Goal: Information Seeking & Learning: Learn about a topic

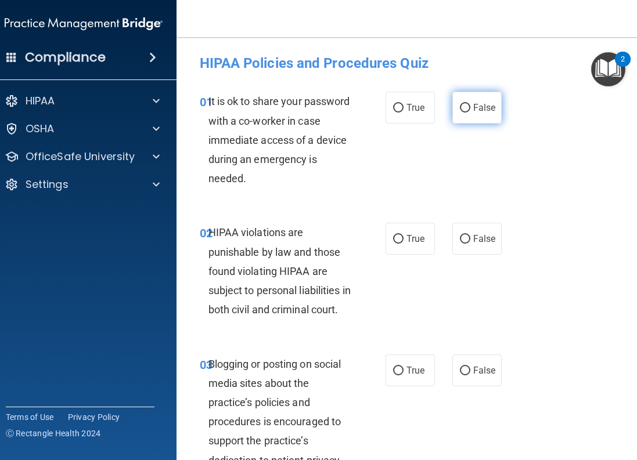
click at [463, 105] on input "False" at bounding box center [465, 108] width 10 height 9
radio input "true"
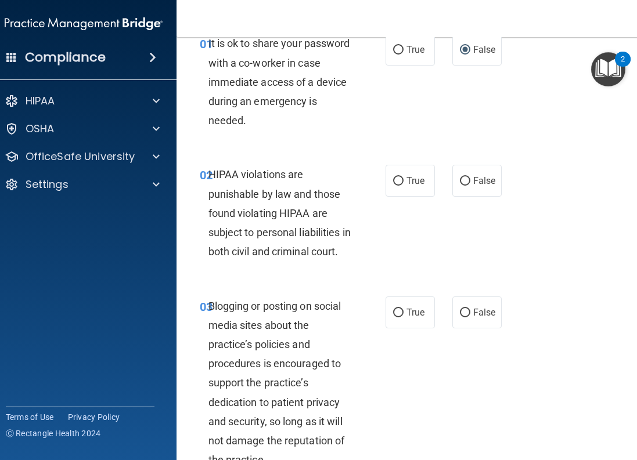
scroll to position [116, 0]
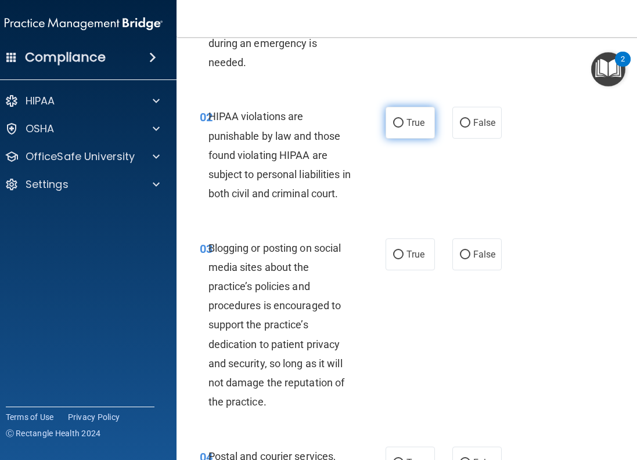
click at [397, 121] on input "True" at bounding box center [398, 123] width 10 height 9
radio input "true"
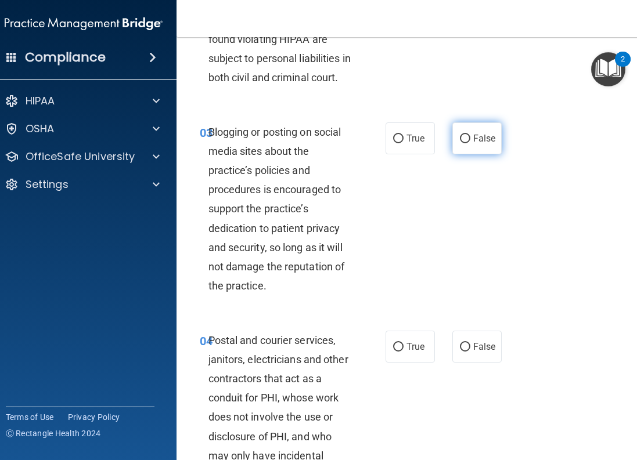
click at [458, 154] on label "False" at bounding box center [476, 139] width 49 height 32
click at [460, 143] on input "False" at bounding box center [465, 139] width 10 height 9
radio input "true"
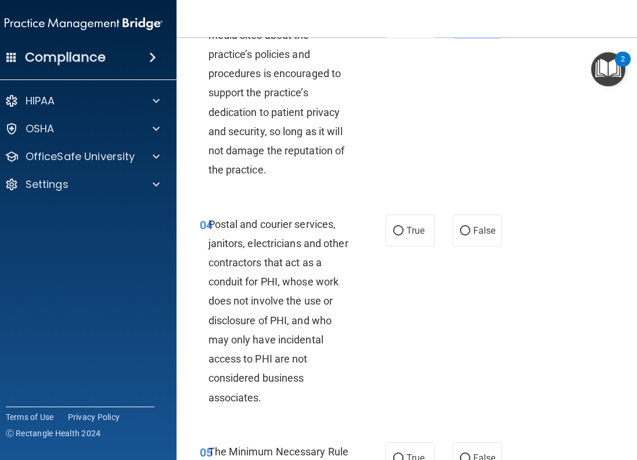
scroll to position [406, 0]
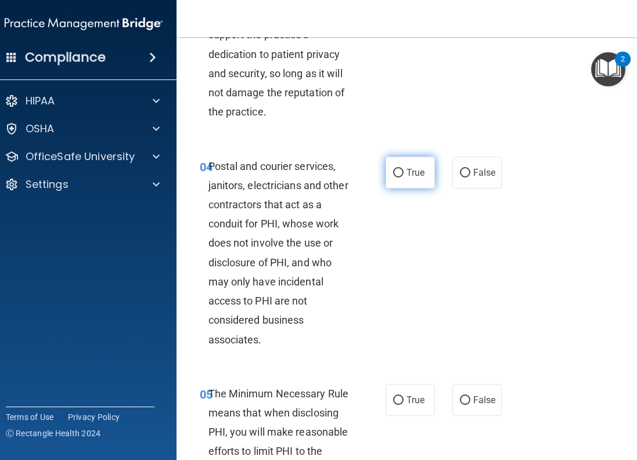
click at [391, 189] on label "True" at bounding box center [410, 173] width 49 height 32
click at [393, 178] on input "True" at bounding box center [398, 173] width 10 height 9
radio input "true"
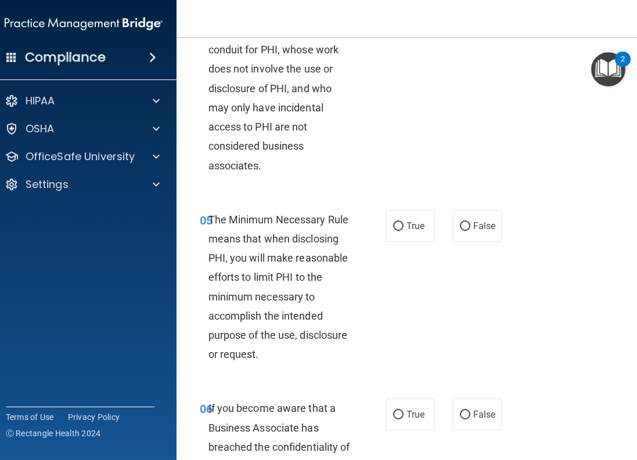
scroll to position [639, 0]
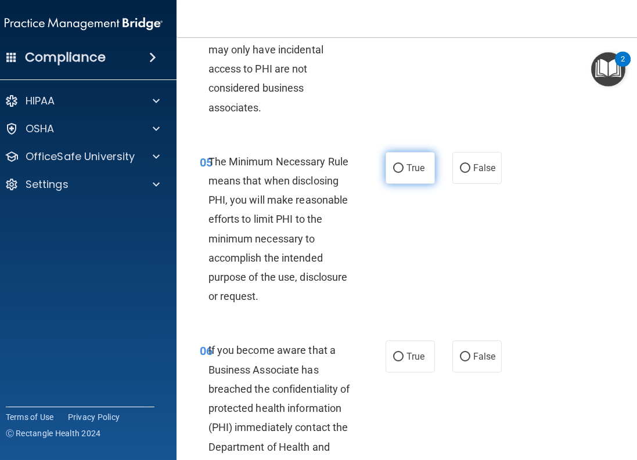
click at [397, 173] on input "True" at bounding box center [398, 168] width 10 height 9
radio input "true"
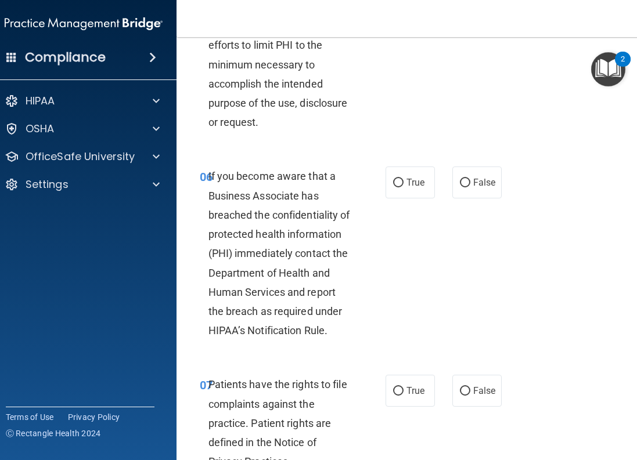
scroll to position [871, 0]
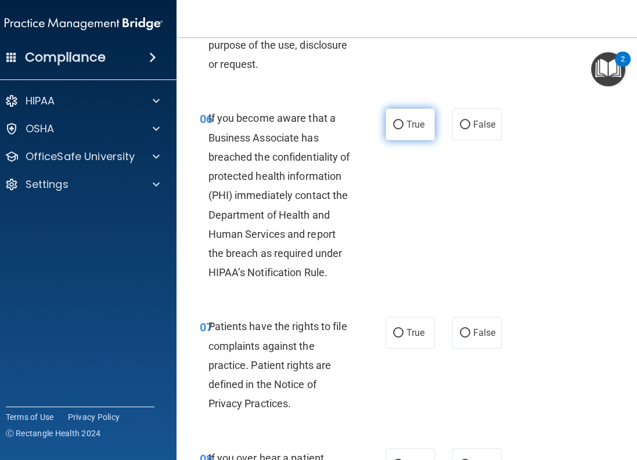
click at [393, 129] on input "True" at bounding box center [398, 125] width 10 height 9
radio input "true"
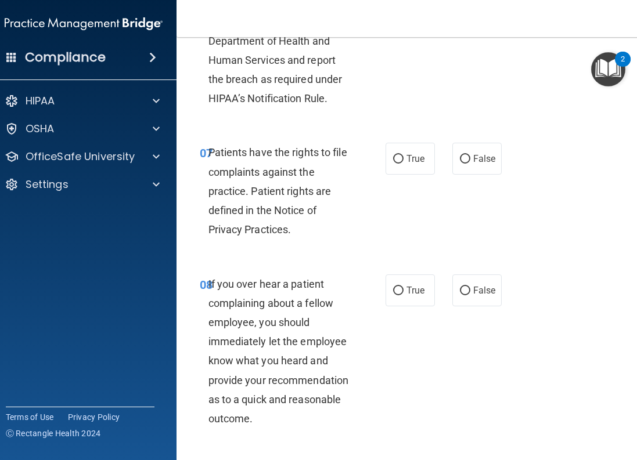
scroll to position [1103, 0]
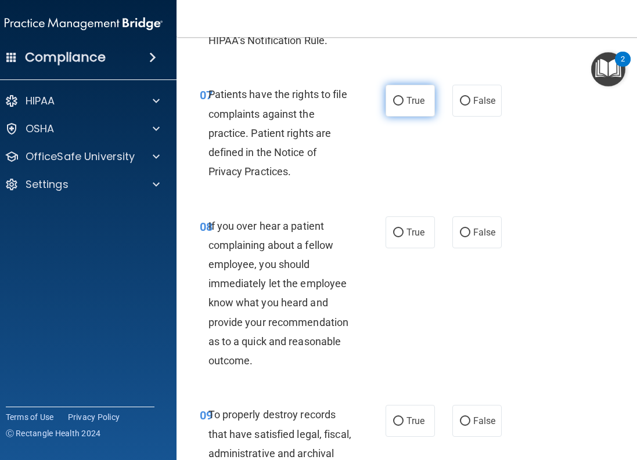
click at [400, 117] on label "True" at bounding box center [410, 101] width 49 height 32
click at [400, 106] on input "True" at bounding box center [398, 101] width 10 height 9
radio input "true"
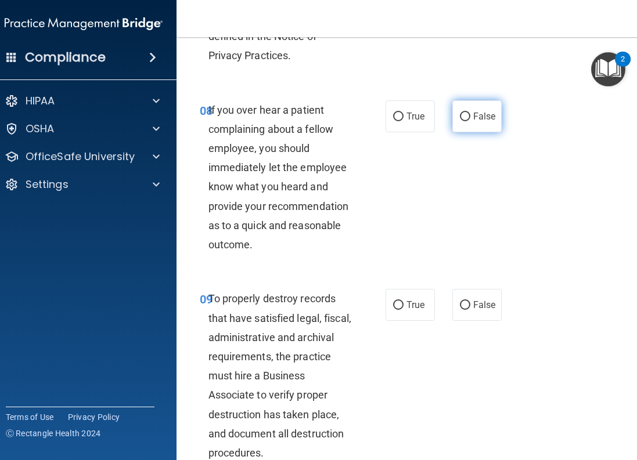
click at [452, 132] on label "False" at bounding box center [476, 116] width 49 height 32
click at [460, 121] on input "False" at bounding box center [465, 117] width 10 height 9
radio input "true"
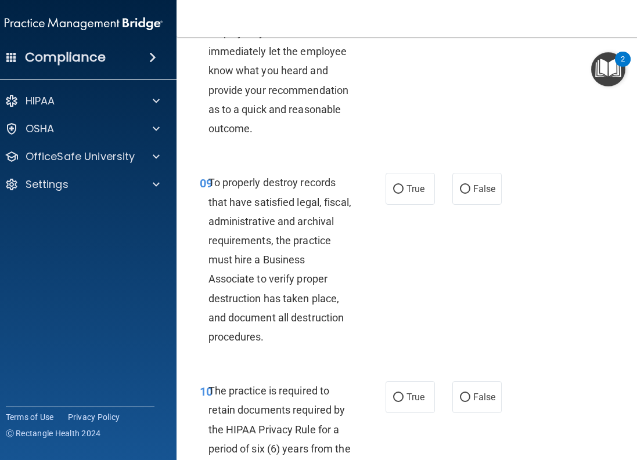
scroll to position [1394, 0]
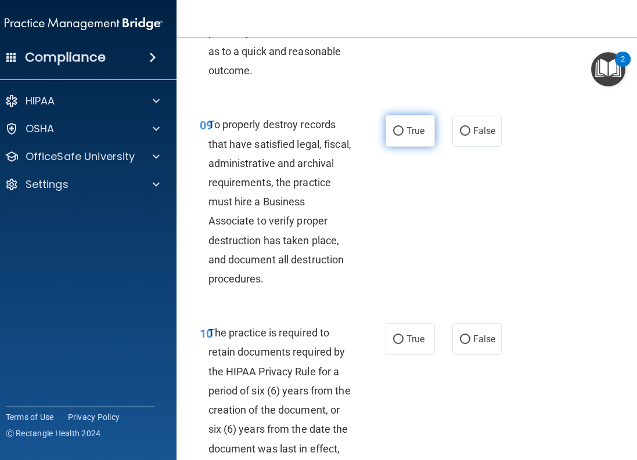
click at [387, 147] on label "True" at bounding box center [410, 131] width 49 height 32
click at [393, 136] on input "True" at bounding box center [398, 131] width 10 height 9
radio input "true"
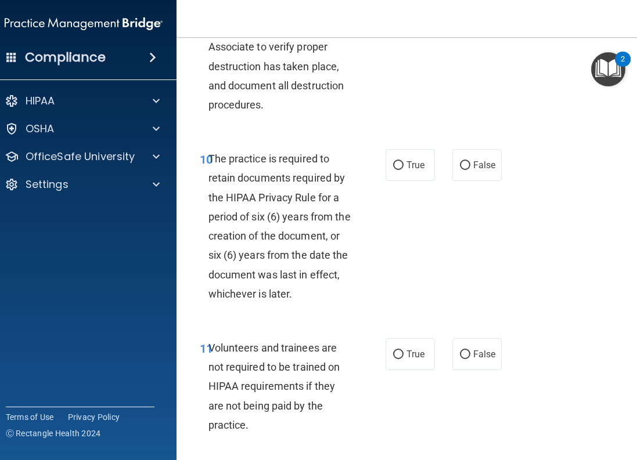
scroll to position [1626, 0]
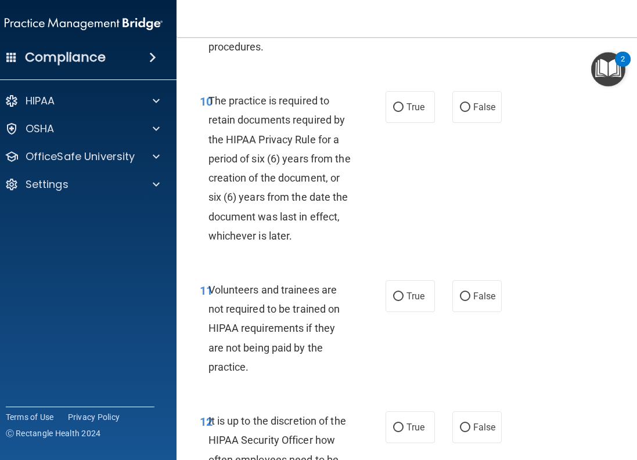
drag, startPoint x: 395, startPoint y: 123, endPoint x: 341, endPoint y: 164, distance: 68.4
click at [396, 112] on input "True" at bounding box center [398, 107] width 10 height 9
radio input "true"
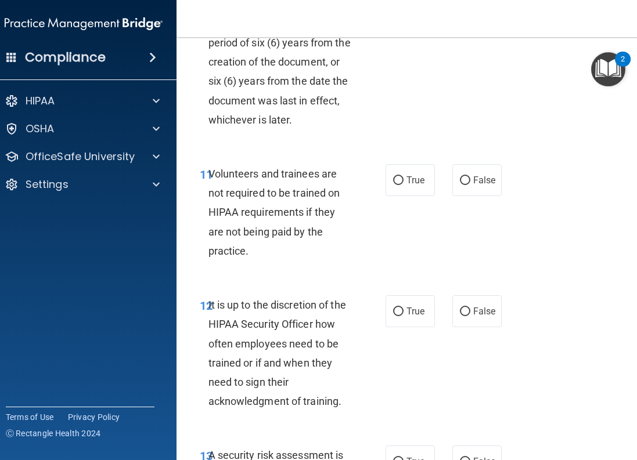
scroll to position [1800, 0]
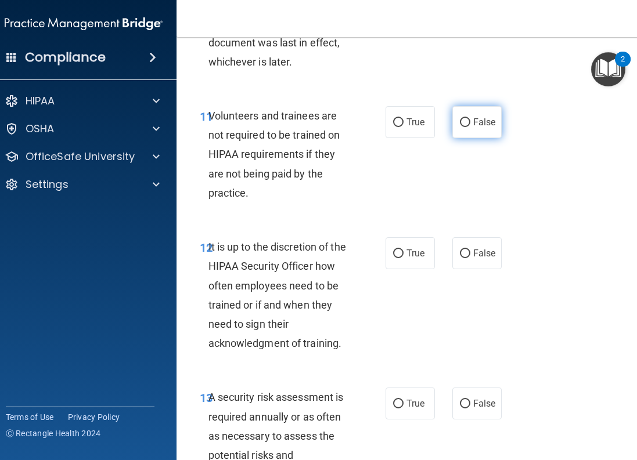
click at [460, 127] on input "False" at bounding box center [465, 122] width 10 height 9
radio input "true"
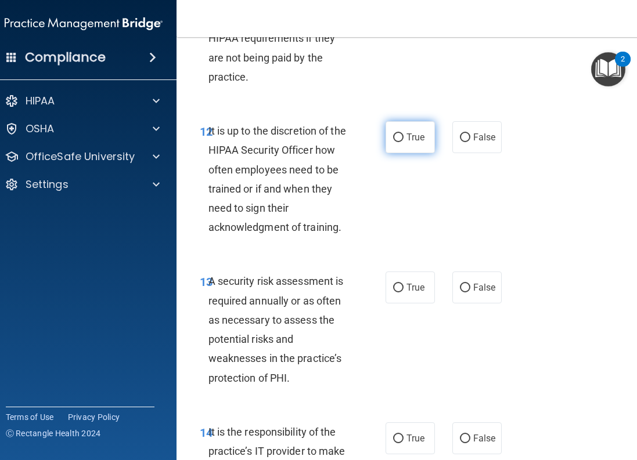
click at [387, 153] on label "True" at bounding box center [410, 137] width 49 height 32
click at [393, 142] on input "True" at bounding box center [398, 138] width 10 height 9
radio input "true"
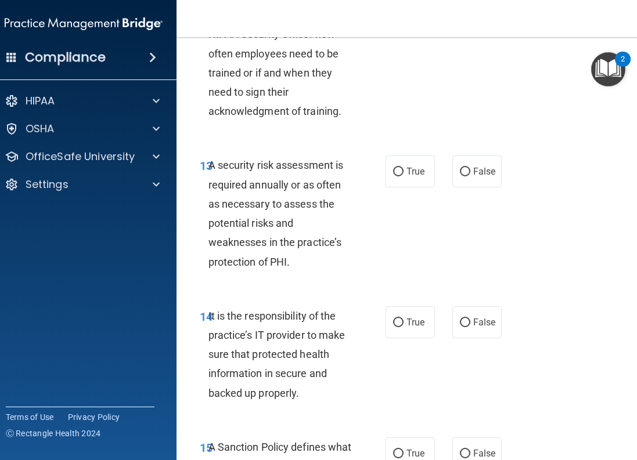
scroll to position [2090, 0]
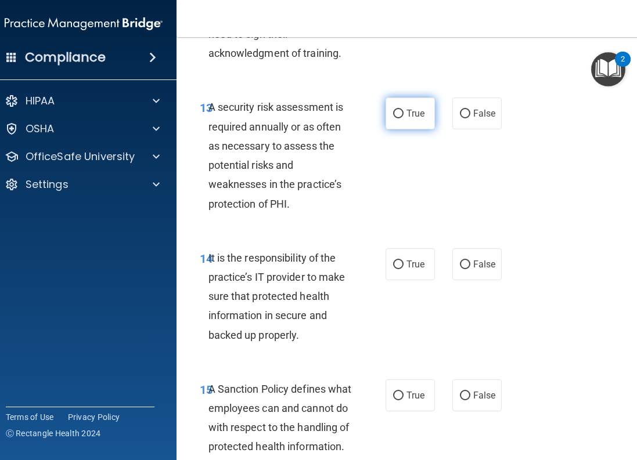
click at [399, 128] on label "True" at bounding box center [410, 114] width 49 height 32
click at [399, 118] on input "True" at bounding box center [398, 114] width 10 height 9
radio input "true"
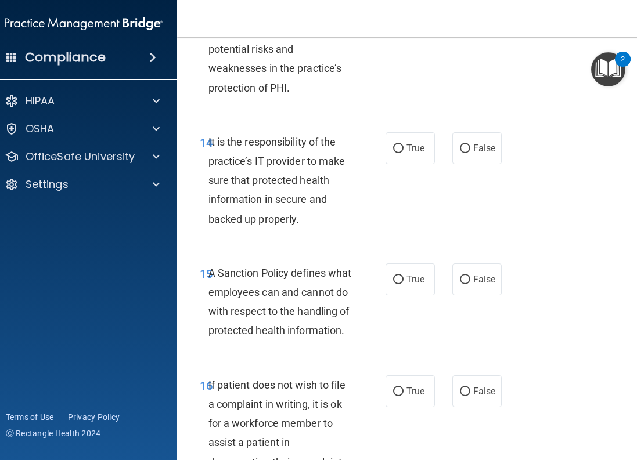
scroll to position [2264, 0]
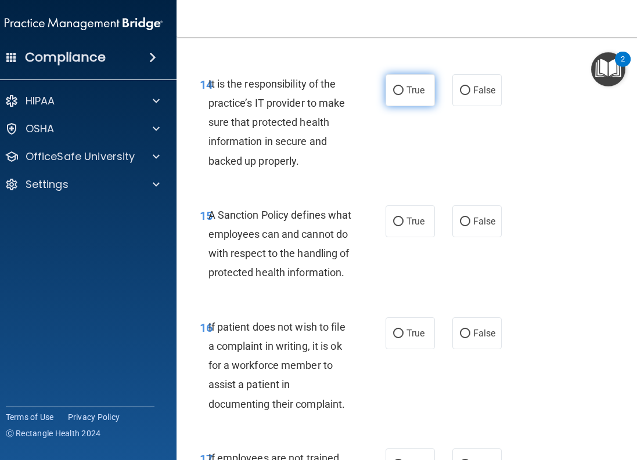
click at [393, 95] on input "True" at bounding box center [398, 91] width 10 height 9
radio input "true"
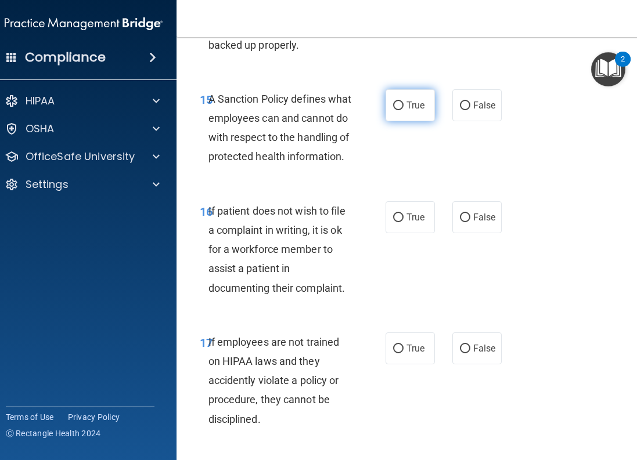
click at [394, 110] on input "True" at bounding box center [398, 106] width 10 height 9
radio input "true"
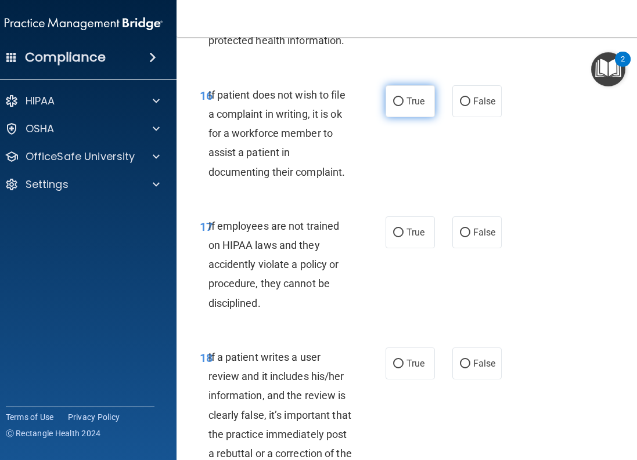
click at [393, 106] on input "True" at bounding box center [398, 102] width 10 height 9
radio input "true"
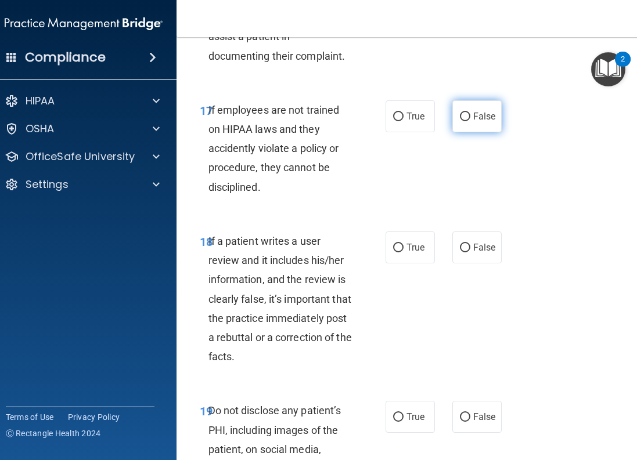
click at [460, 121] on input "False" at bounding box center [465, 117] width 10 height 9
radio input "true"
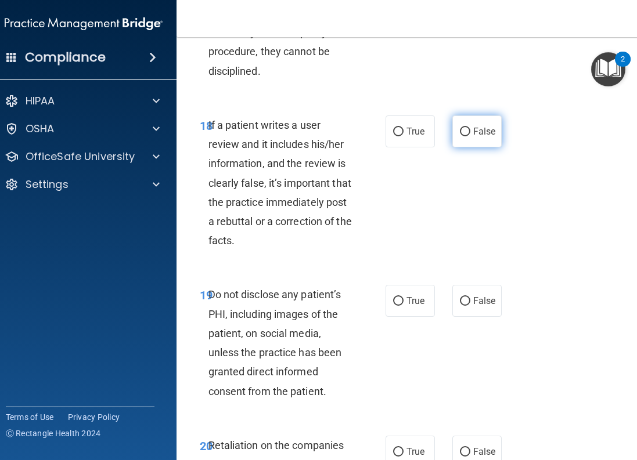
click at [460, 136] on input "False" at bounding box center [465, 132] width 10 height 9
radio input "true"
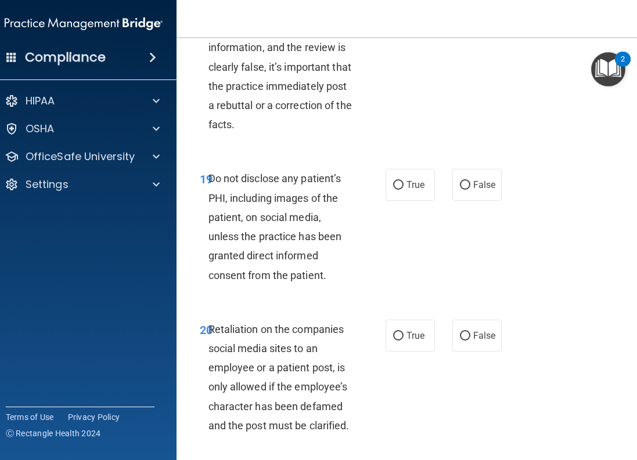
scroll to position [2903, 0]
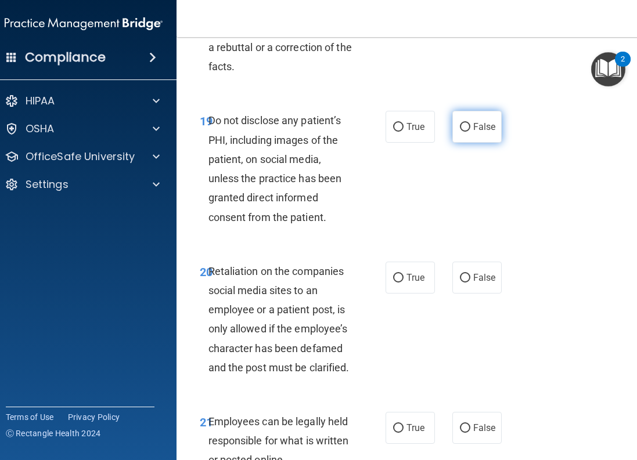
click at [460, 132] on input "False" at bounding box center [465, 127] width 10 height 9
radio input "true"
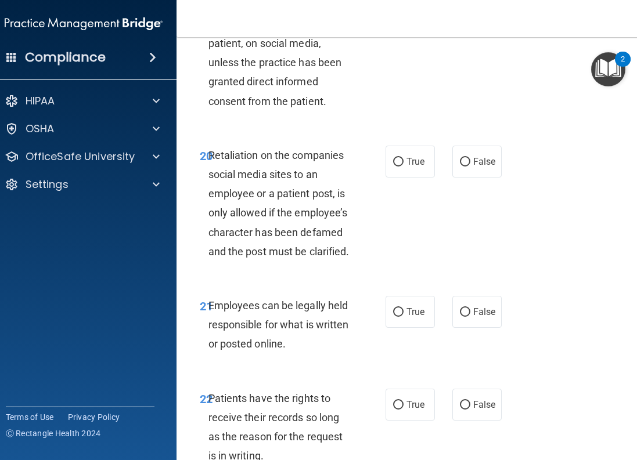
scroll to position [3135, 0]
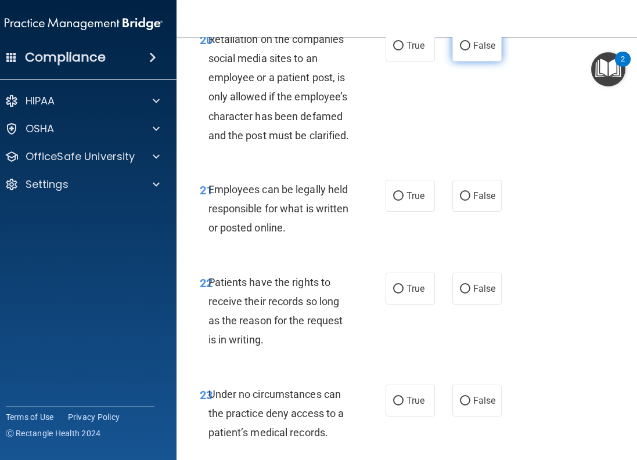
click at [462, 51] on input "False" at bounding box center [465, 46] width 10 height 9
radio input "true"
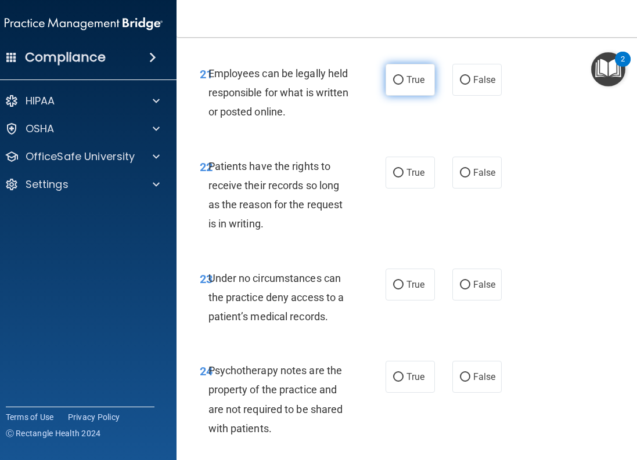
click at [393, 85] on input "True" at bounding box center [398, 80] width 10 height 9
radio input "true"
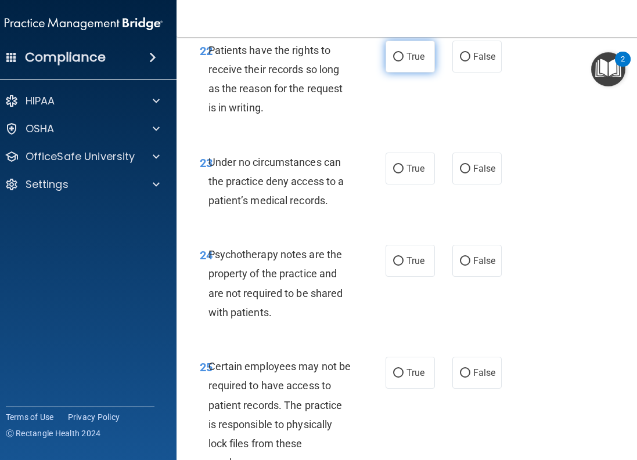
click at [393, 62] on input "True" at bounding box center [398, 57] width 10 height 9
radio input "true"
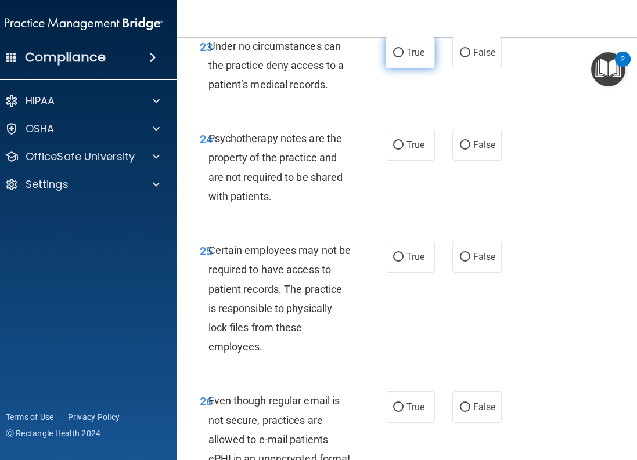
click at [395, 57] on input "True" at bounding box center [398, 53] width 10 height 9
radio input "true"
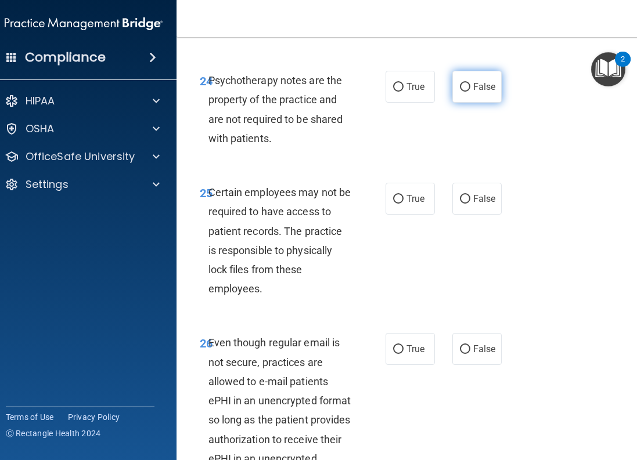
drag, startPoint x: 457, startPoint y: 125, endPoint x: 452, endPoint y: 129, distance: 6.2
click at [460, 92] on input "False" at bounding box center [465, 87] width 10 height 9
radio input "true"
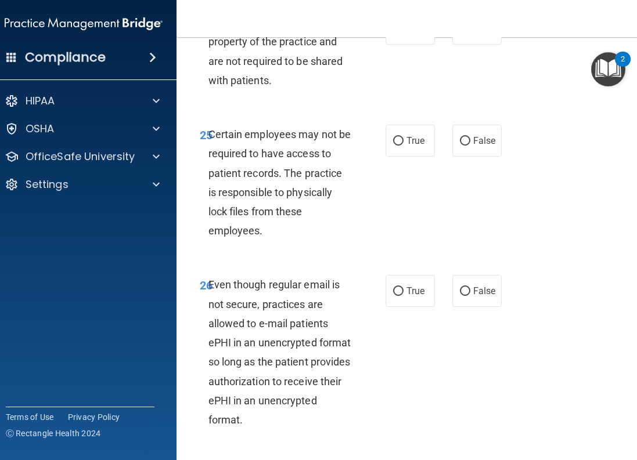
scroll to position [3658, 0]
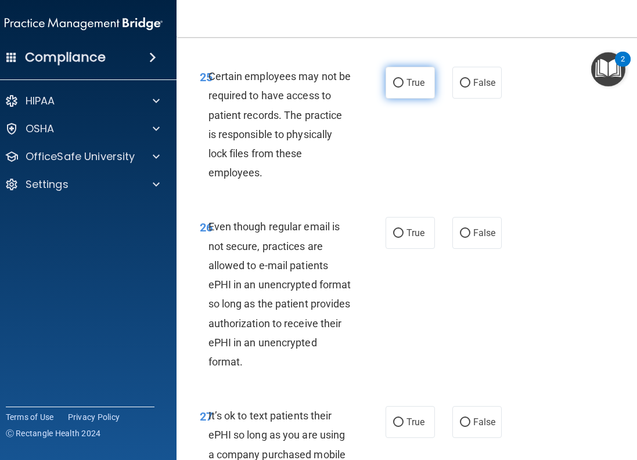
click at [394, 88] on input "True" at bounding box center [398, 83] width 10 height 9
radio input "true"
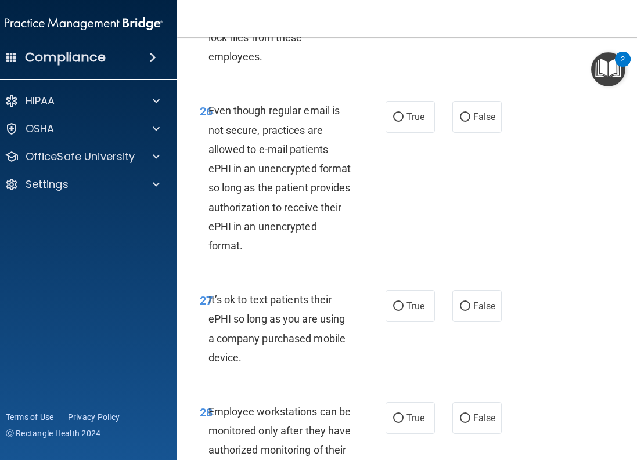
scroll to position [3832, 0]
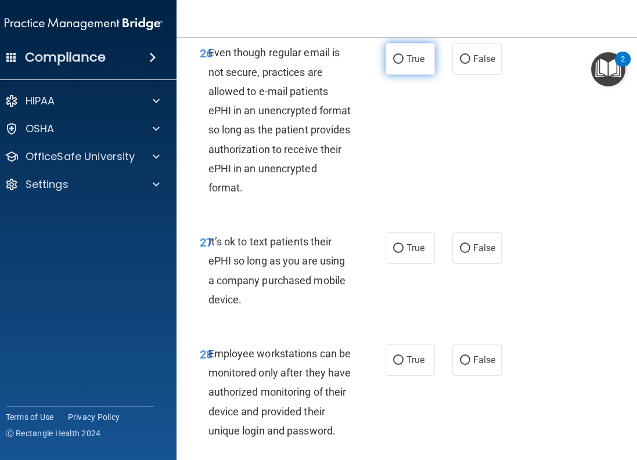
click at [406, 64] on span "True" at bounding box center [415, 58] width 18 height 11
click at [404, 64] on input "True" at bounding box center [398, 59] width 10 height 9
radio input "true"
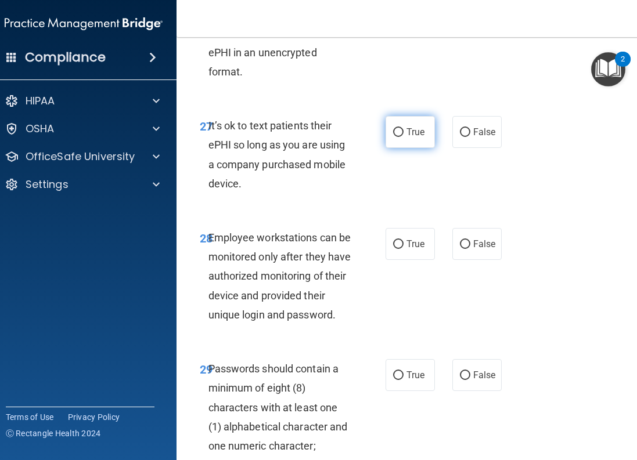
click at [406, 138] on span "True" at bounding box center [415, 132] width 18 height 11
click at [402, 137] on input "True" at bounding box center [398, 132] width 10 height 9
radio input "true"
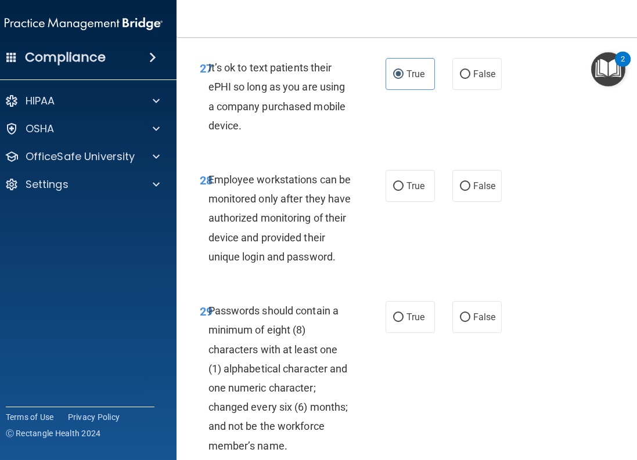
scroll to position [4064, 0]
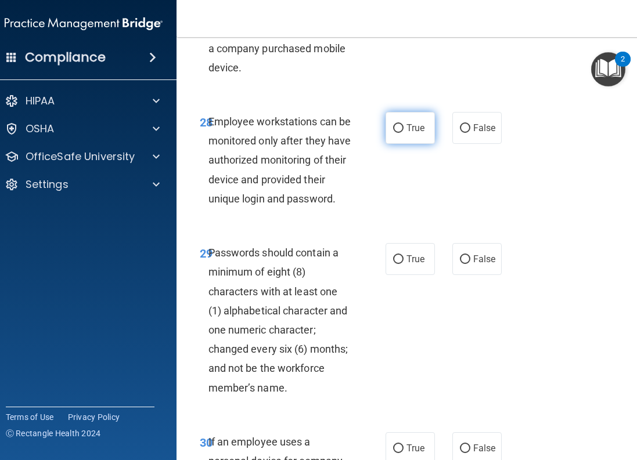
click at [395, 133] on input "True" at bounding box center [398, 128] width 10 height 9
radio input "true"
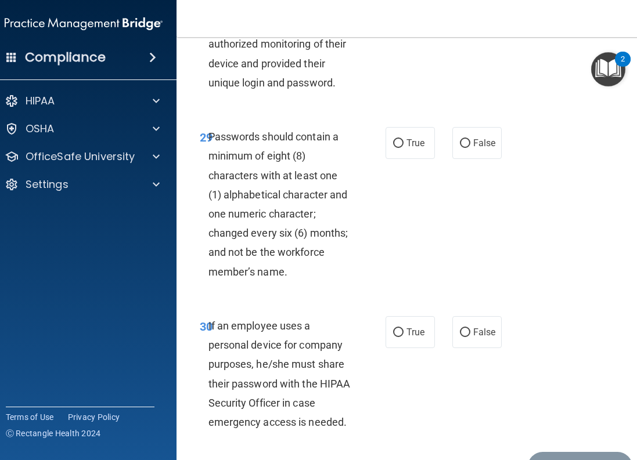
scroll to position [4239, 0]
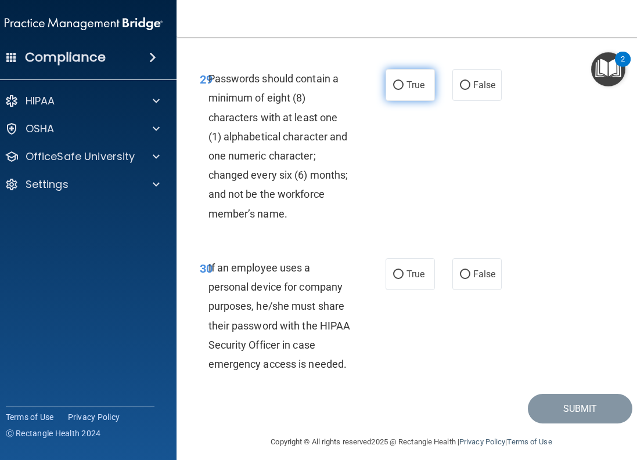
click at [387, 101] on label "True" at bounding box center [410, 85] width 49 height 32
click at [393, 90] on input "True" at bounding box center [398, 85] width 10 height 9
radio input "true"
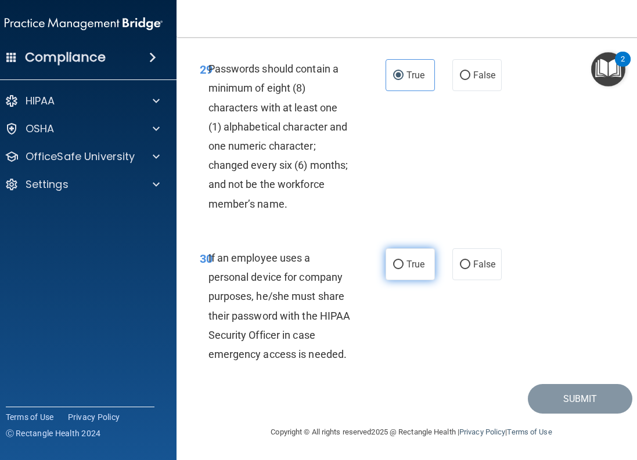
click at [393, 268] on input "True" at bounding box center [398, 265] width 10 height 9
radio input "true"
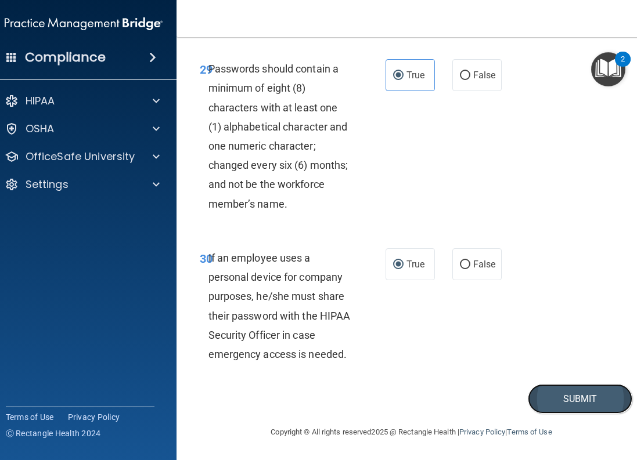
click at [546, 388] on button "Submit" at bounding box center [580, 399] width 105 height 30
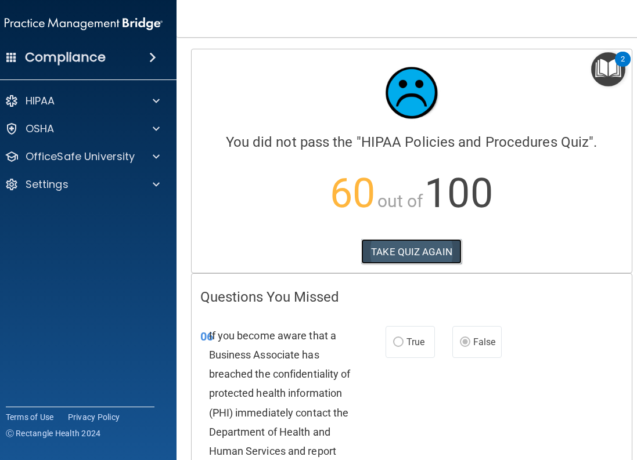
click at [415, 256] on button "TAKE QUIZ AGAIN" at bounding box center [411, 252] width 100 height 26
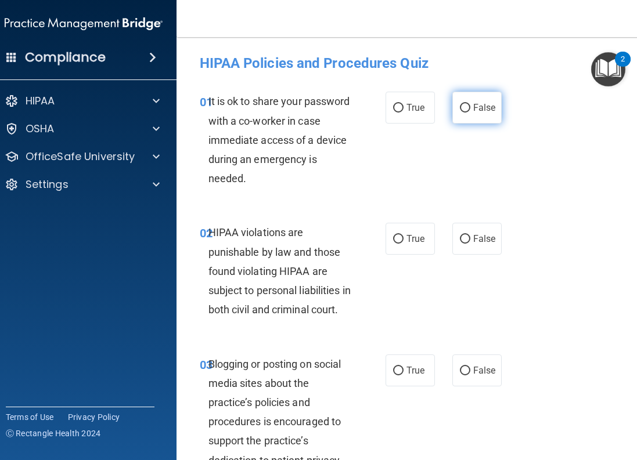
click at [460, 107] on input "False" at bounding box center [465, 108] width 10 height 9
radio input "true"
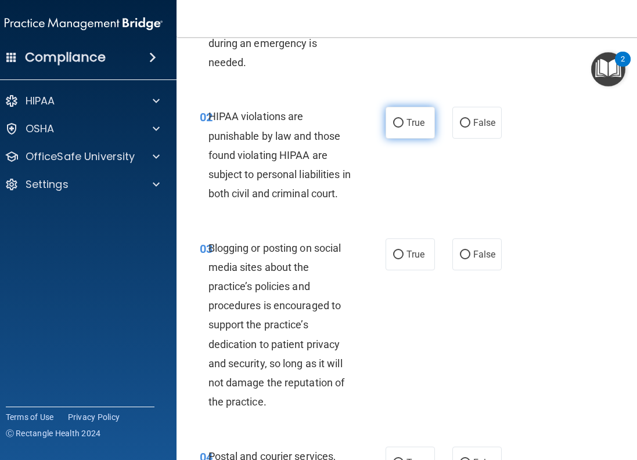
click at [394, 120] on input "True" at bounding box center [398, 123] width 10 height 9
radio input "true"
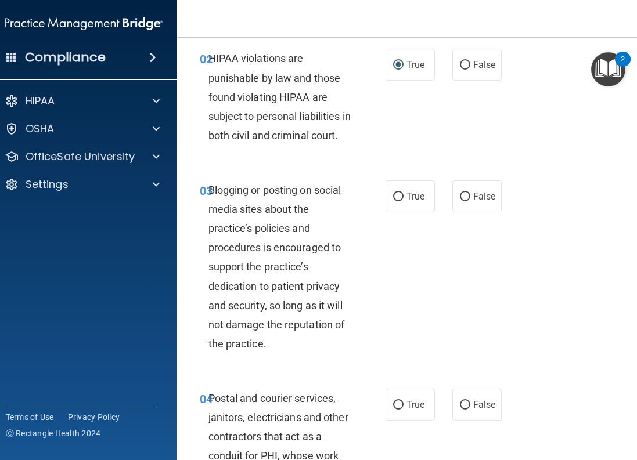
scroll to position [232, 0]
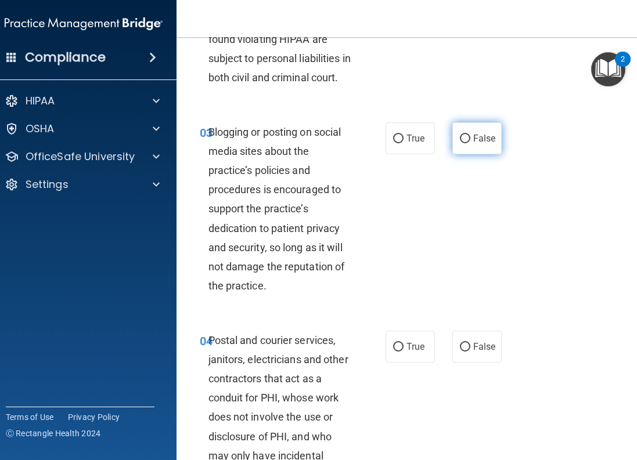
click at [460, 143] on input "False" at bounding box center [465, 139] width 10 height 9
radio input "true"
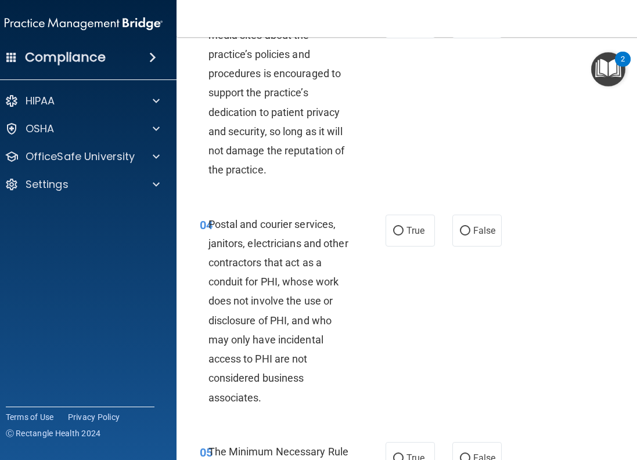
scroll to position [406, 0]
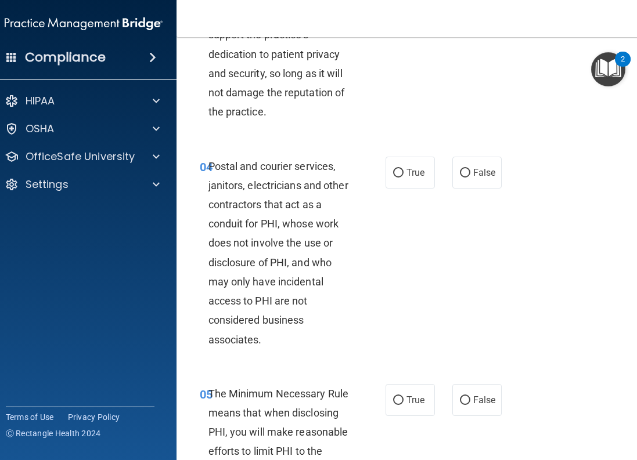
drag, startPoint x: 389, startPoint y: 189, endPoint x: 379, endPoint y: 194, distance: 11.7
click at [393, 178] on input "True" at bounding box center [398, 173] width 10 height 9
radio input "true"
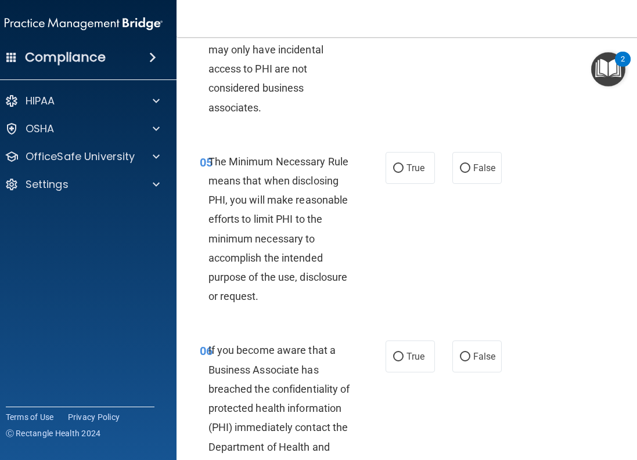
scroll to position [697, 0]
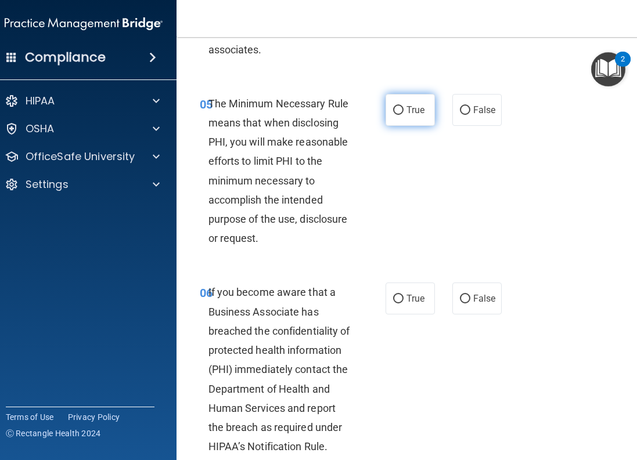
click at [393, 115] on input "True" at bounding box center [398, 110] width 10 height 9
radio input "true"
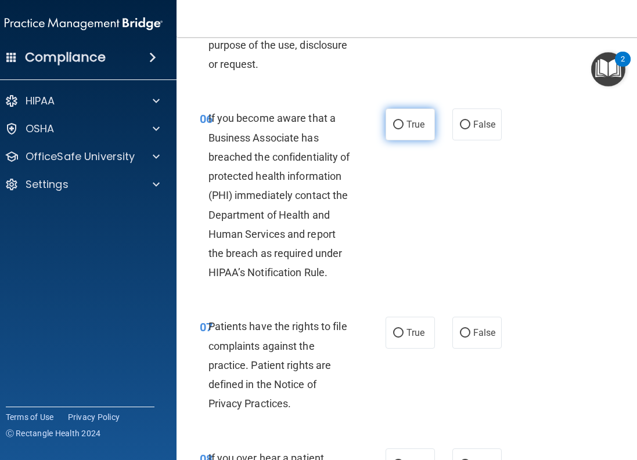
click at [393, 129] on input "True" at bounding box center [398, 125] width 10 height 9
radio input "true"
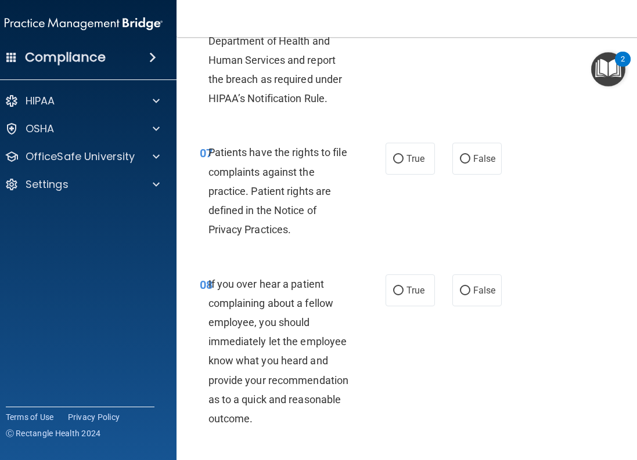
scroll to position [1103, 0]
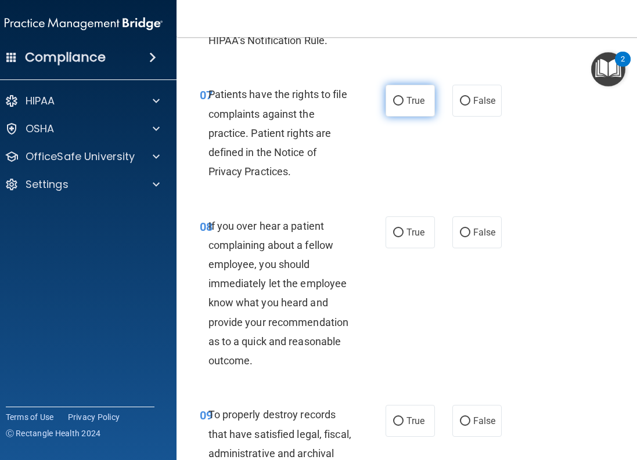
click at [388, 117] on label "True" at bounding box center [410, 101] width 49 height 32
click at [393, 106] on input "True" at bounding box center [398, 101] width 10 height 9
radio input "true"
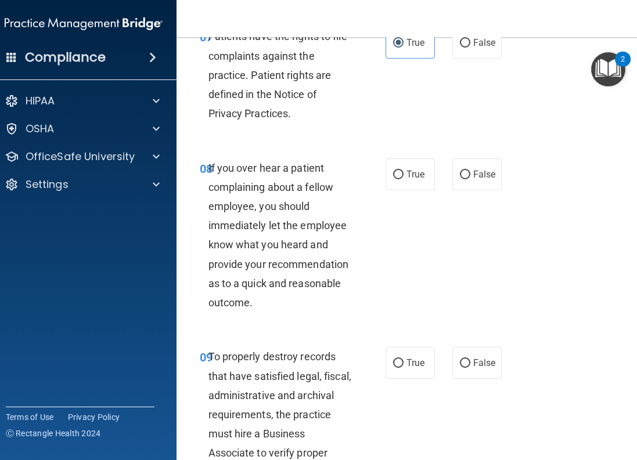
scroll to position [1219, 0]
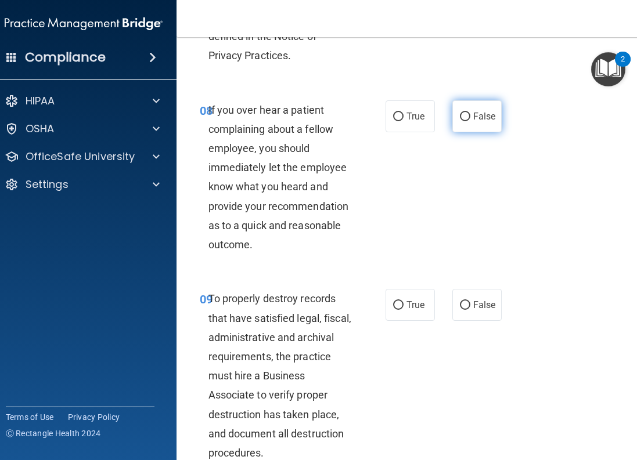
click at [467, 132] on label "False" at bounding box center [476, 116] width 49 height 32
click at [467, 121] on input "False" at bounding box center [465, 117] width 10 height 9
radio input "true"
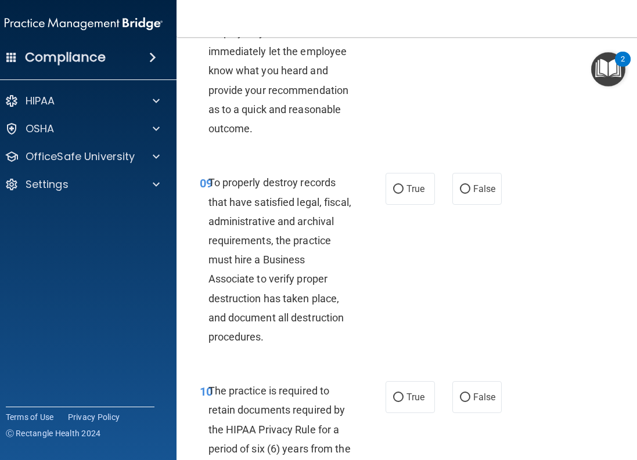
scroll to position [1394, 0]
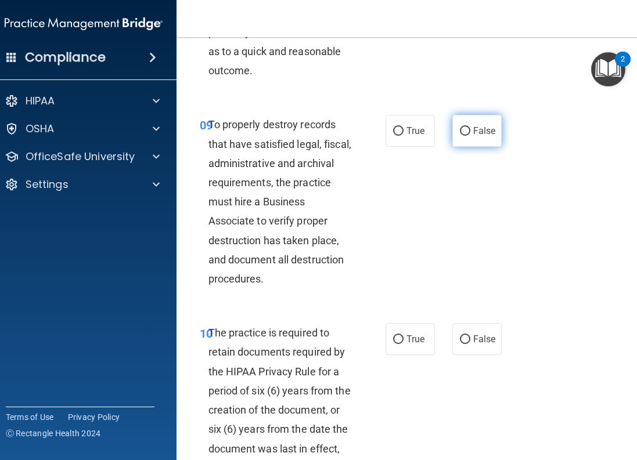
click at [460, 136] on input "False" at bounding box center [465, 131] width 10 height 9
radio input "true"
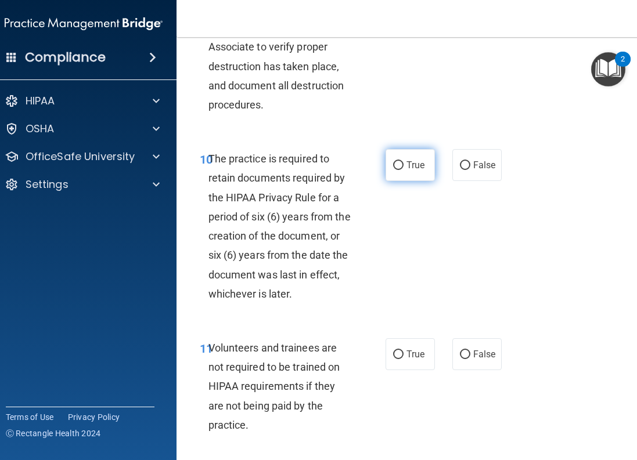
click at [398, 170] on input "True" at bounding box center [398, 165] width 10 height 9
radio input "true"
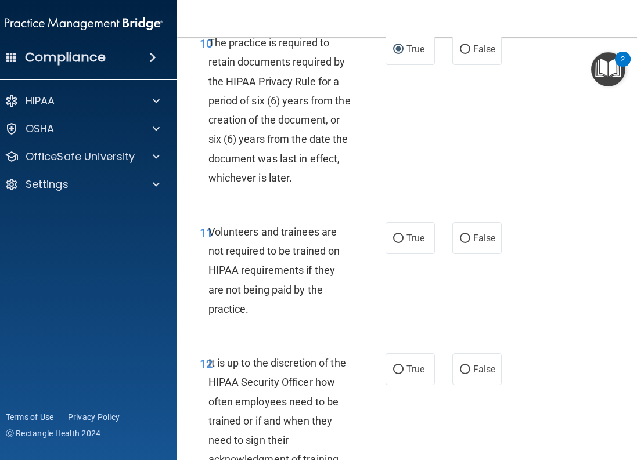
scroll to position [1800, 0]
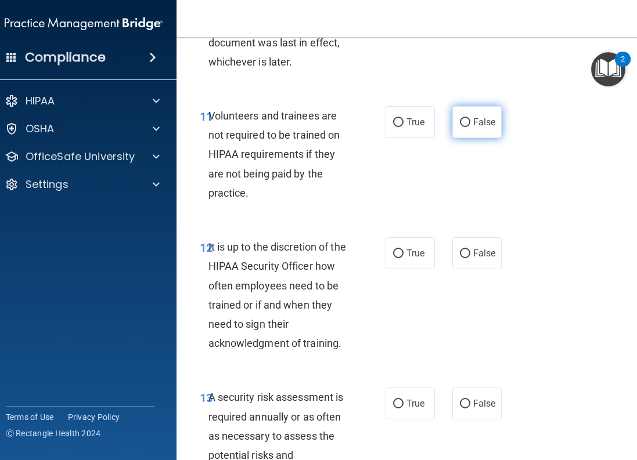
click at [463, 127] on input "False" at bounding box center [465, 122] width 10 height 9
radio input "true"
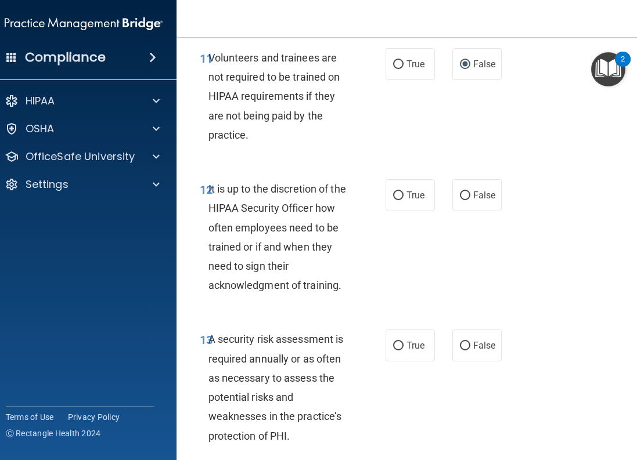
scroll to position [1916, 0]
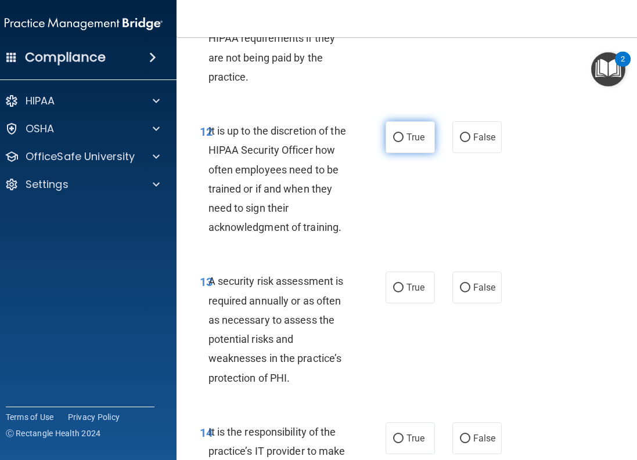
click at [393, 142] on input "True" at bounding box center [398, 138] width 10 height 9
radio input "true"
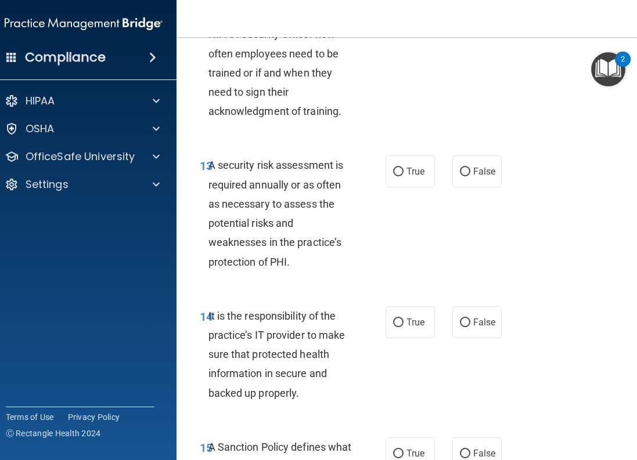
scroll to position [2090, 0]
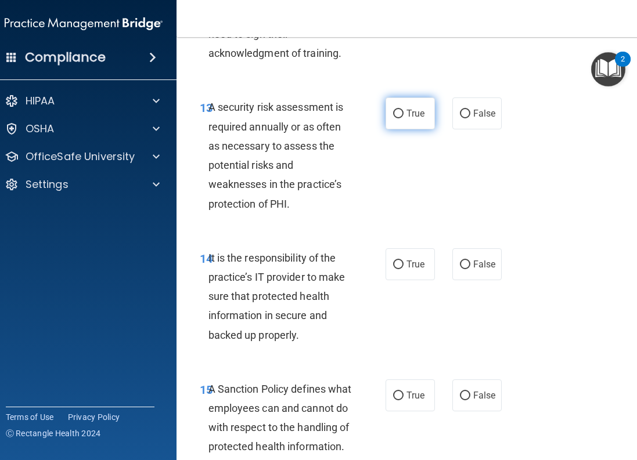
click at [393, 118] on input "True" at bounding box center [398, 114] width 10 height 9
radio input "true"
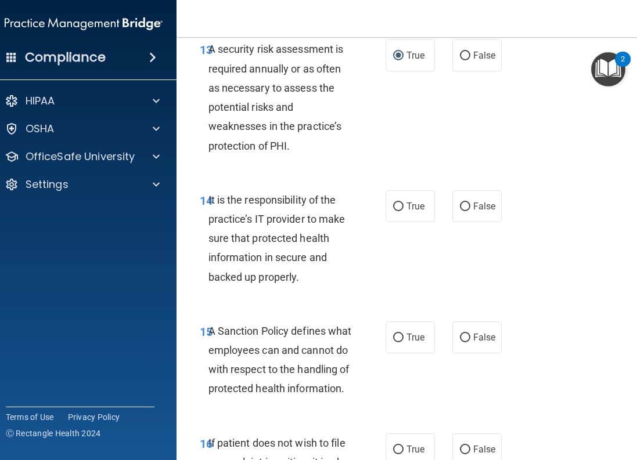
scroll to position [2206, 0]
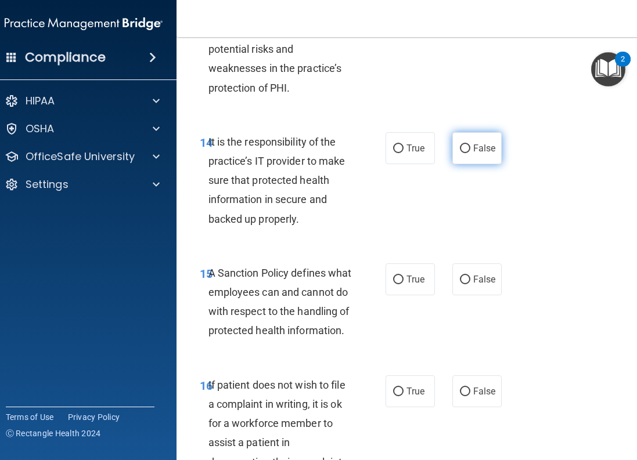
click at [460, 159] on label "False" at bounding box center [476, 148] width 49 height 32
click at [460, 153] on input "False" at bounding box center [465, 149] width 10 height 9
radio input "true"
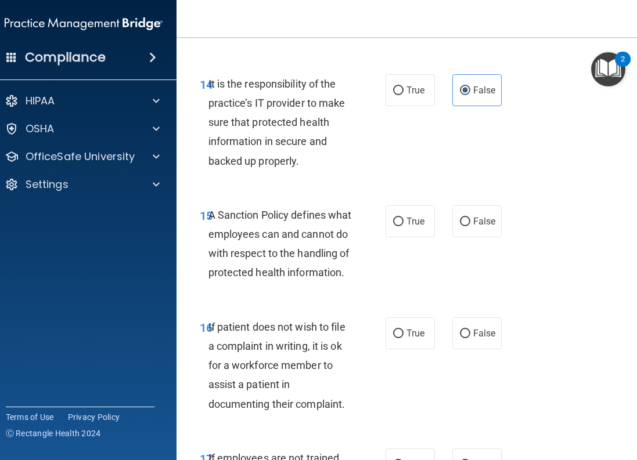
scroll to position [2323, 0]
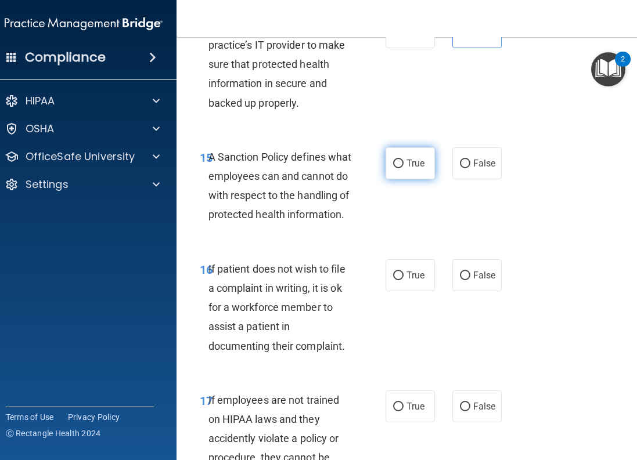
click at [387, 179] on label "True" at bounding box center [410, 163] width 49 height 32
click at [393, 168] on input "True" at bounding box center [398, 164] width 10 height 9
radio input "true"
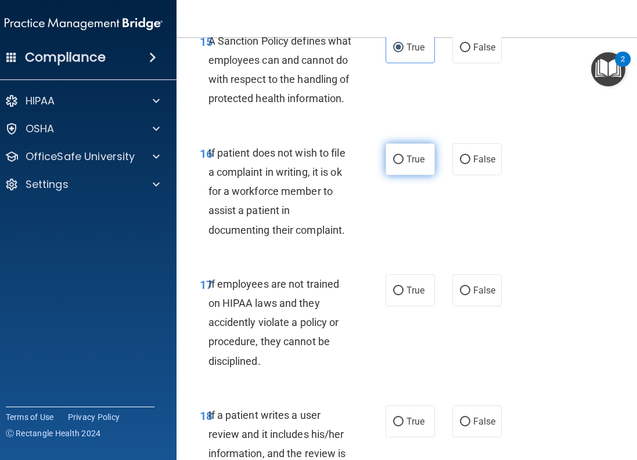
click at [387, 175] on label "True" at bounding box center [410, 159] width 49 height 32
click at [393, 164] on input "True" at bounding box center [398, 160] width 10 height 9
radio input "true"
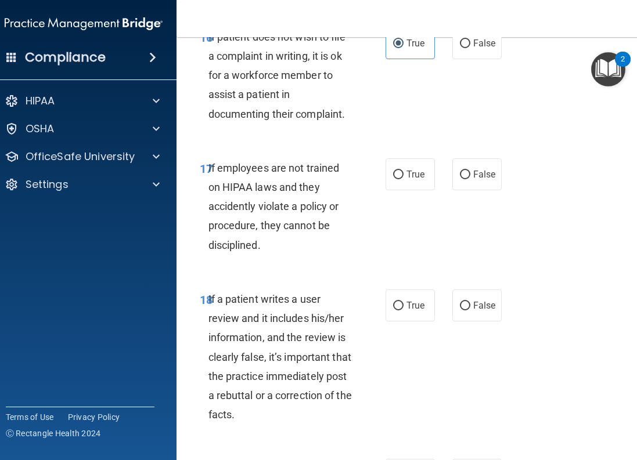
scroll to position [2613, 0]
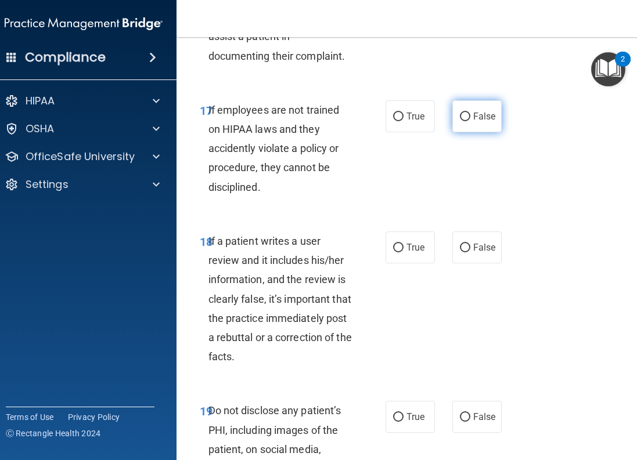
click at [460, 121] on input "False" at bounding box center [465, 117] width 10 height 9
radio input "true"
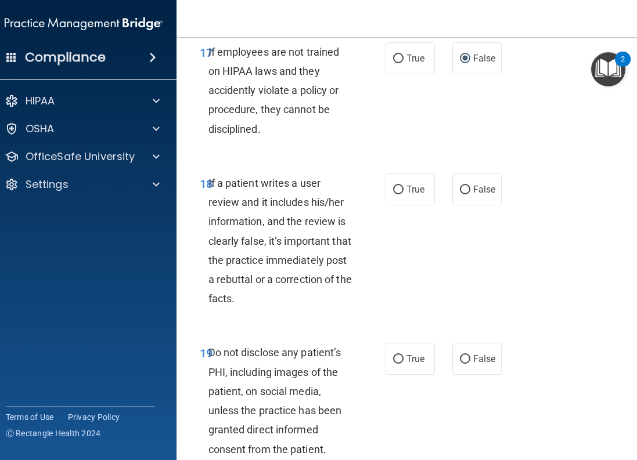
scroll to position [2729, 0]
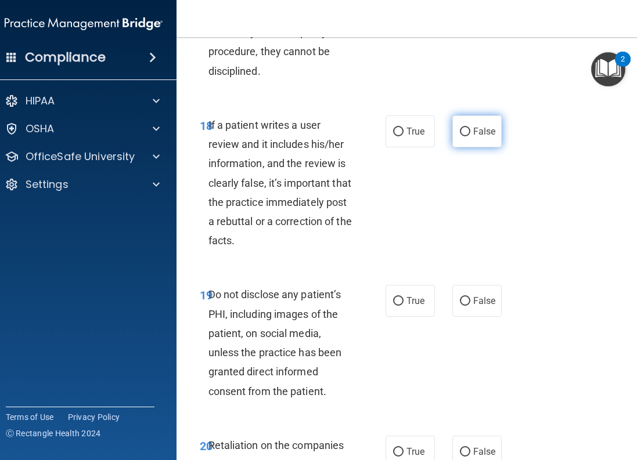
click at [460, 136] on input "False" at bounding box center [465, 132] width 10 height 9
radio input "true"
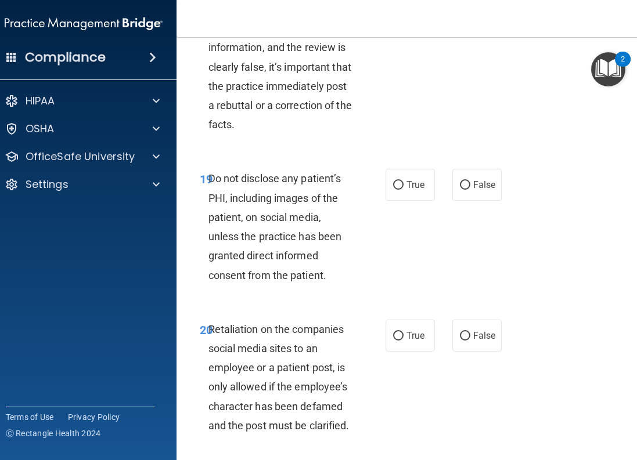
scroll to position [2903, 0]
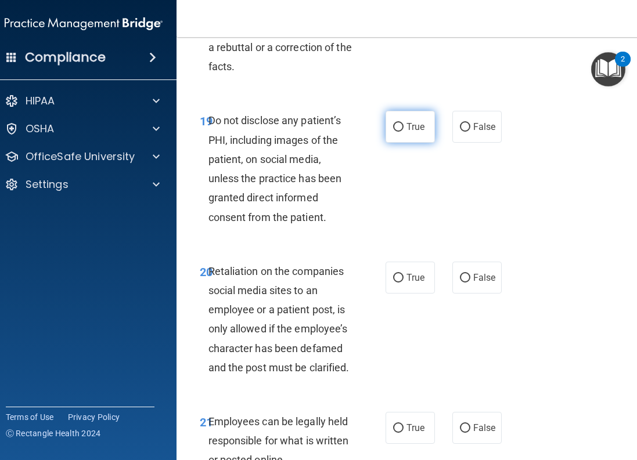
drag, startPoint x: 389, startPoint y: 168, endPoint x: 386, endPoint y: 174, distance: 6.5
click at [393, 132] on input "True" at bounding box center [398, 127] width 10 height 9
radio input "true"
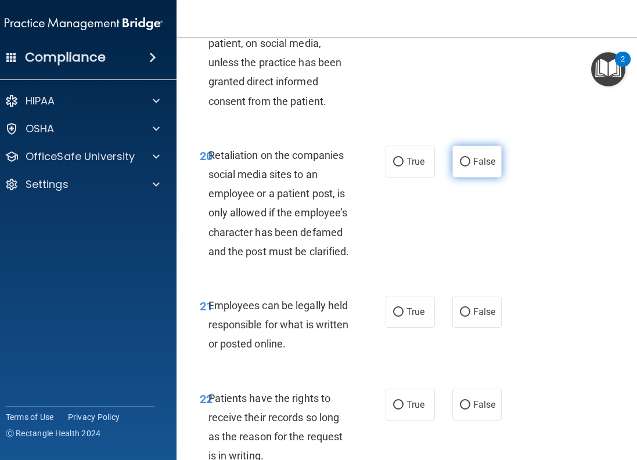
click at [466, 178] on label "False" at bounding box center [476, 162] width 49 height 32
click at [466, 167] on input "False" at bounding box center [465, 162] width 10 height 9
radio input "true"
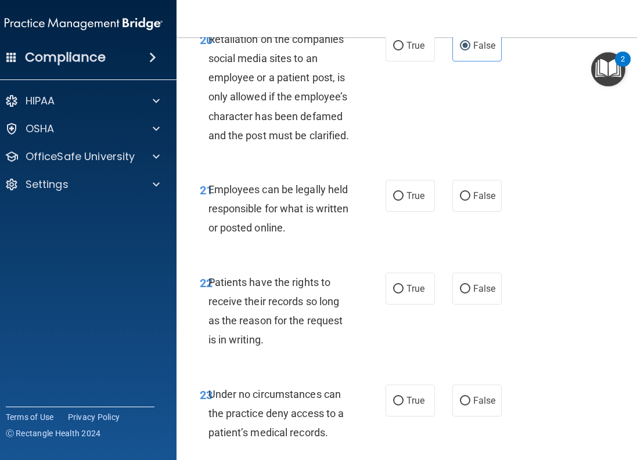
scroll to position [3193, 0]
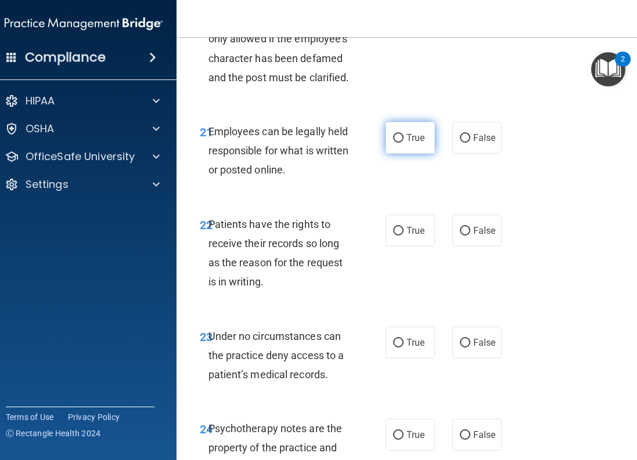
click at [393, 143] on input "True" at bounding box center [398, 138] width 10 height 9
radio input "true"
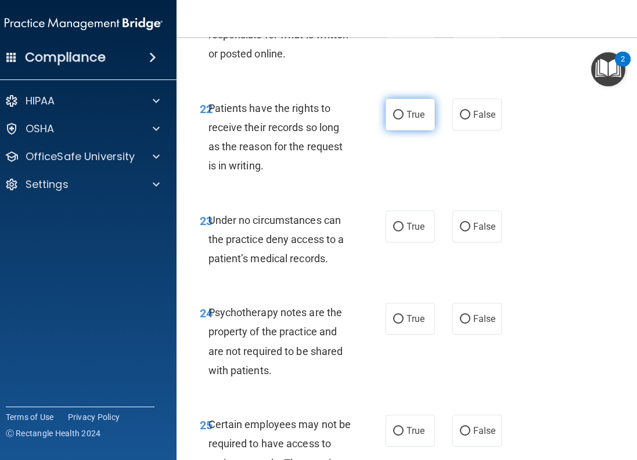
click at [406, 120] on span "True" at bounding box center [415, 114] width 18 height 11
click at [402, 120] on input "True" at bounding box center [398, 115] width 10 height 9
radio input "true"
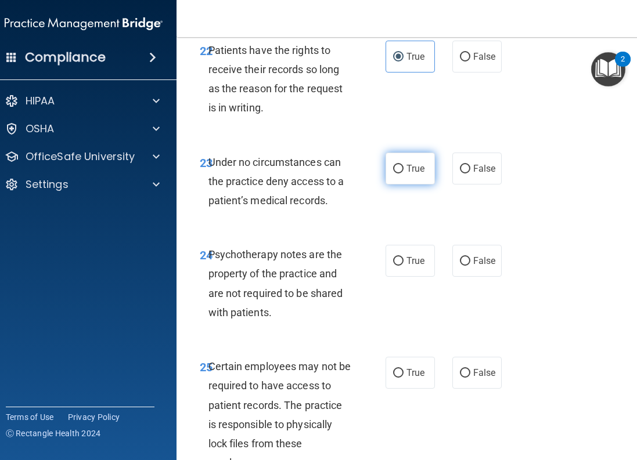
click at [393, 174] on input "True" at bounding box center [398, 169] width 10 height 9
radio input "true"
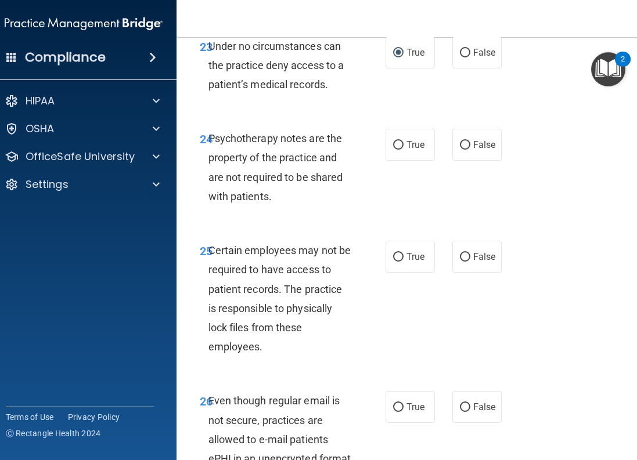
scroll to position [3542, 0]
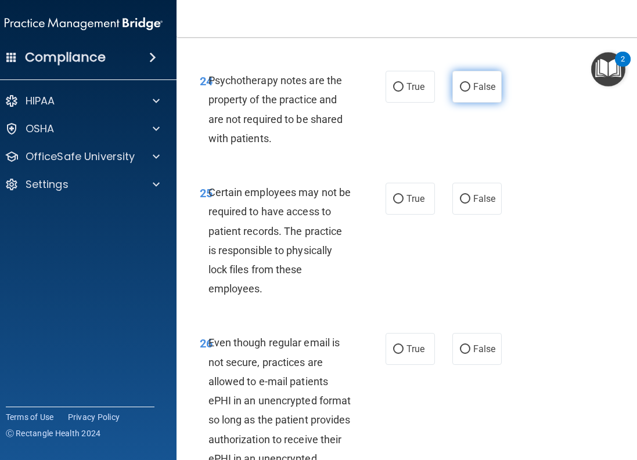
click at [462, 92] on input "False" at bounding box center [465, 87] width 10 height 9
radio input "true"
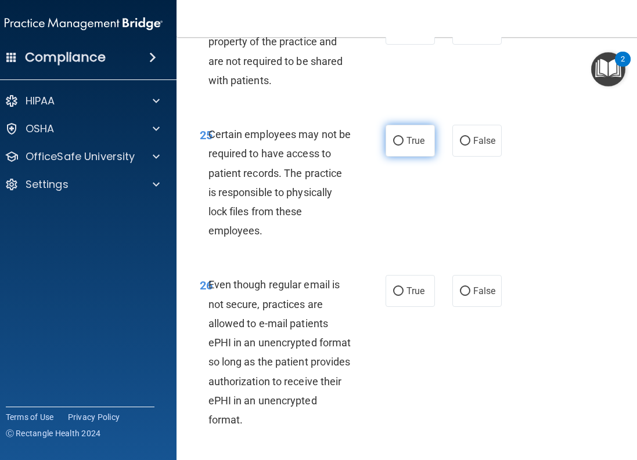
click at [395, 157] on label "True" at bounding box center [410, 141] width 49 height 32
click at [395, 146] on input "True" at bounding box center [398, 141] width 10 height 9
radio input "true"
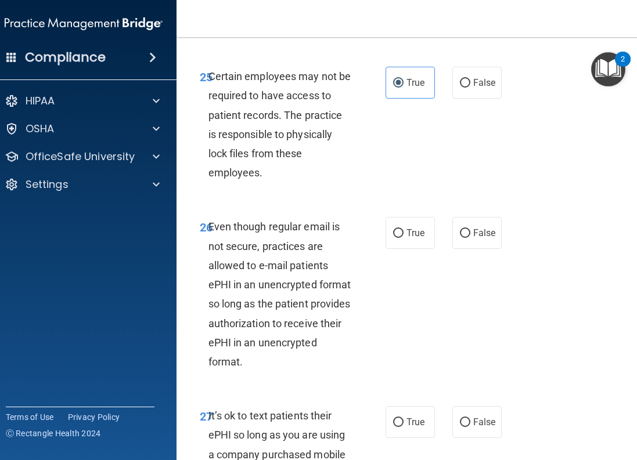
scroll to position [3716, 0]
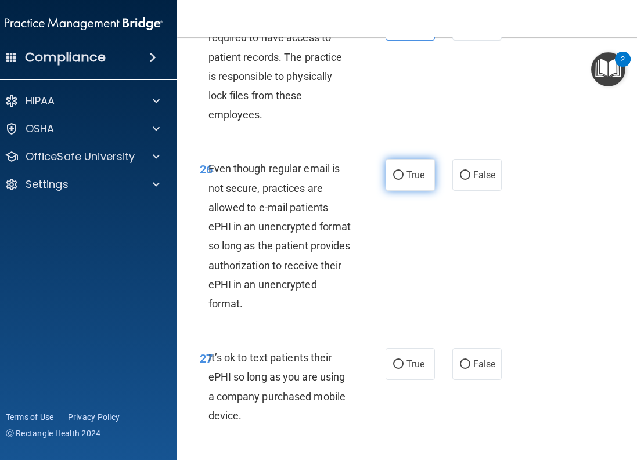
click at [393, 180] on input "True" at bounding box center [398, 175] width 10 height 9
radio input "true"
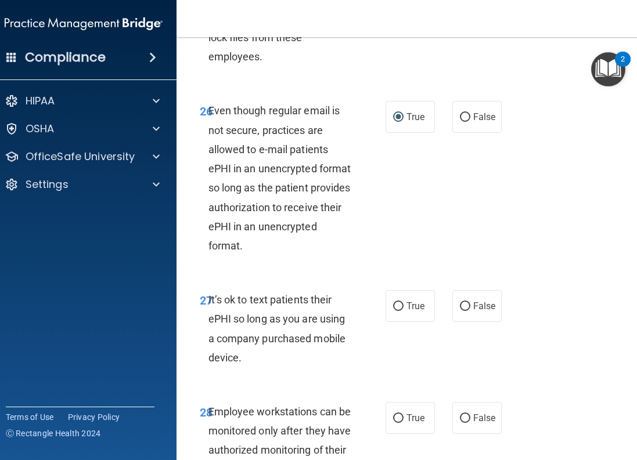
scroll to position [3832, 0]
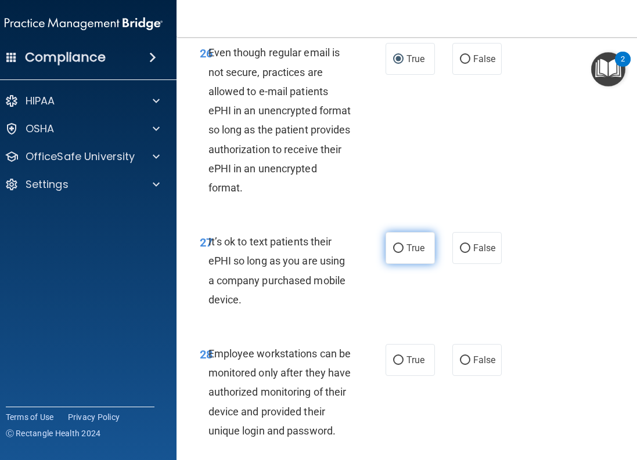
click at [393, 253] on input "True" at bounding box center [398, 248] width 10 height 9
radio input "true"
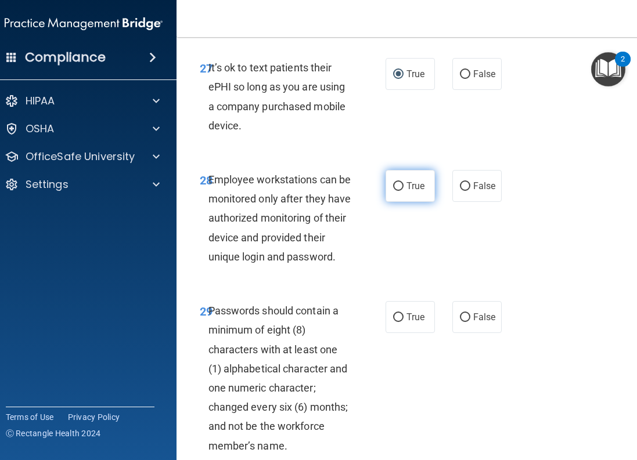
click at [397, 202] on label "True" at bounding box center [410, 186] width 49 height 32
click at [397, 191] on input "True" at bounding box center [398, 186] width 10 height 9
radio input "true"
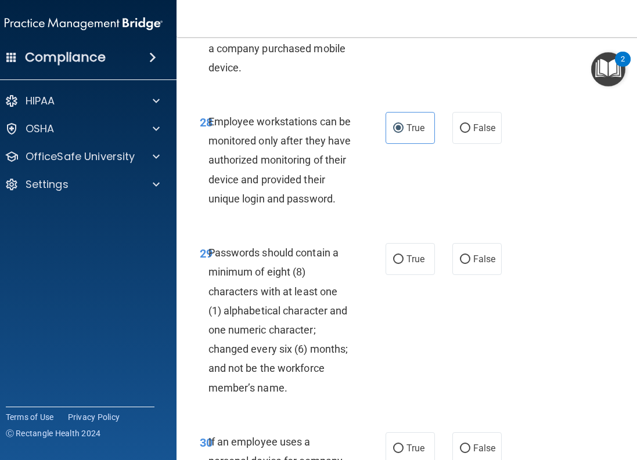
scroll to position [4122, 0]
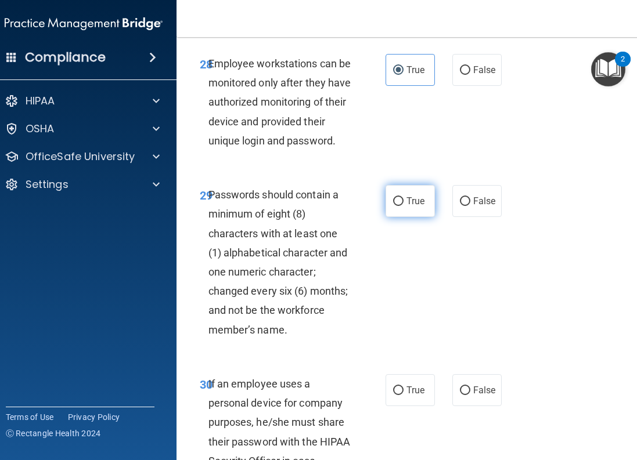
click at [406, 207] on span "True" at bounding box center [415, 201] width 18 height 11
click at [404, 206] on input "True" at bounding box center [398, 201] width 10 height 9
radio input "true"
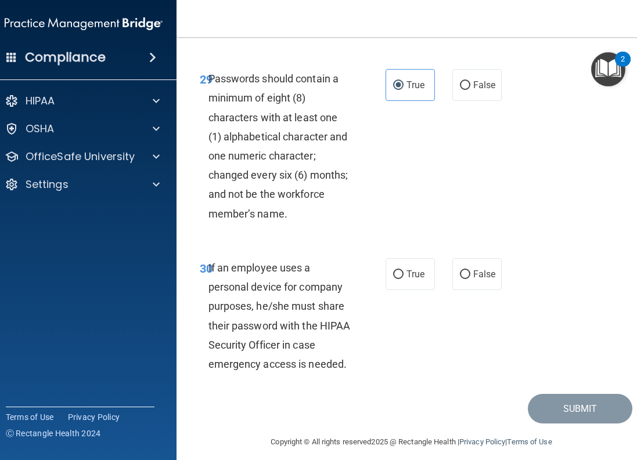
scroll to position [4287, 0]
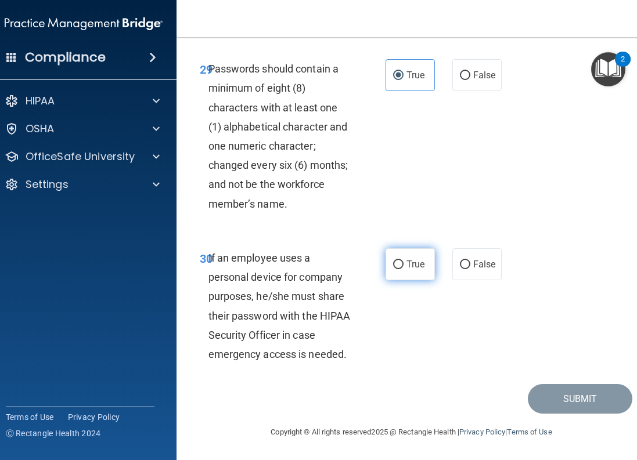
drag, startPoint x: 395, startPoint y: 263, endPoint x: 402, endPoint y: 276, distance: 14.6
click at [395, 262] on input "True" at bounding box center [398, 265] width 10 height 9
radio input "true"
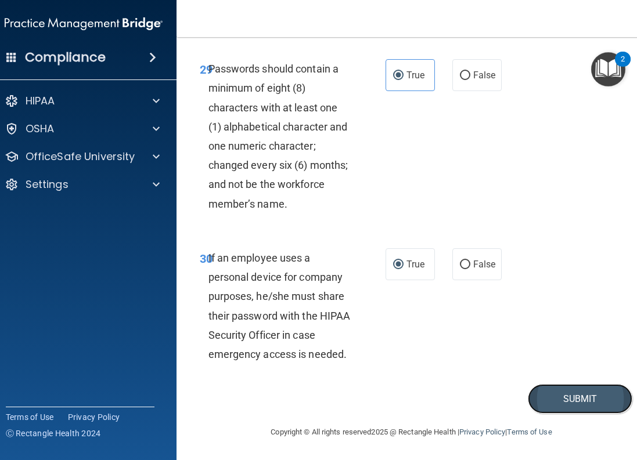
click at [545, 391] on button "Submit" at bounding box center [580, 399] width 105 height 30
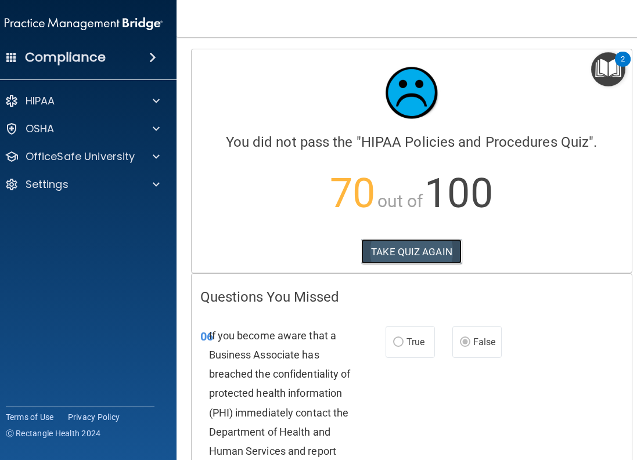
click at [431, 250] on button "TAKE QUIZ AGAIN" at bounding box center [411, 252] width 100 height 26
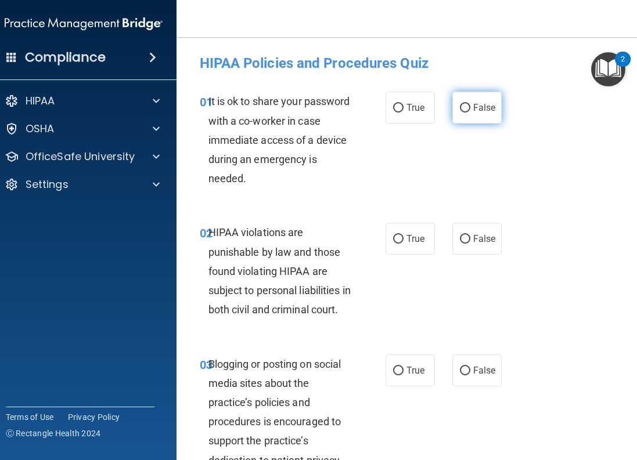
click at [461, 105] on input "False" at bounding box center [465, 108] width 10 height 9
radio input "true"
click at [406, 244] on span "True" at bounding box center [415, 238] width 18 height 11
click at [402, 244] on input "True" at bounding box center [398, 239] width 10 height 9
radio input "true"
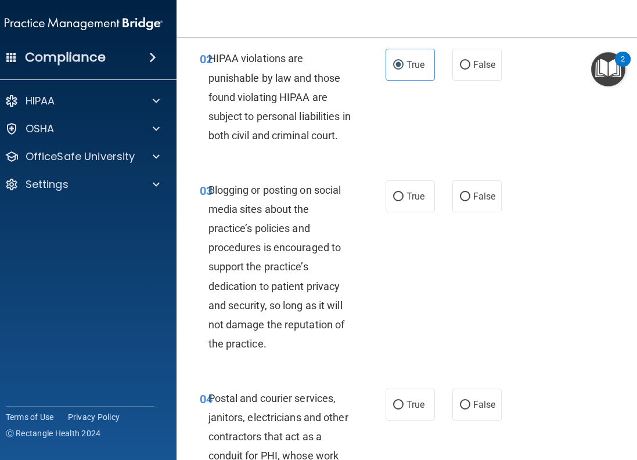
scroll to position [232, 0]
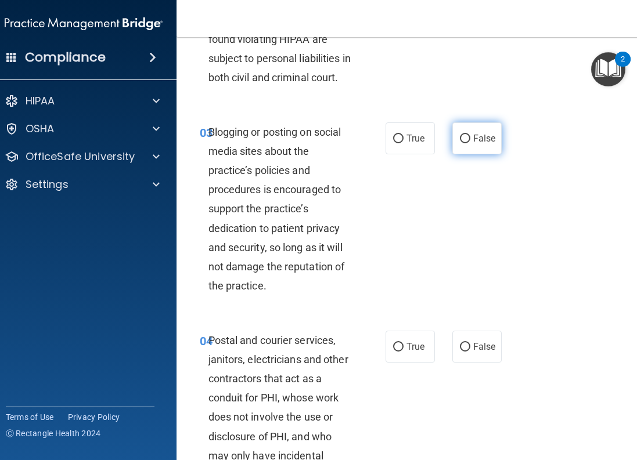
click at [460, 143] on input "False" at bounding box center [465, 139] width 10 height 9
radio input "true"
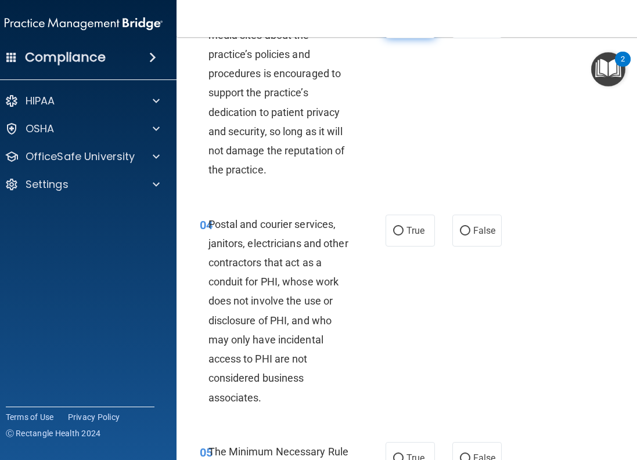
scroll to position [465, 0]
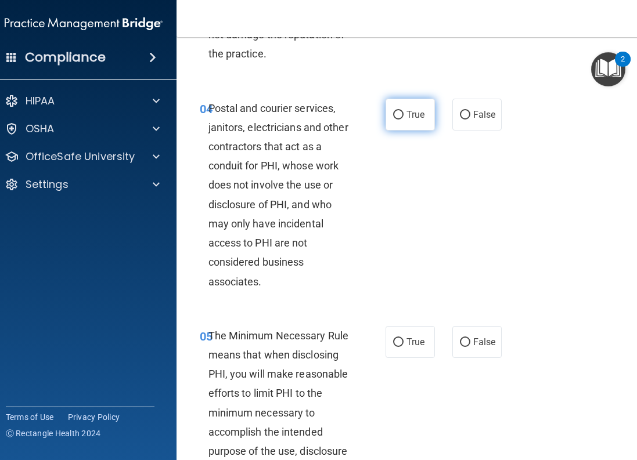
click at [395, 120] on input "True" at bounding box center [398, 115] width 10 height 9
radio input "true"
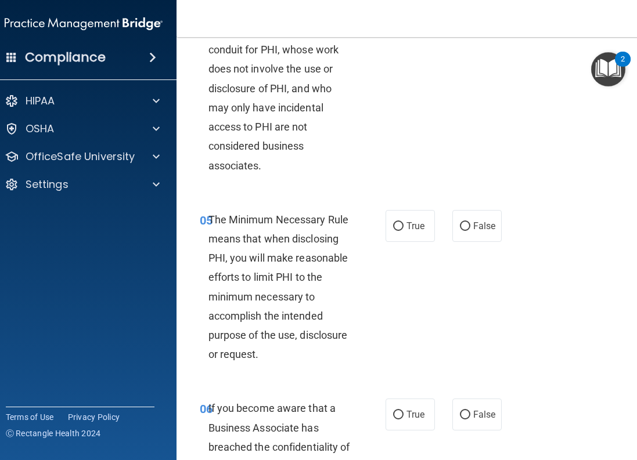
scroll to position [639, 0]
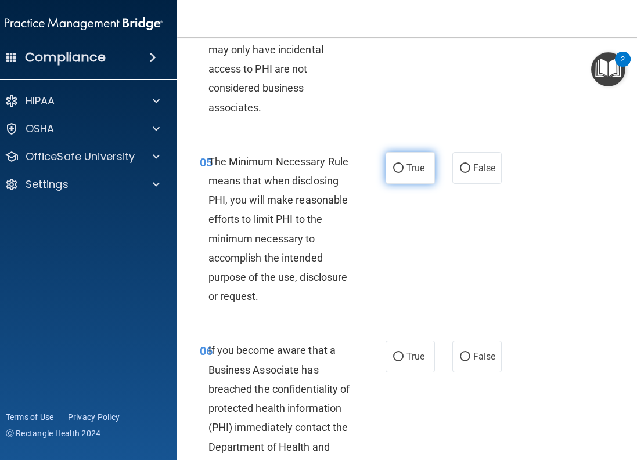
click at [393, 173] on input "True" at bounding box center [398, 168] width 10 height 9
radio input "true"
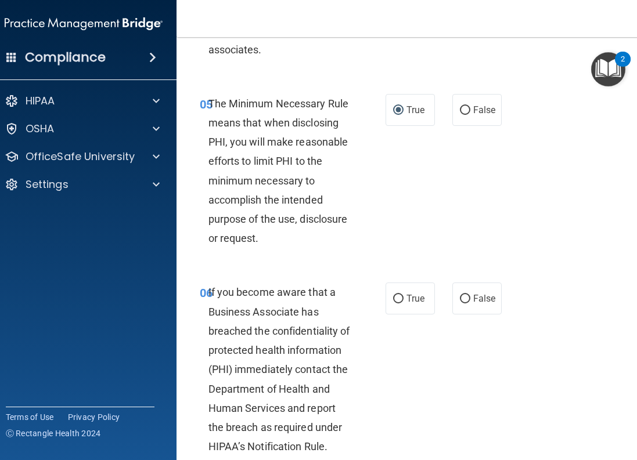
scroll to position [755, 0]
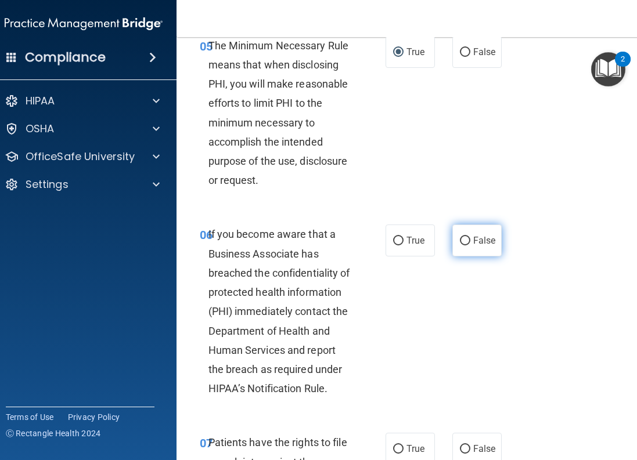
click at [465, 246] on input "False" at bounding box center [465, 241] width 10 height 9
radio input "true"
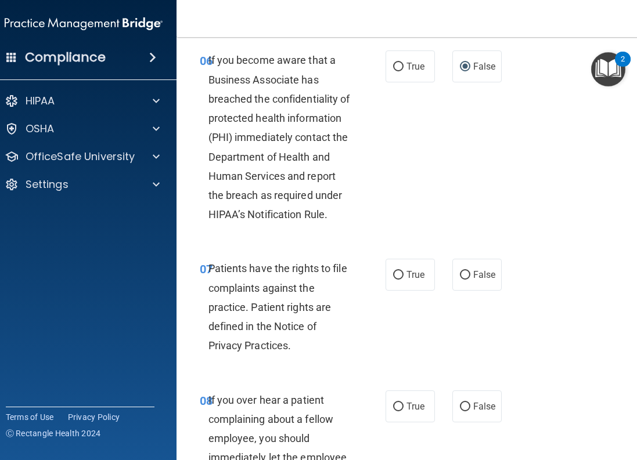
scroll to position [1045, 0]
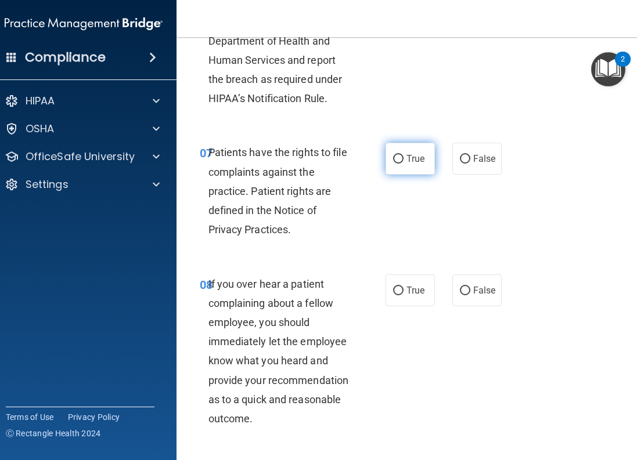
click at [393, 164] on input "True" at bounding box center [398, 159] width 10 height 9
radio input "true"
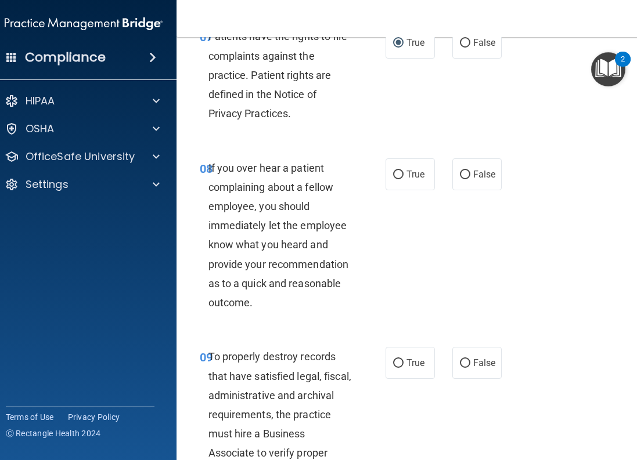
scroll to position [1219, 0]
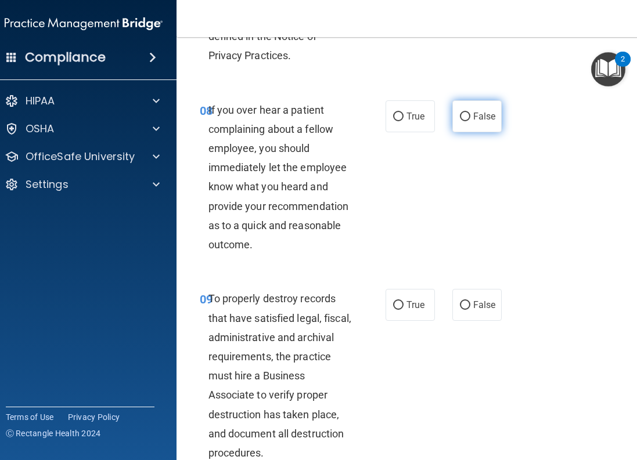
click at [462, 121] on input "False" at bounding box center [465, 117] width 10 height 9
radio input "true"
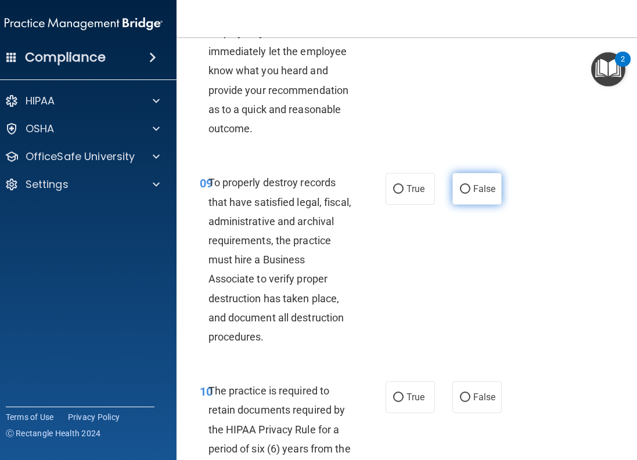
drag, startPoint x: 454, startPoint y: 206, endPoint x: 448, endPoint y: 206, distance: 6.4
click at [454, 205] on label "False" at bounding box center [476, 189] width 49 height 32
click at [460, 194] on input "False" at bounding box center [465, 189] width 10 height 9
radio input "true"
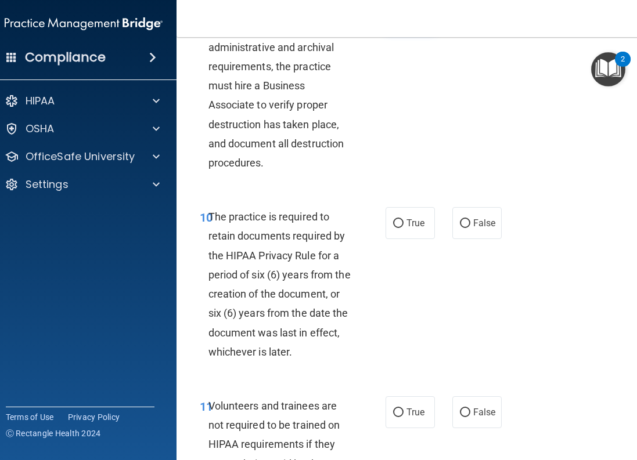
scroll to position [1568, 0]
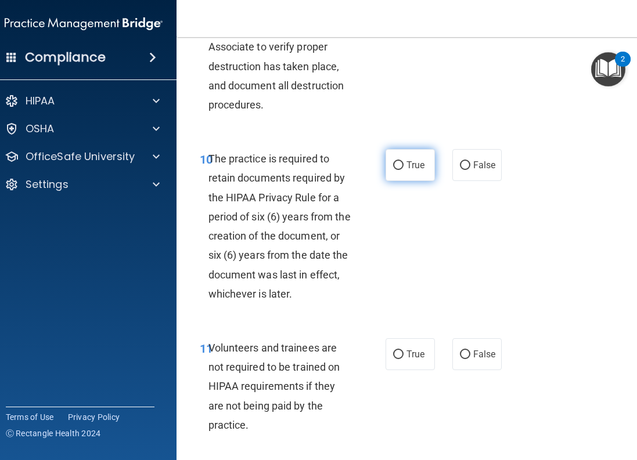
click at [406, 171] on span "True" at bounding box center [415, 165] width 18 height 11
click at [404, 170] on input "True" at bounding box center [398, 165] width 10 height 9
radio input "true"
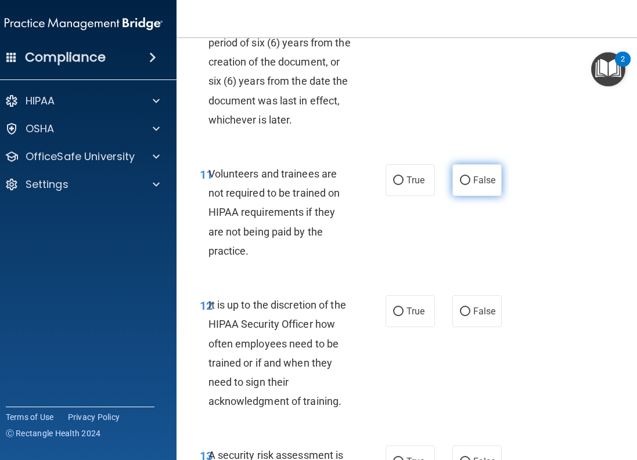
click at [460, 185] on input "False" at bounding box center [465, 181] width 10 height 9
radio input "true"
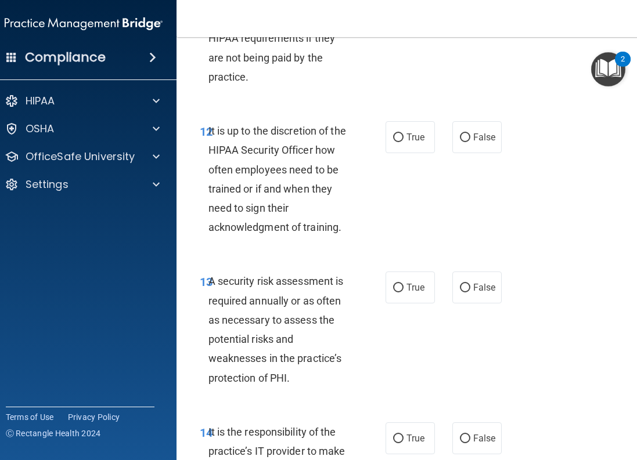
scroll to position [1974, 0]
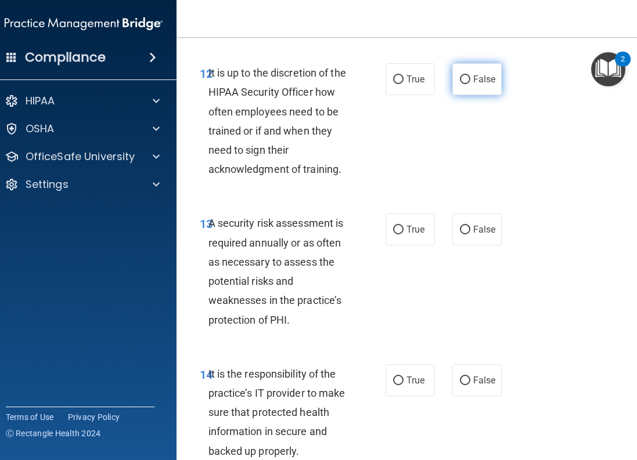
click at [461, 84] on input "False" at bounding box center [465, 79] width 10 height 9
radio input "true"
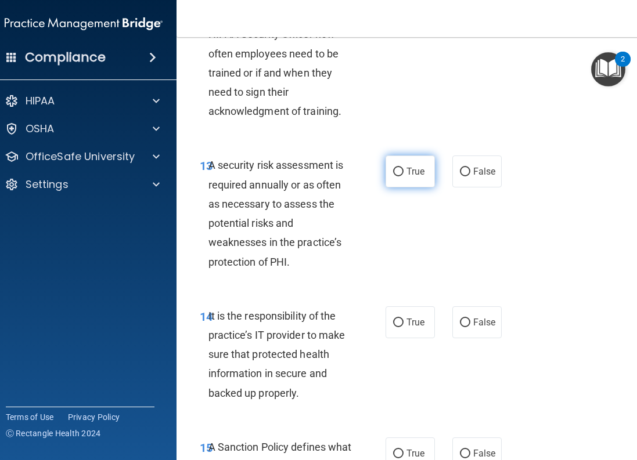
click at [393, 177] on input "True" at bounding box center [398, 172] width 10 height 9
radio input "true"
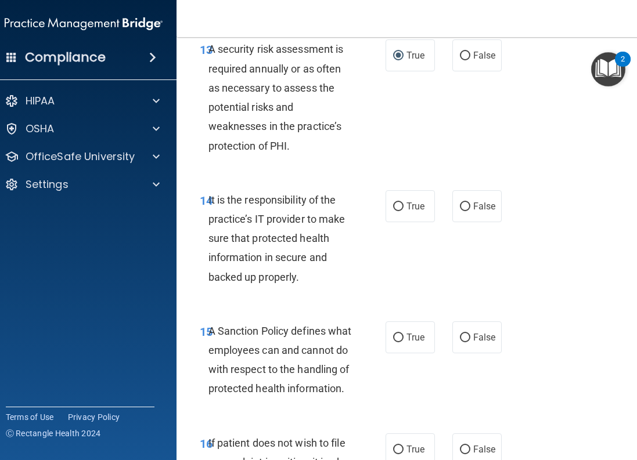
scroll to position [2206, 0]
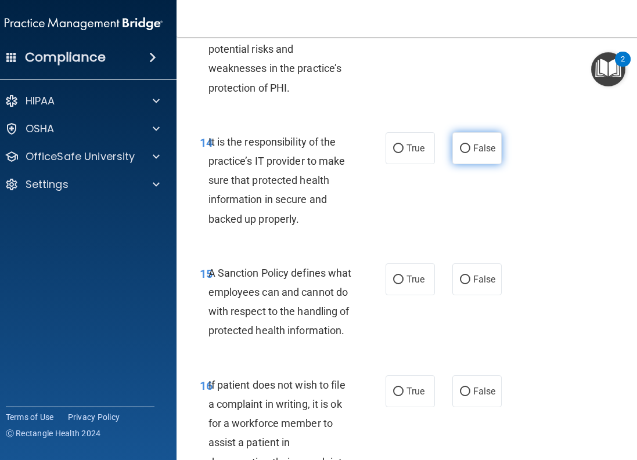
click at [456, 164] on label "False" at bounding box center [476, 148] width 49 height 32
click at [460, 153] on input "False" at bounding box center [465, 149] width 10 height 9
radio input "true"
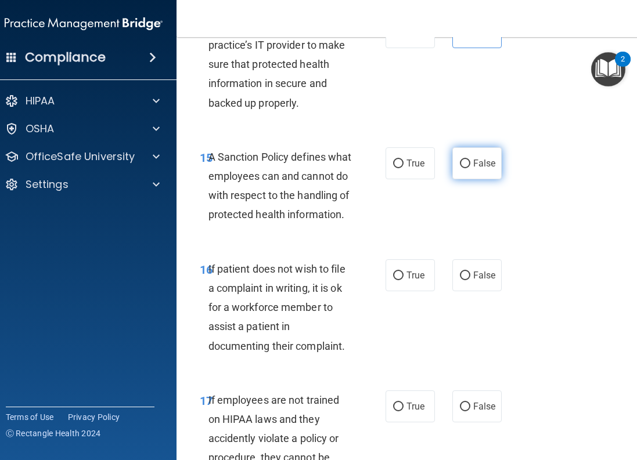
click at [460, 168] on input "False" at bounding box center [465, 164] width 10 height 9
radio input "true"
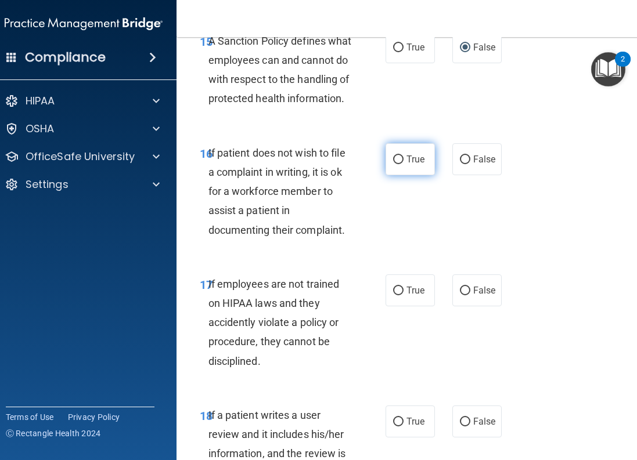
click at [395, 164] on input "True" at bounding box center [398, 160] width 10 height 9
radio input "true"
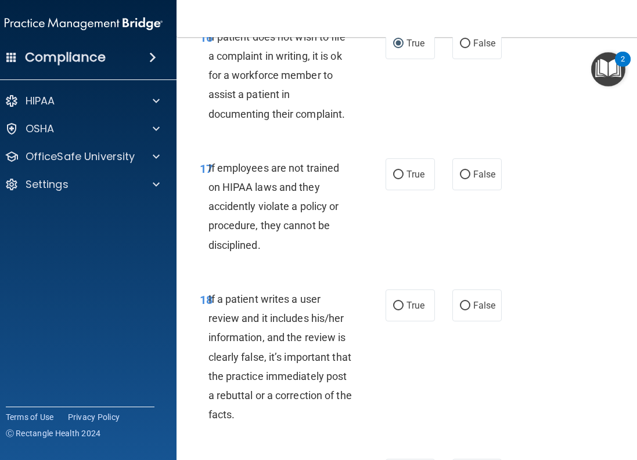
scroll to position [2613, 0]
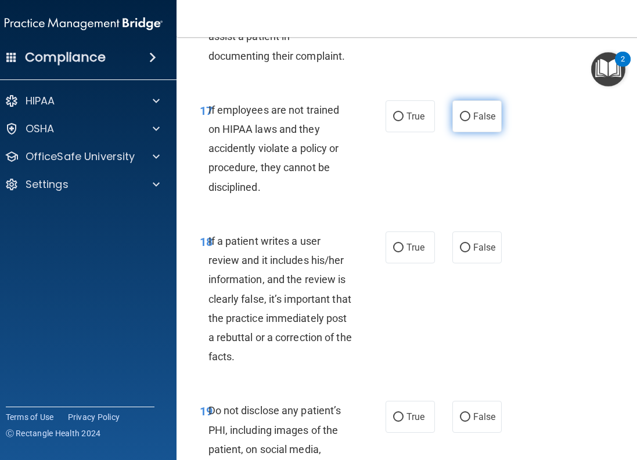
click at [465, 121] on input "False" at bounding box center [465, 117] width 10 height 9
radio input "true"
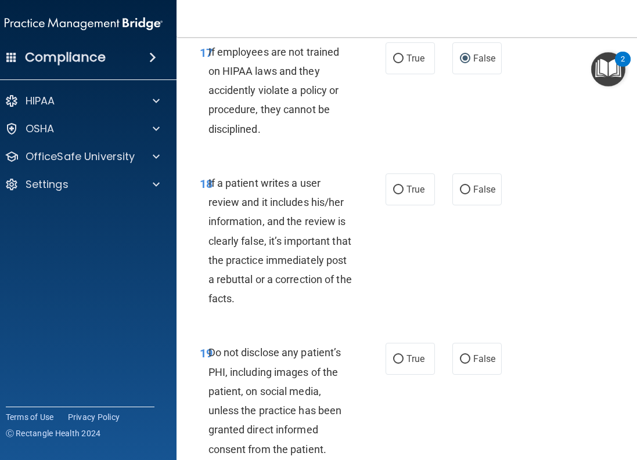
scroll to position [2729, 0]
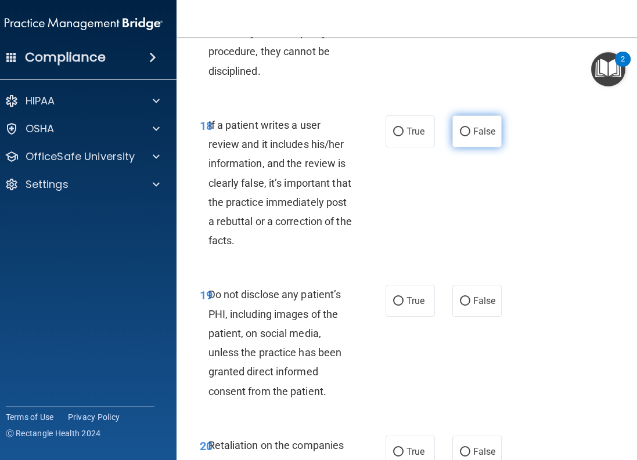
click at [462, 136] on input "False" at bounding box center [465, 132] width 10 height 9
radio input "true"
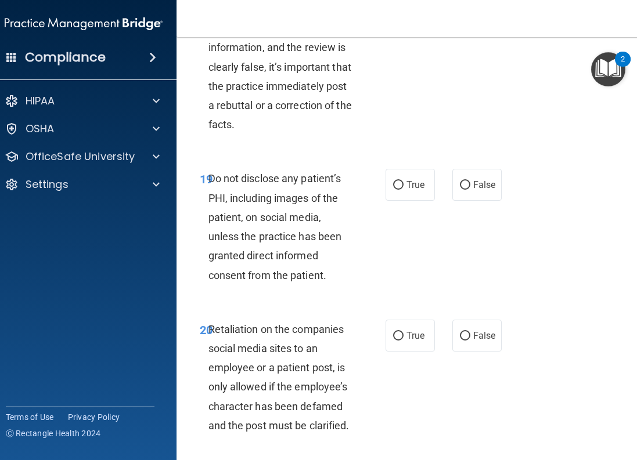
scroll to position [2903, 0]
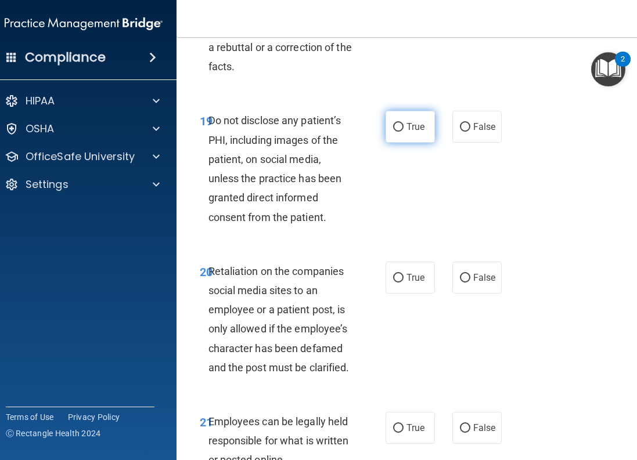
click at [394, 132] on input "True" at bounding box center [398, 127] width 10 height 9
radio input "true"
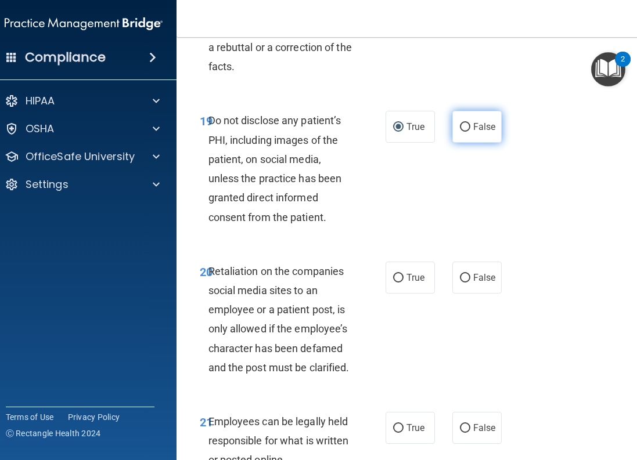
click at [460, 132] on input "False" at bounding box center [465, 127] width 10 height 9
radio input "true"
radio input "false"
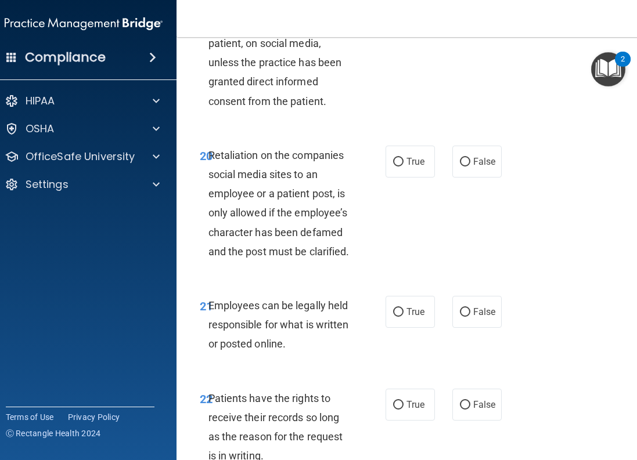
scroll to position [3077, 0]
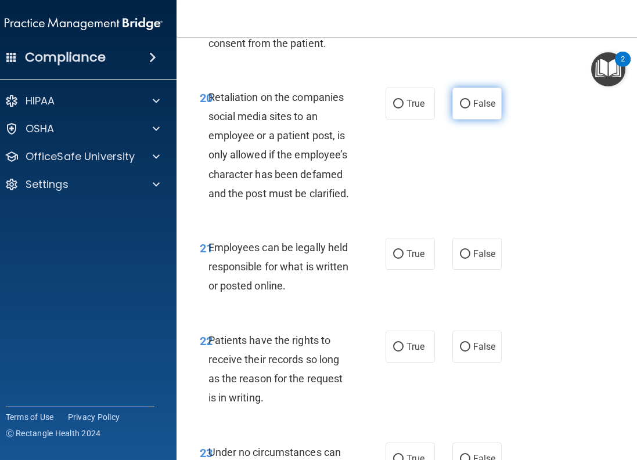
click at [467, 120] on label "False" at bounding box center [476, 104] width 49 height 32
click at [467, 109] on input "False" at bounding box center [465, 104] width 10 height 9
radio input "true"
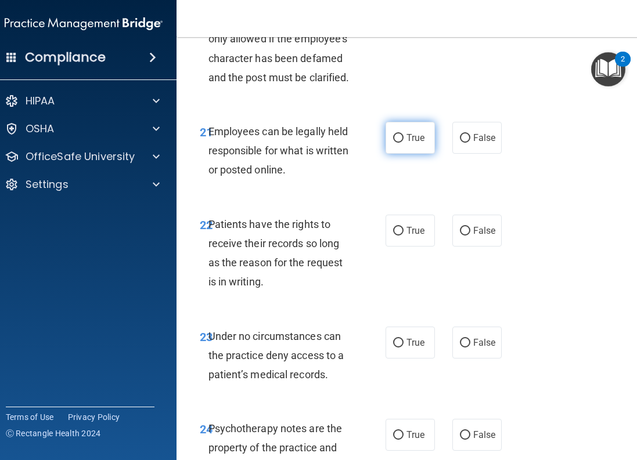
click at [394, 143] on input "True" at bounding box center [398, 138] width 10 height 9
radio input "true"
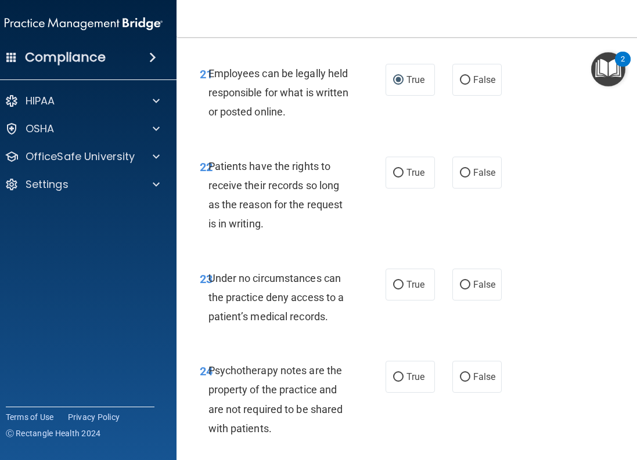
scroll to position [3310, 0]
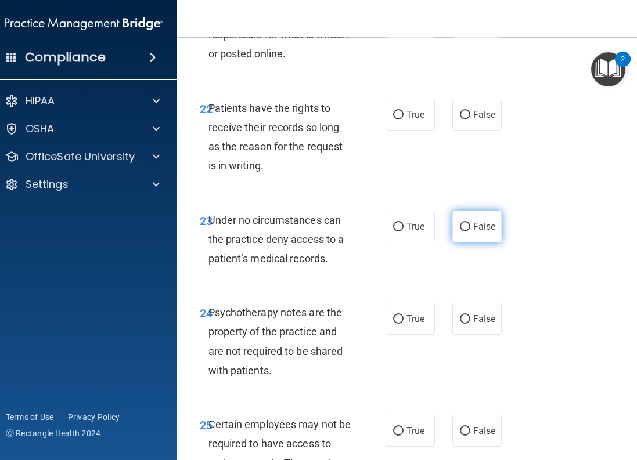
click at [460, 232] on input "False" at bounding box center [465, 227] width 10 height 9
radio input "true"
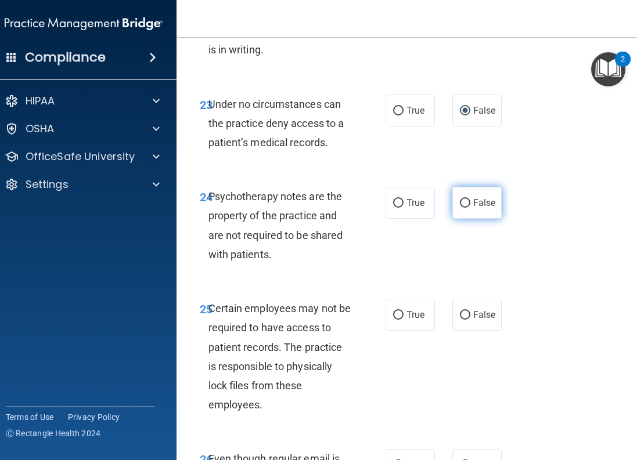
click at [463, 208] on input "False" at bounding box center [465, 203] width 10 height 9
radio input "true"
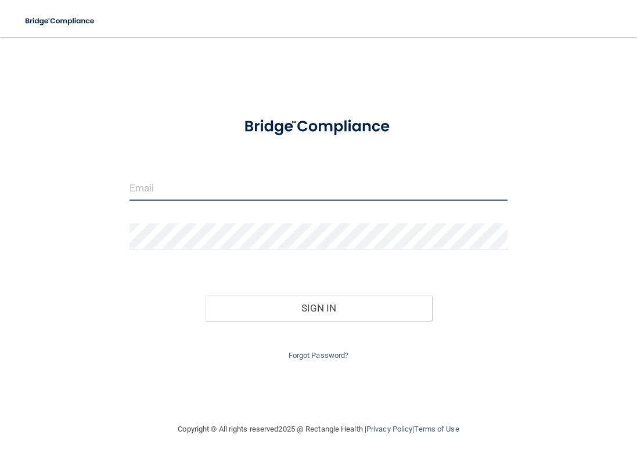
click at [177, 189] on input "email" at bounding box center [318, 188] width 378 height 26
type input "[EMAIL_ADDRESS][DOMAIN_NAME]"
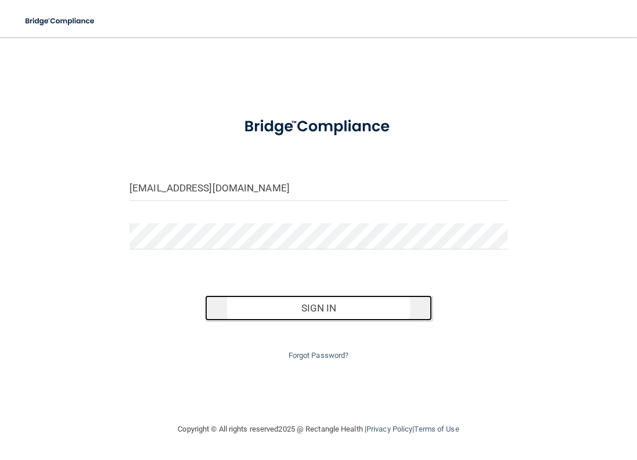
click at [252, 307] on button "Sign In" at bounding box center [318, 309] width 227 height 26
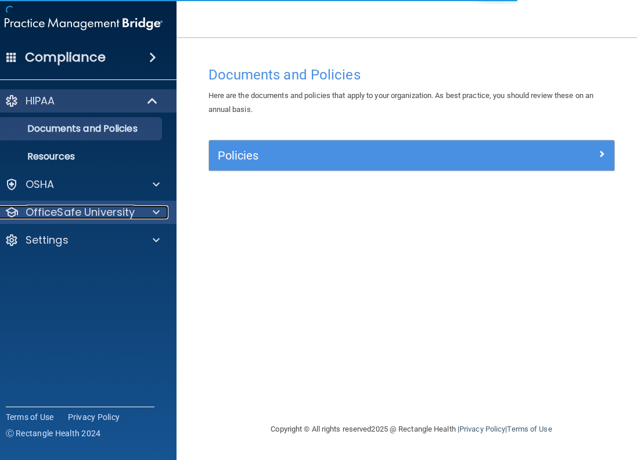
click at [150, 214] on div at bounding box center [153, 213] width 29 height 14
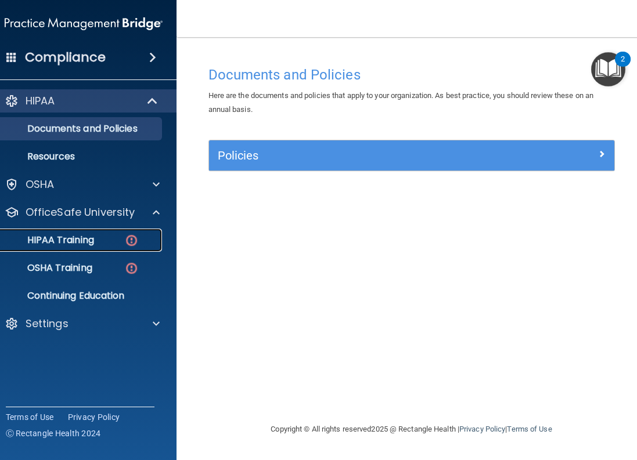
click at [75, 242] on p "HIPAA Training" at bounding box center [46, 241] width 96 height 12
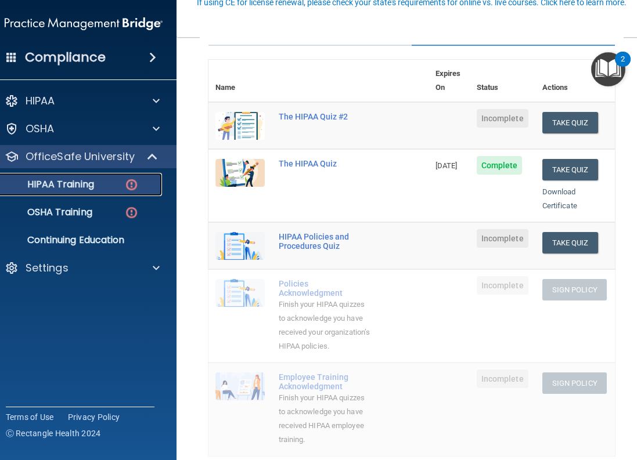
scroll to position [174, 0]
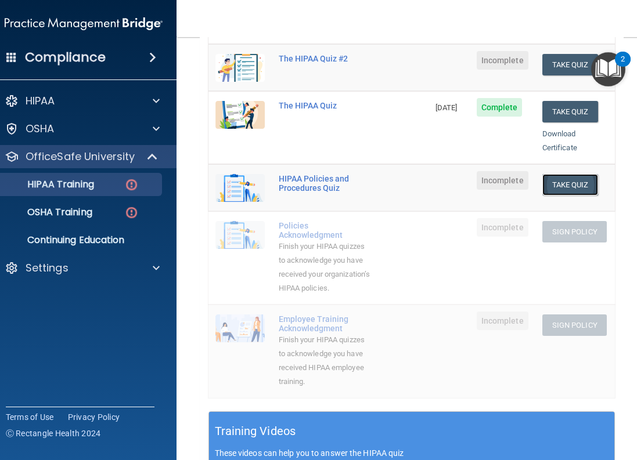
click at [570, 174] on button "Take Quiz" at bounding box center [570, 184] width 56 height 21
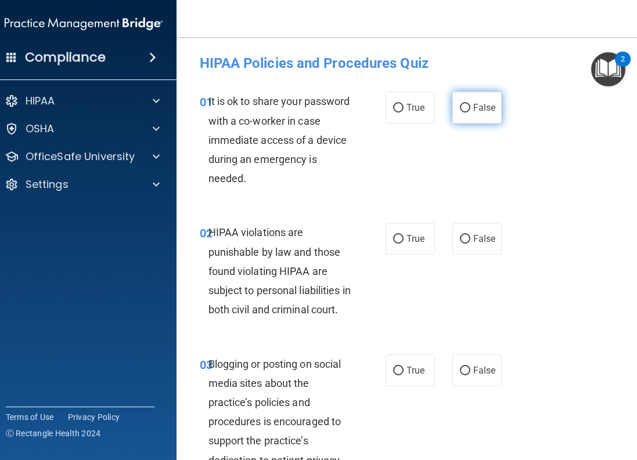
click at [460, 106] on input "False" at bounding box center [465, 108] width 10 height 9
radio input "true"
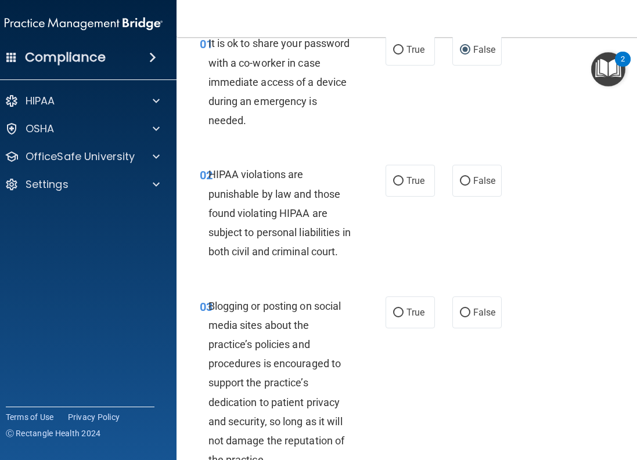
scroll to position [116, 0]
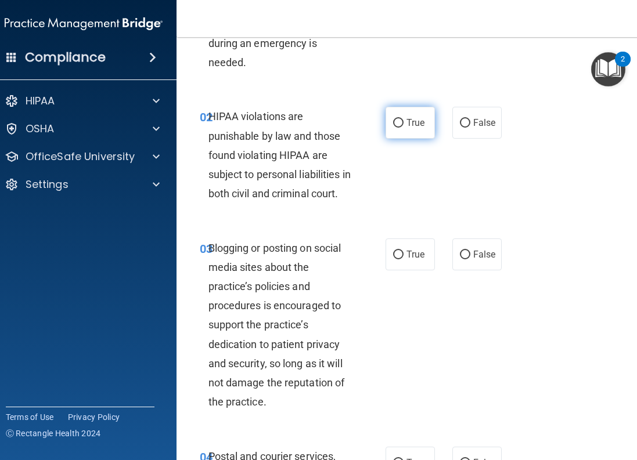
click at [388, 127] on label "True" at bounding box center [410, 123] width 49 height 32
click at [393, 127] on input "True" at bounding box center [398, 123] width 10 height 9
radio input "true"
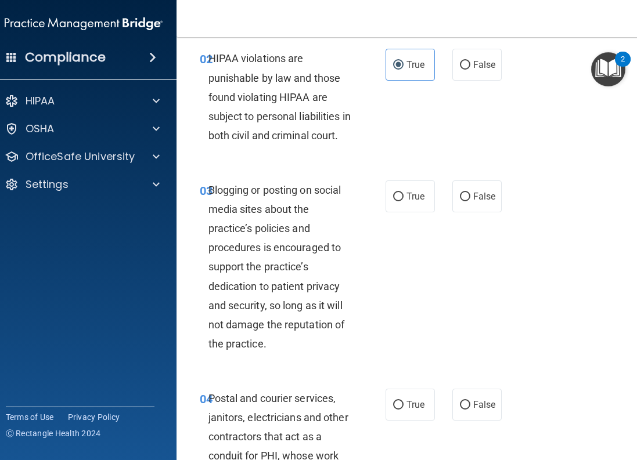
scroll to position [232, 0]
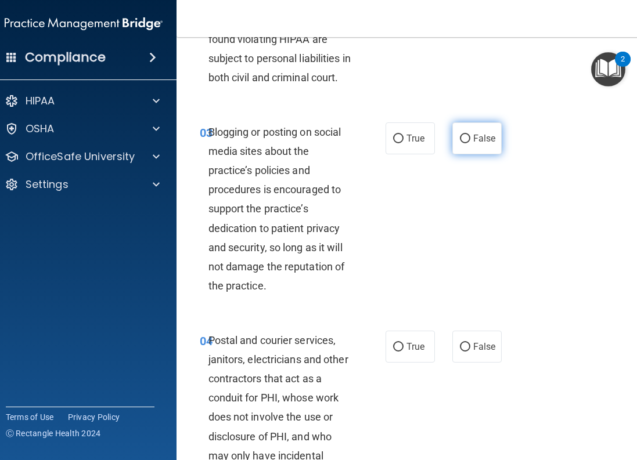
click at [460, 143] on input "False" at bounding box center [465, 139] width 10 height 9
radio input "true"
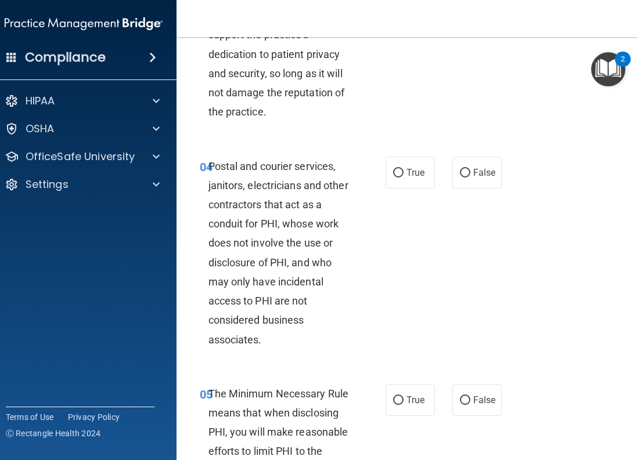
scroll to position [465, 0]
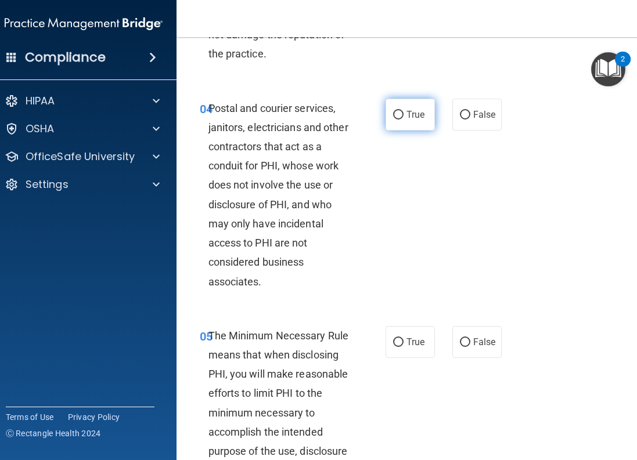
click at [393, 120] on input "True" at bounding box center [398, 115] width 10 height 9
radio input "true"
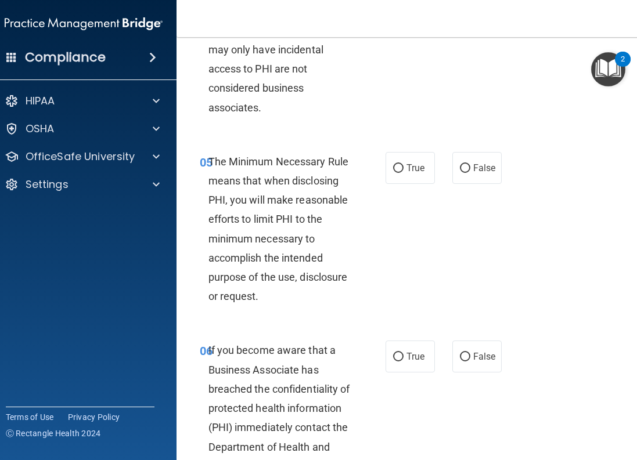
scroll to position [697, 0]
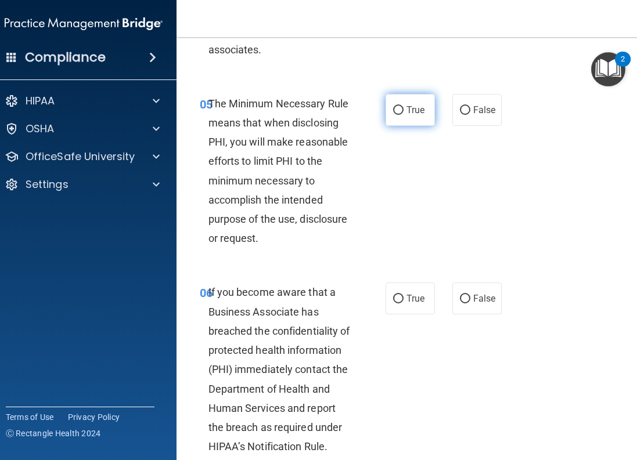
click at [388, 126] on label "True" at bounding box center [410, 110] width 49 height 32
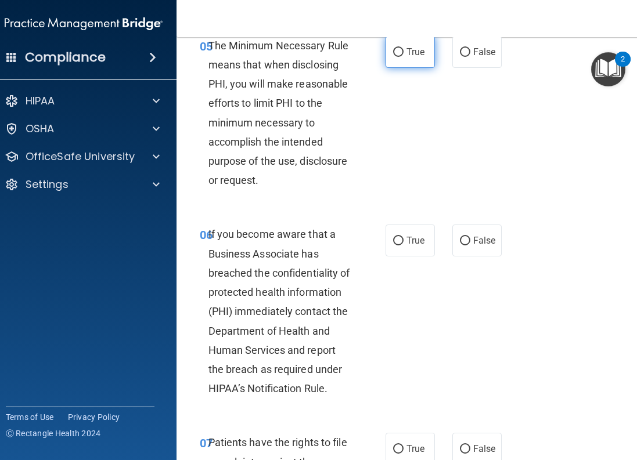
click at [393, 57] on input "True" at bounding box center [398, 52] width 10 height 9
radio input "true"
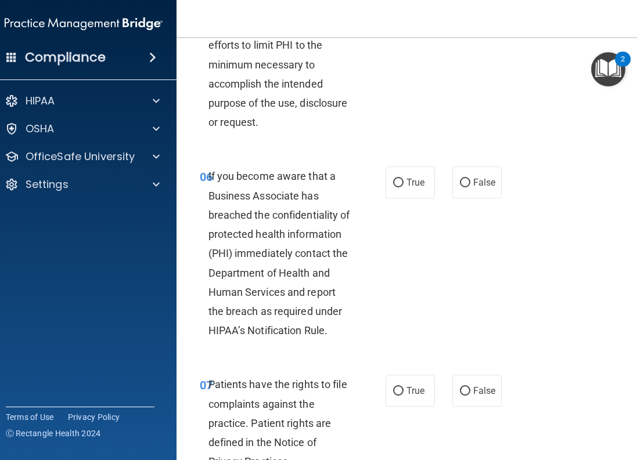
scroll to position [871, 0]
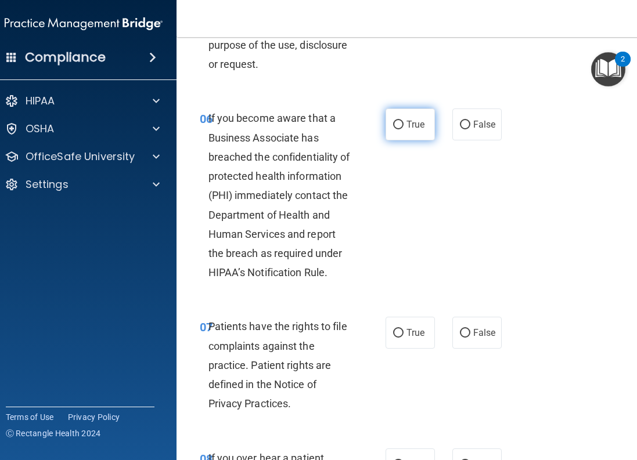
click at [397, 129] on input "True" at bounding box center [398, 125] width 10 height 9
radio input "true"
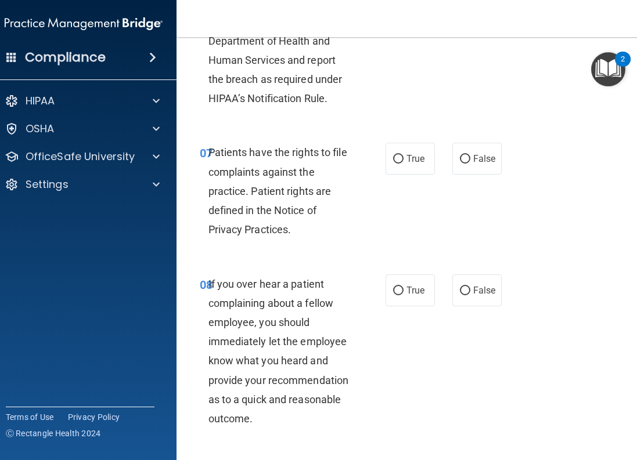
scroll to position [1103, 0]
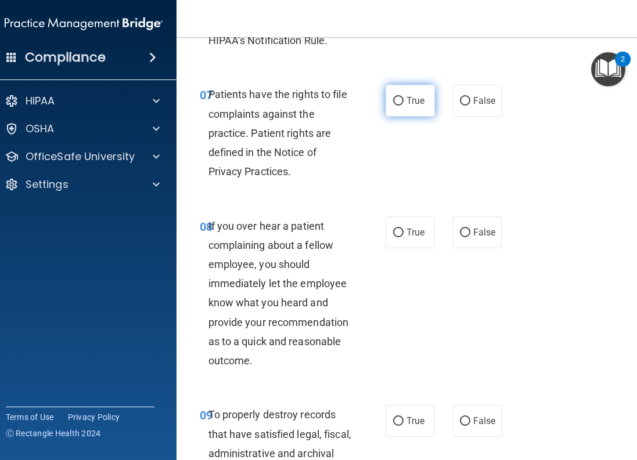
click at [387, 117] on label "True" at bounding box center [410, 101] width 49 height 32
click at [393, 106] on input "True" at bounding box center [398, 101] width 10 height 9
radio input "true"
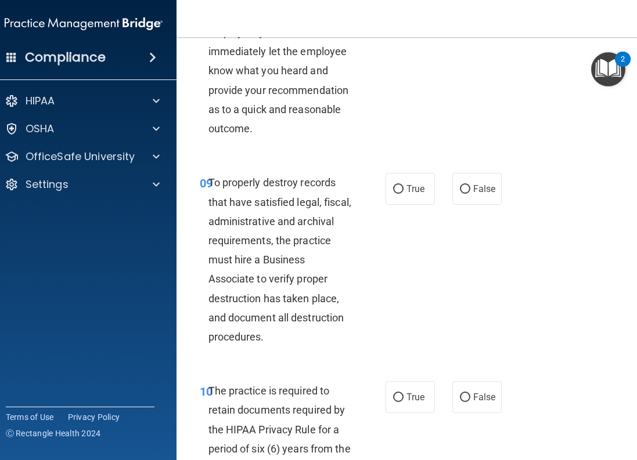
scroll to position [1219, 0]
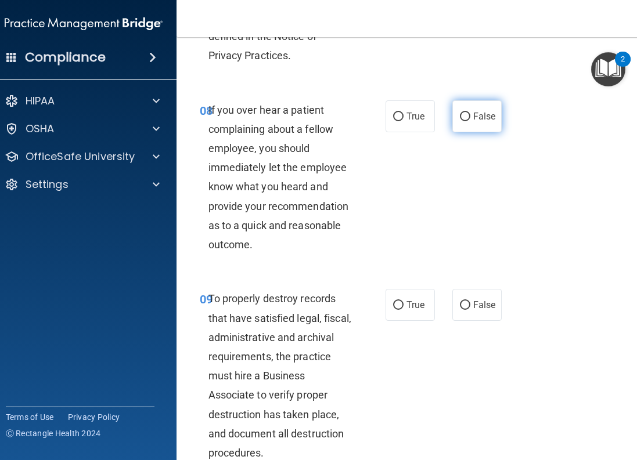
click at [463, 121] on input "False" at bounding box center [465, 117] width 10 height 9
radio input "true"
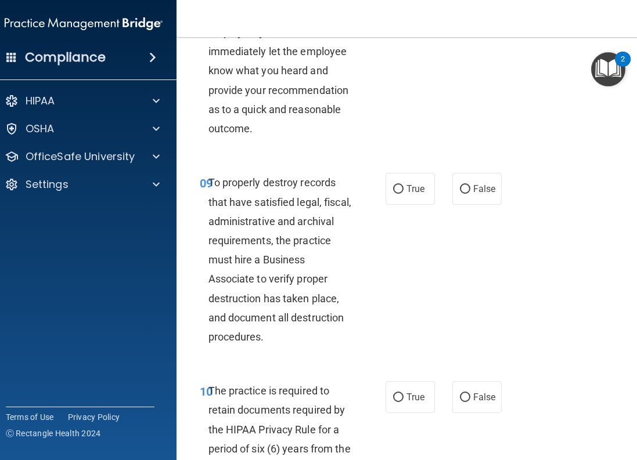
scroll to position [1394, 0]
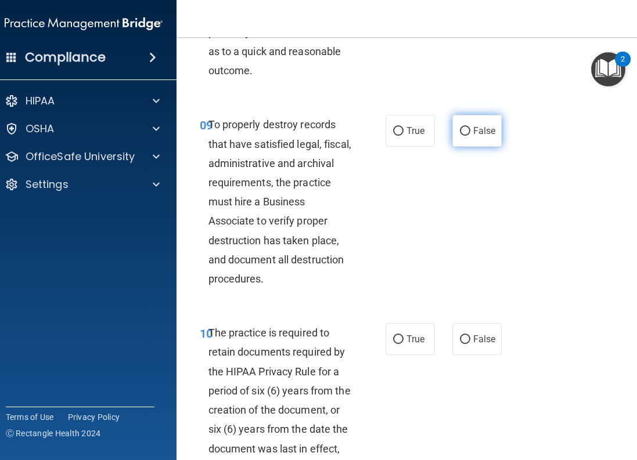
click at [460, 136] on input "False" at bounding box center [465, 131] width 10 height 9
radio input "true"
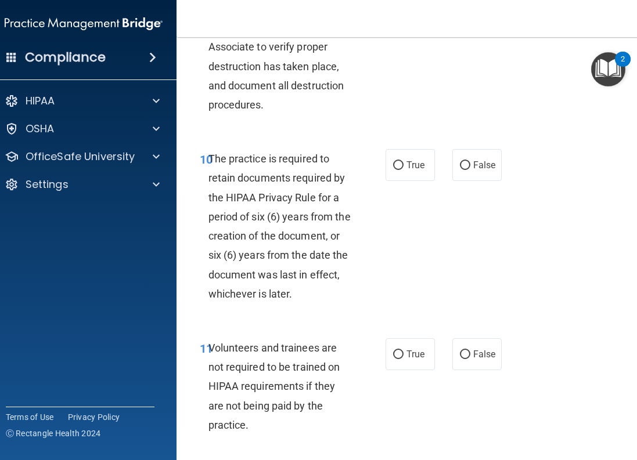
scroll to position [1626, 0]
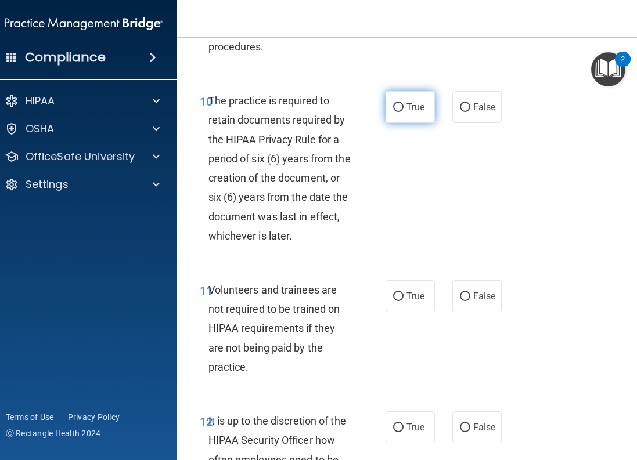
click at [395, 112] on input "True" at bounding box center [398, 107] width 10 height 9
radio input "true"
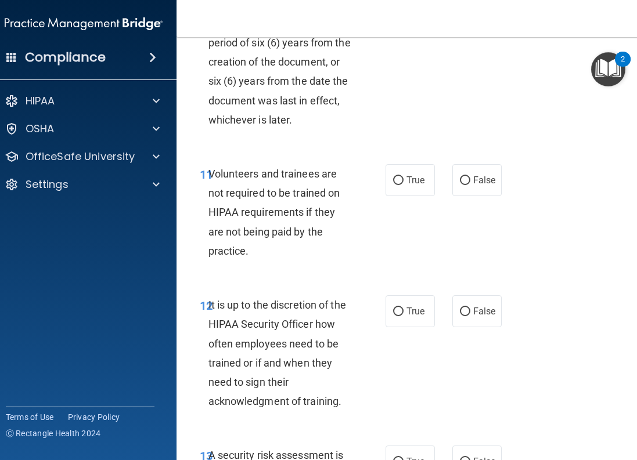
scroll to position [1800, 0]
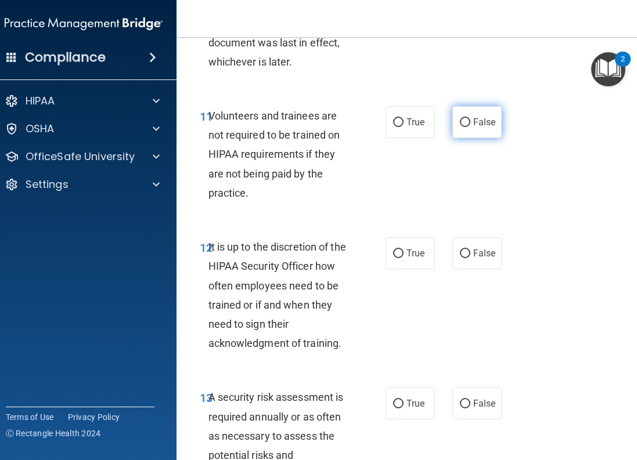
click at [461, 127] on input "False" at bounding box center [465, 122] width 10 height 9
radio input "true"
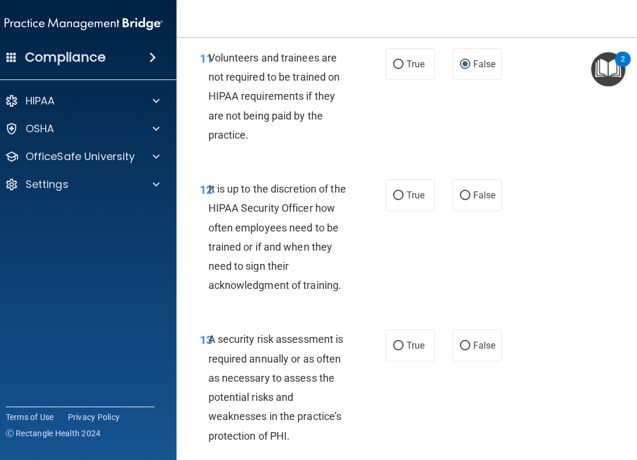
scroll to position [1916, 0]
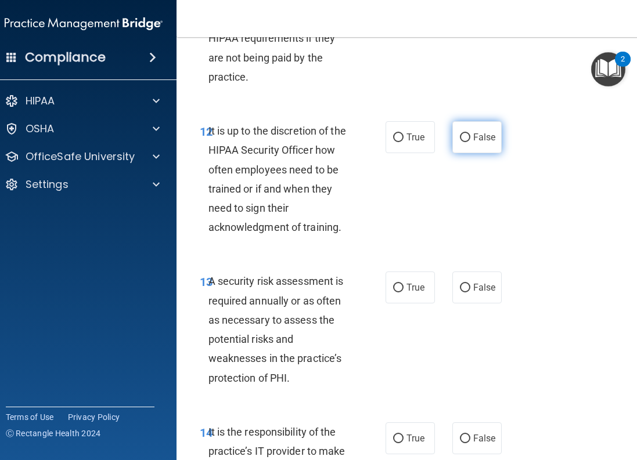
click at [465, 142] on input "False" at bounding box center [465, 138] width 10 height 9
radio input "true"
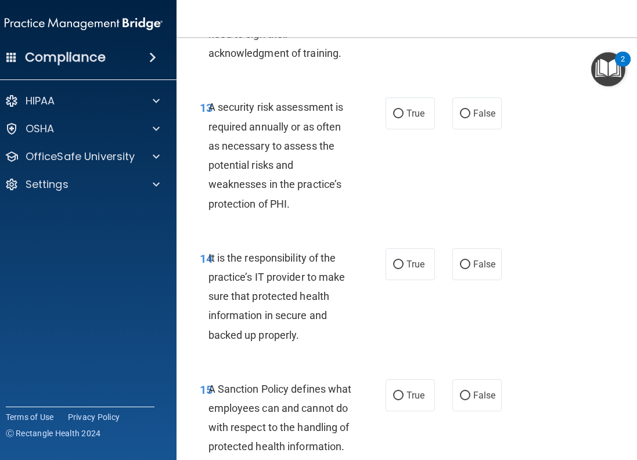
scroll to position [2148, 0]
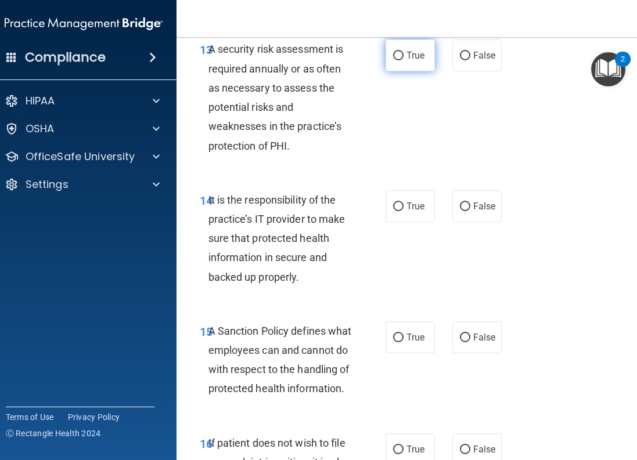
click at [393, 60] on input "True" at bounding box center [398, 56] width 10 height 9
radio input "true"
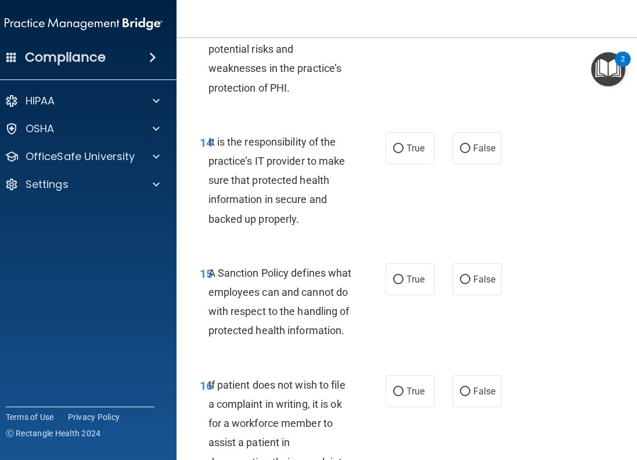
scroll to position [2264, 0]
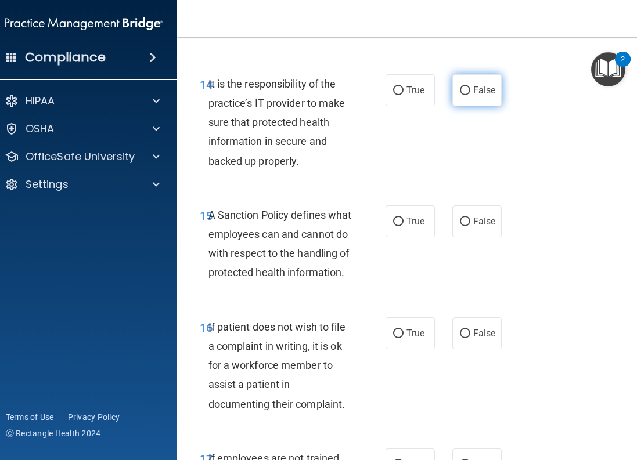
click at [466, 95] on input "False" at bounding box center [465, 91] width 10 height 9
radio input "true"
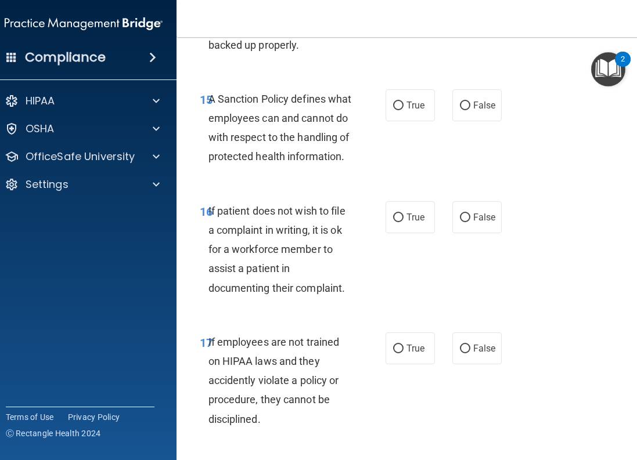
scroll to position [2439, 0]
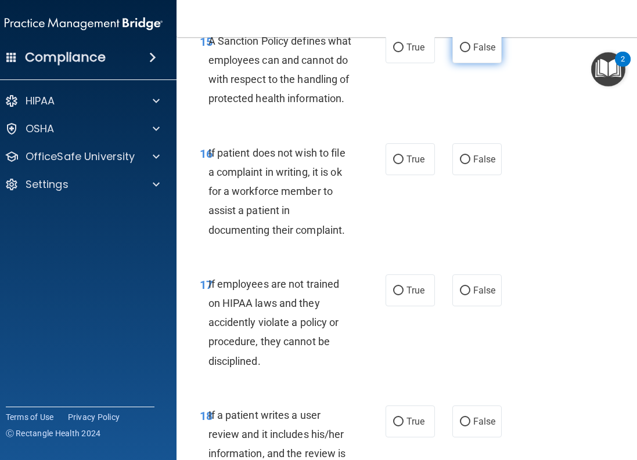
click at [473, 53] on span "False" at bounding box center [484, 47] width 23 height 11
click at [469, 52] on input "False" at bounding box center [465, 48] width 10 height 9
radio input "true"
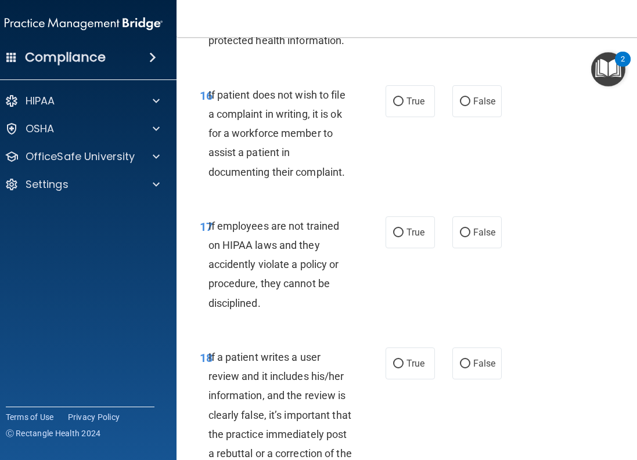
scroll to position [2555, 0]
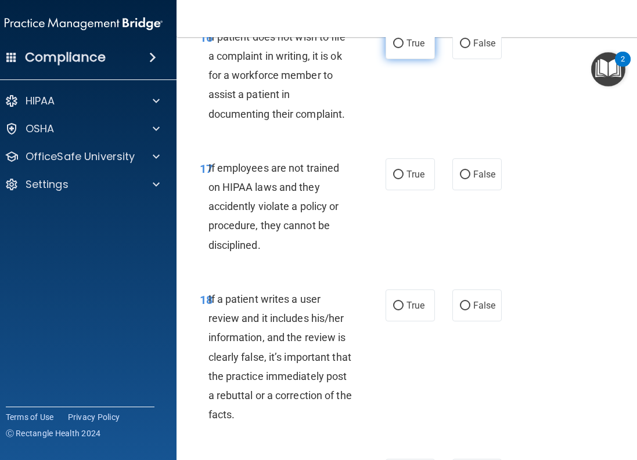
click at [393, 59] on label "True" at bounding box center [410, 43] width 49 height 32
click at [393, 48] on input "True" at bounding box center [398, 43] width 10 height 9
radio input "true"
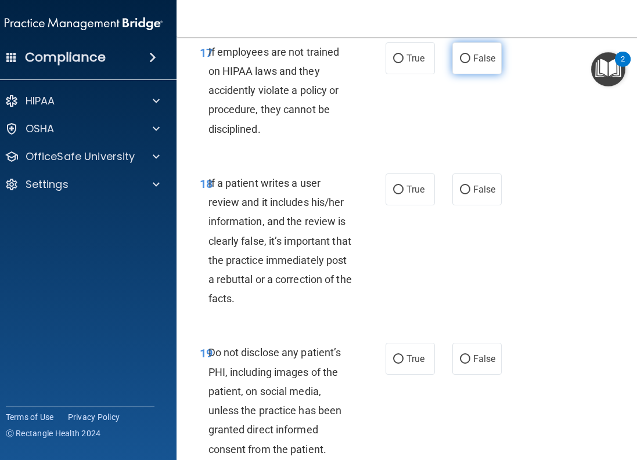
click at [460, 63] on input "False" at bounding box center [465, 59] width 10 height 9
radio input "true"
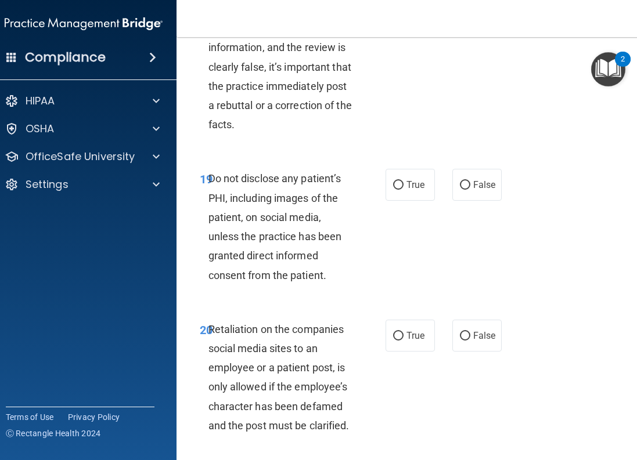
scroll to position [2787, 0]
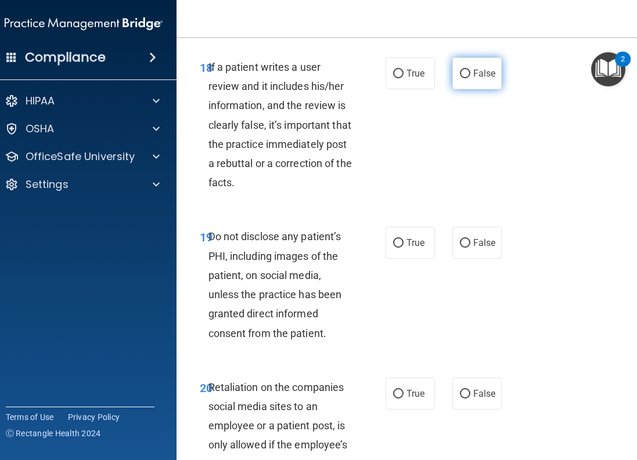
click at [460, 78] on input "False" at bounding box center [465, 74] width 10 height 9
radio input "true"
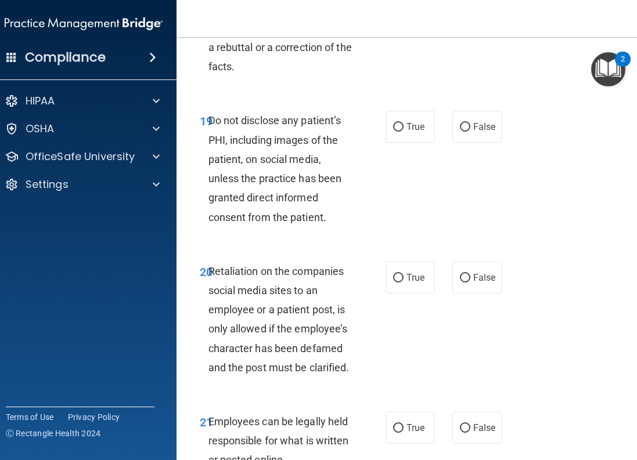
scroll to position [2961, 0]
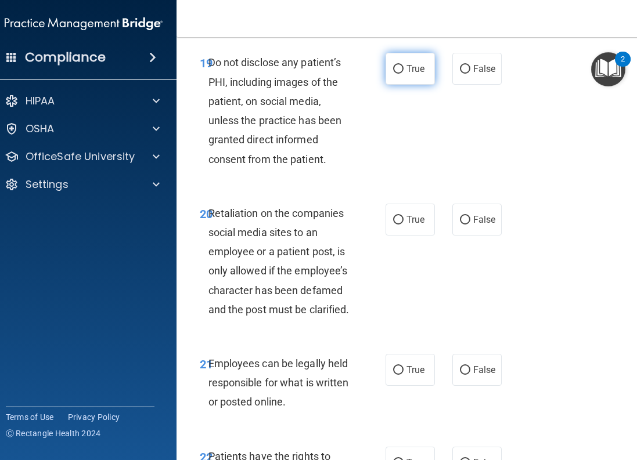
click at [397, 85] on label "True" at bounding box center [410, 69] width 49 height 32
click at [397, 74] on input "True" at bounding box center [398, 69] width 10 height 9
radio input "true"
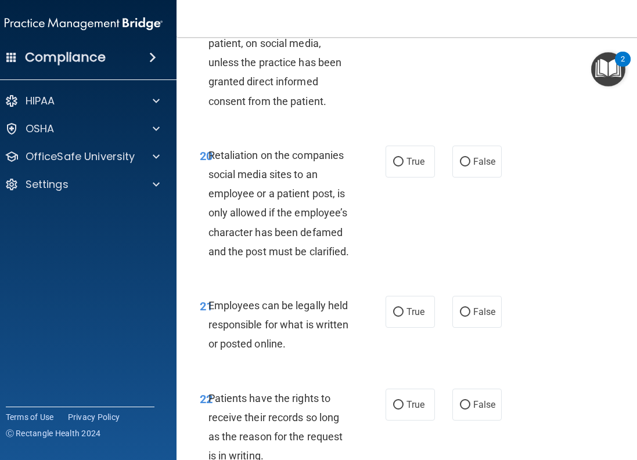
scroll to position [3077, 0]
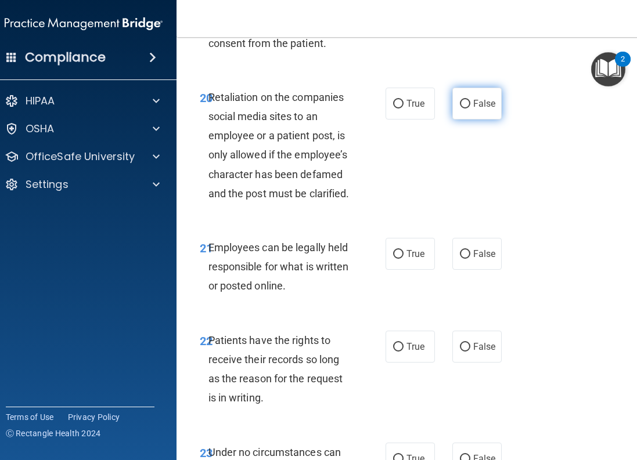
click at [458, 120] on label "False" at bounding box center [476, 104] width 49 height 32
click at [460, 109] on input "False" at bounding box center [465, 104] width 10 height 9
radio input "true"
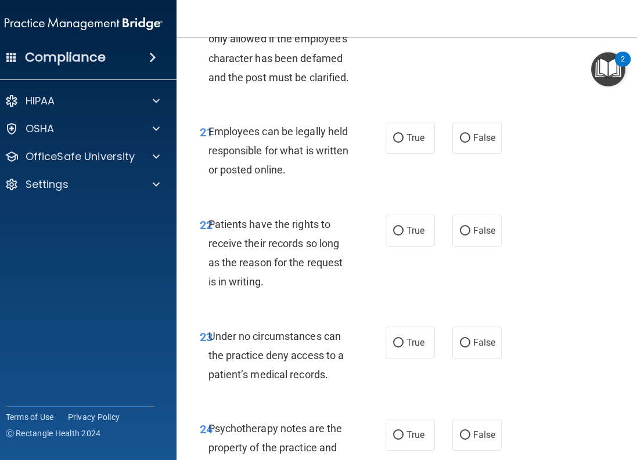
scroll to position [3252, 0]
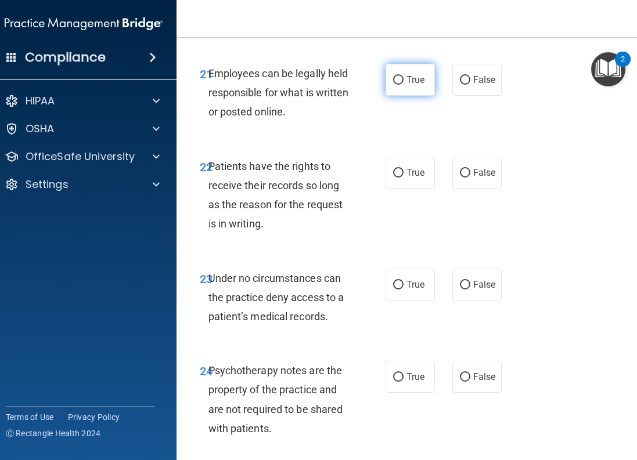
click at [393, 85] on input "True" at bounding box center [398, 80] width 10 height 9
radio input "true"
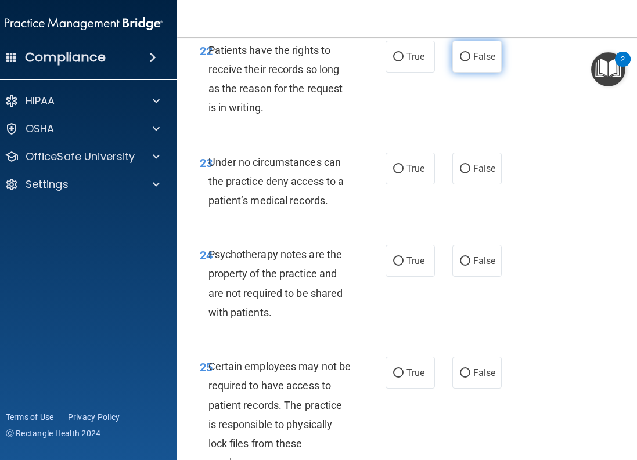
click at [455, 73] on label "False" at bounding box center [476, 57] width 49 height 32
click at [460, 62] on input "False" at bounding box center [465, 57] width 10 height 9
radio input "true"
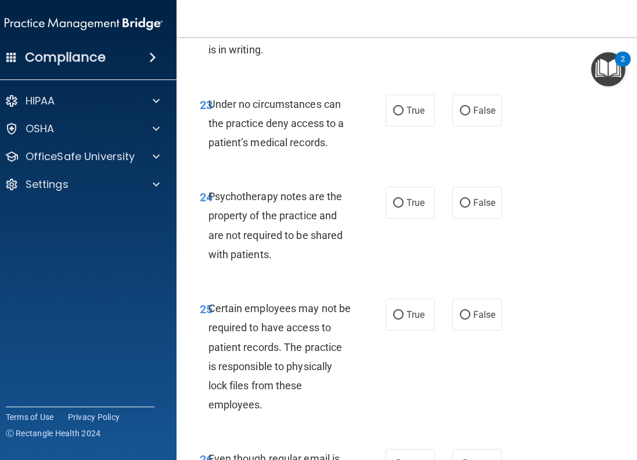
scroll to position [3484, 0]
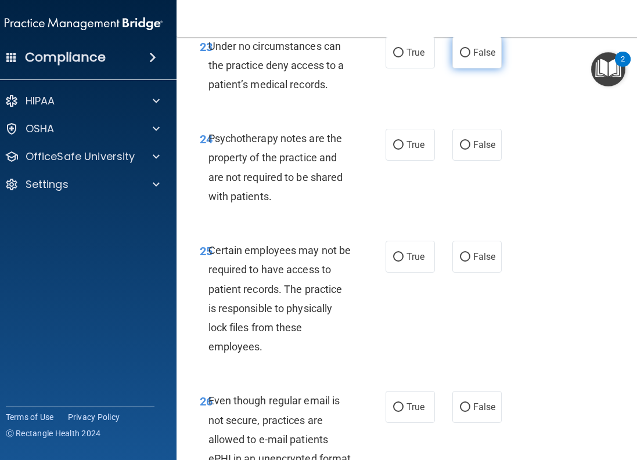
click at [462, 57] on input "False" at bounding box center [465, 53] width 10 height 9
radio input "true"
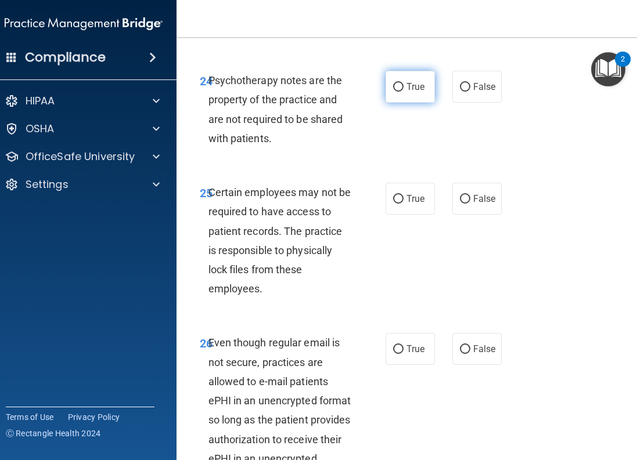
click at [387, 103] on label "True" at bounding box center [410, 87] width 49 height 32
click at [393, 92] on input "True" at bounding box center [398, 87] width 10 height 9
radio input "true"
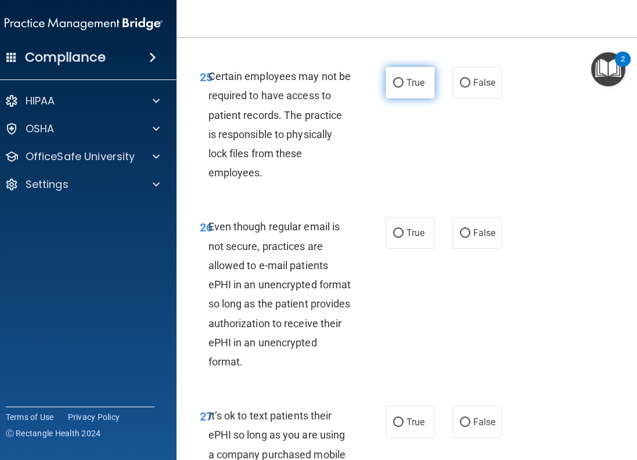
click at [396, 88] on input "True" at bounding box center [398, 83] width 10 height 9
radio input "true"
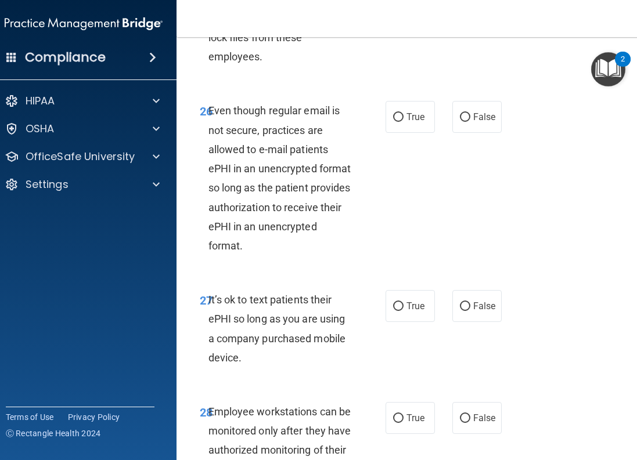
scroll to position [3832, 0]
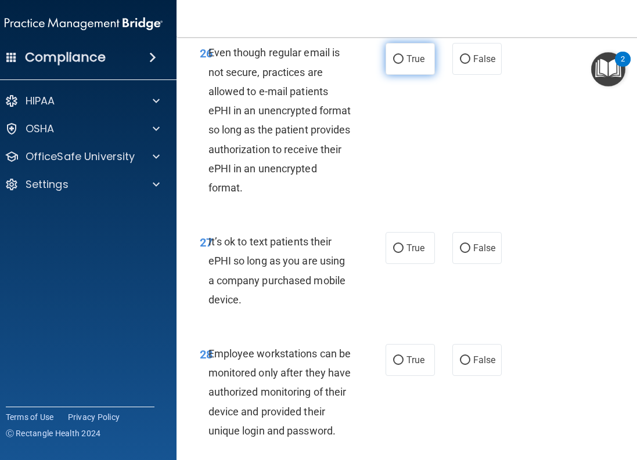
click at [393, 64] on input "True" at bounding box center [398, 59] width 10 height 9
radio input "true"
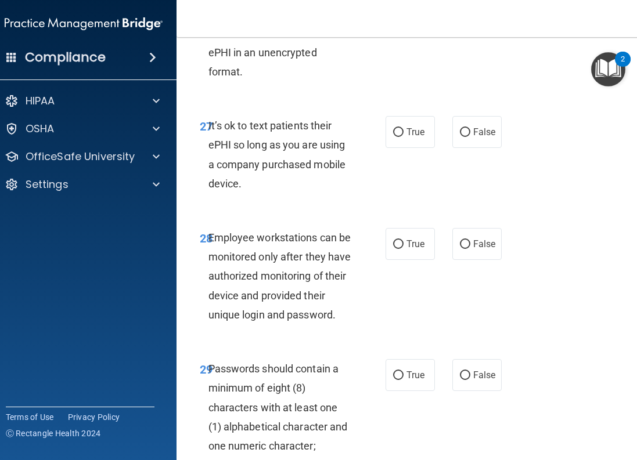
scroll to position [4006, 0]
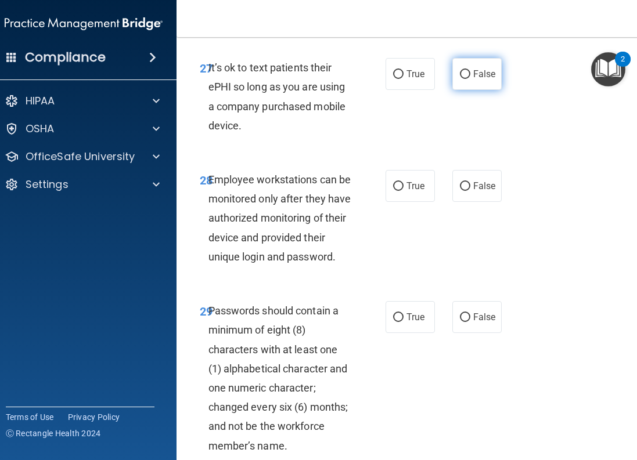
click at [455, 90] on label "False" at bounding box center [476, 74] width 49 height 32
click at [460, 79] on input "False" at bounding box center [465, 74] width 10 height 9
radio input "true"
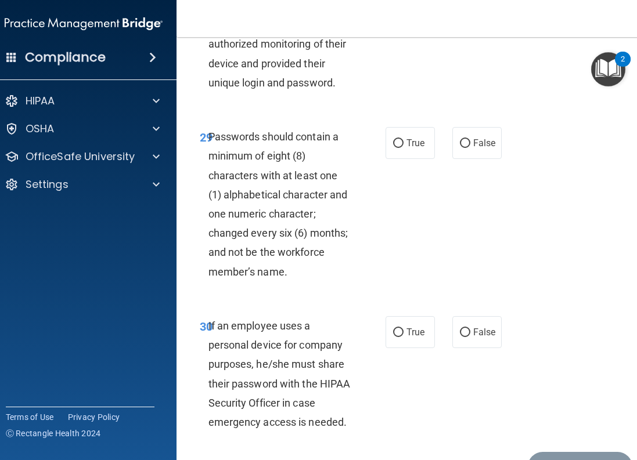
scroll to position [4122, 0]
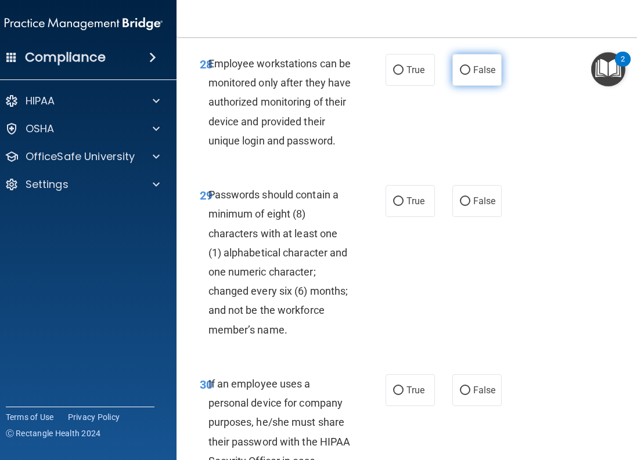
click at [460, 75] on input "False" at bounding box center [465, 70] width 10 height 9
radio input "true"
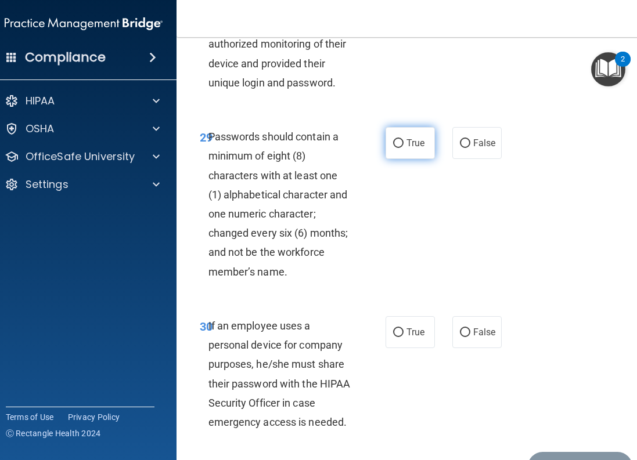
click at [393, 148] on input "True" at bounding box center [398, 143] width 10 height 9
radio input "true"
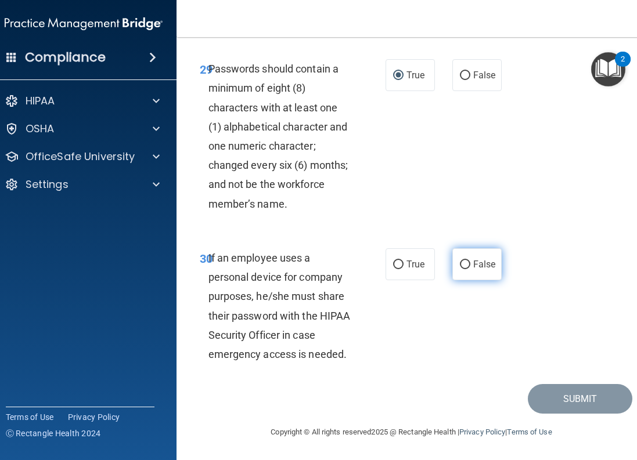
click at [462, 261] on input "False" at bounding box center [465, 265] width 10 height 9
radio input "true"
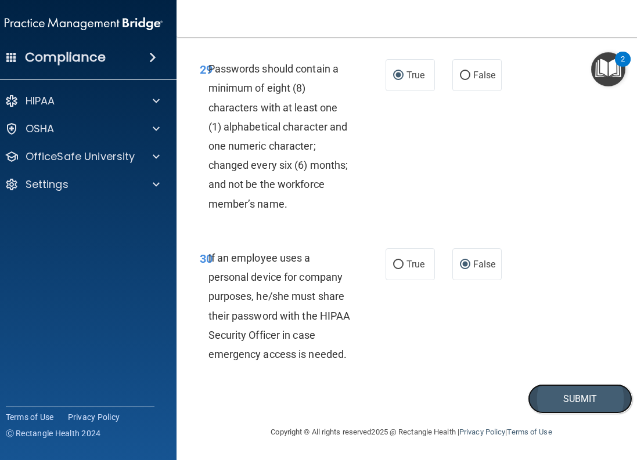
click at [563, 395] on button "Submit" at bounding box center [580, 399] width 105 height 30
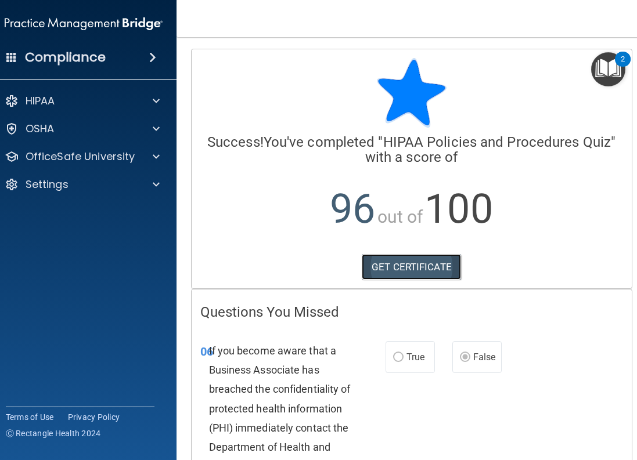
click at [419, 269] on link "GET CERTIFICATE" at bounding box center [411, 267] width 99 height 26
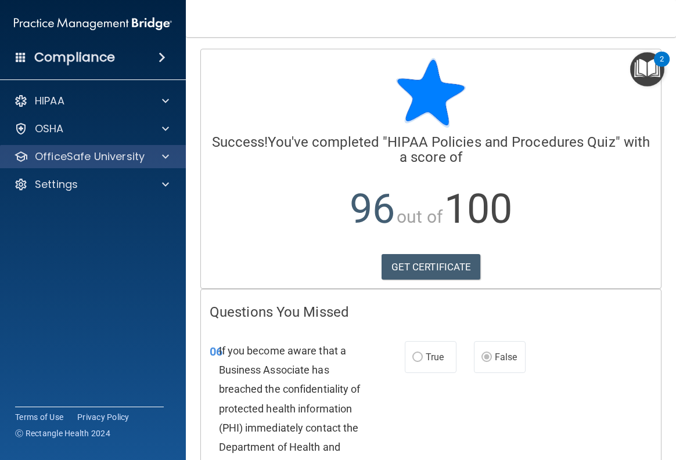
click at [154, 147] on div "OfficeSafe University" at bounding box center [93, 156] width 186 height 23
click at [163, 160] on span at bounding box center [165, 157] width 7 height 14
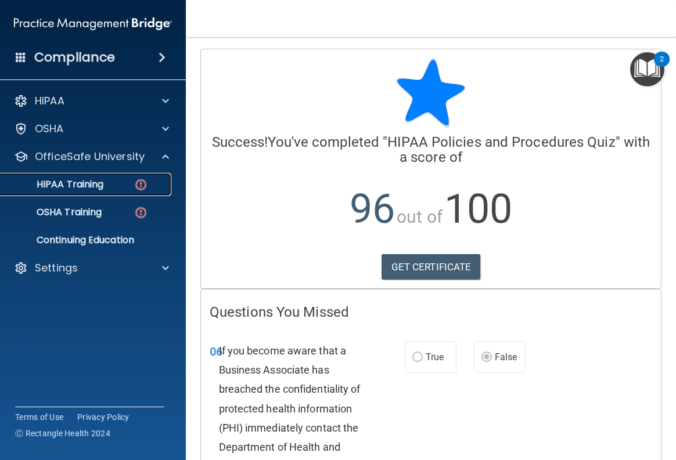
click at [102, 188] on p "HIPAA Training" at bounding box center [56, 185] width 96 height 12
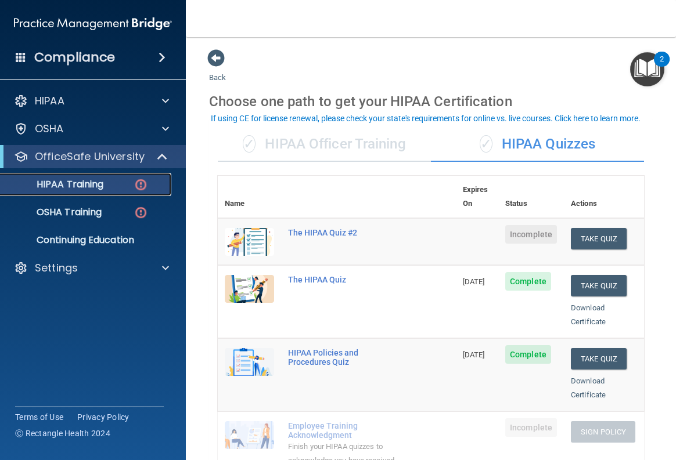
scroll to position [58, 0]
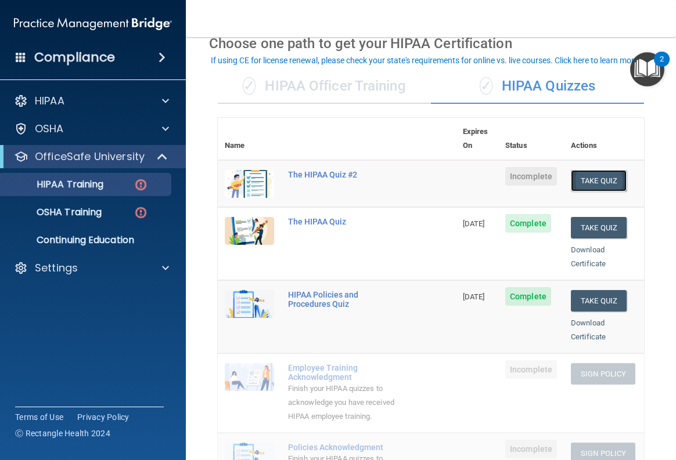
click at [580, 170] on button "Take Quiz" at bounding box center [599, 180] width 56 height 21
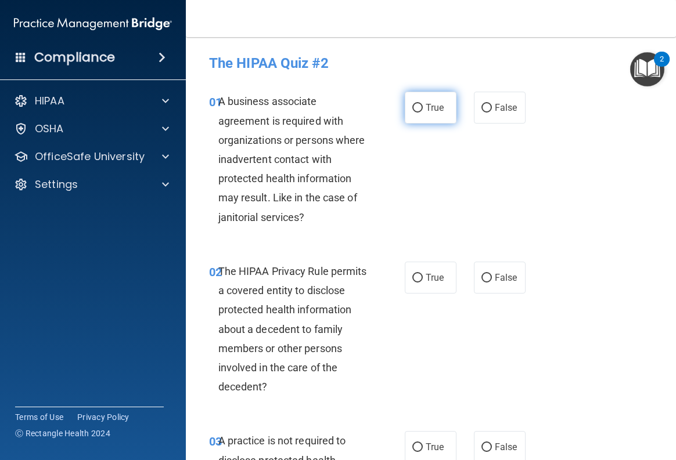
click at [417, 110] on input "True" at bounding box center [417, 108] width 10 height 9
radio input "true"
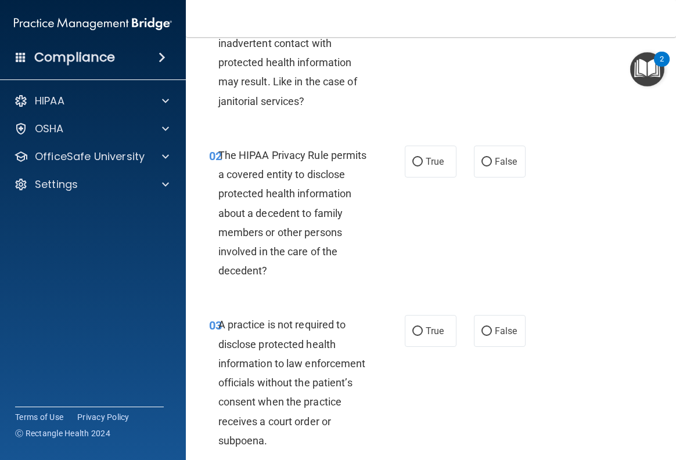
scroll to position [174, 0]
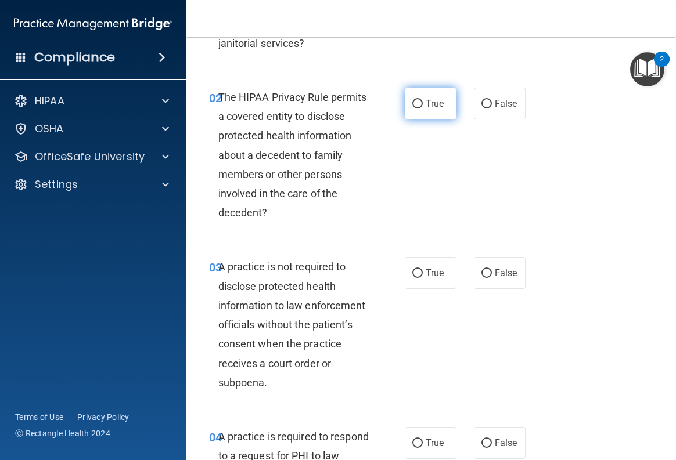
click at [413, 105] on input "True" at bounding box center [417, 104] width 10 height 9
radio input "true"
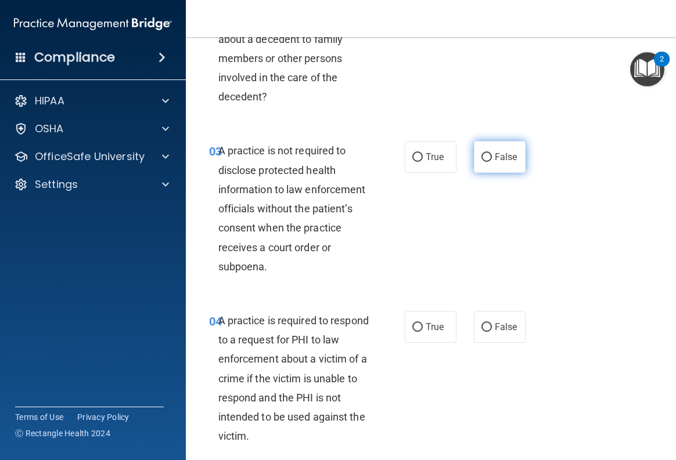
click at [481, 159] on input "False" at bounding box center [486, 157] width 10 height 9
radio input "true"
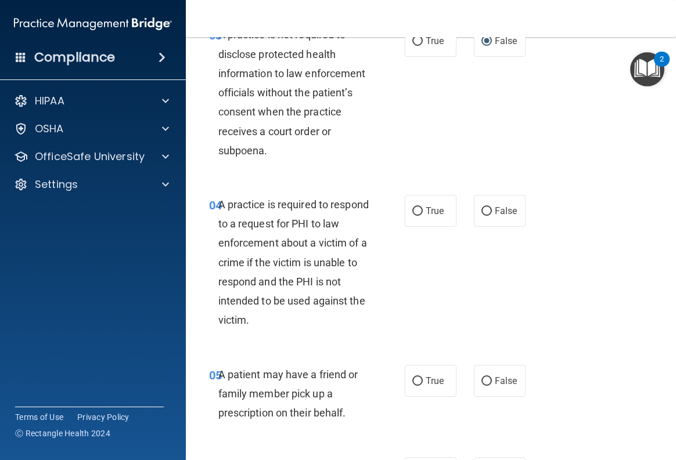
scroll to position [465, 0]
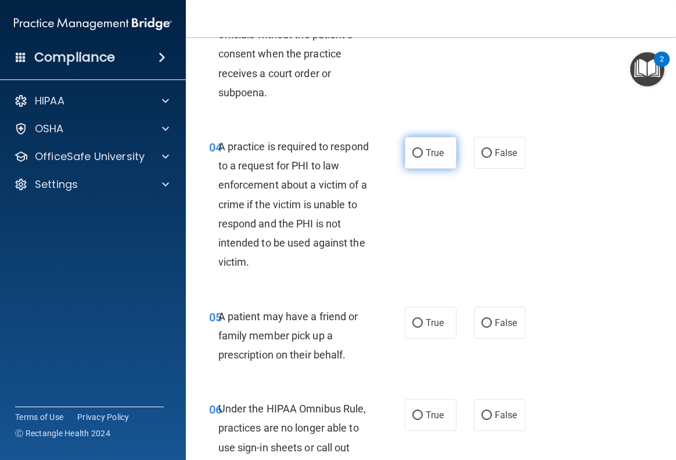
click at [426, 156] on span "True" at bounding box center [435, 152] width 18 height 11
click at [423, 156] on input "True" at bounding box center [417, 153] width 10 height 9
radio input "true"
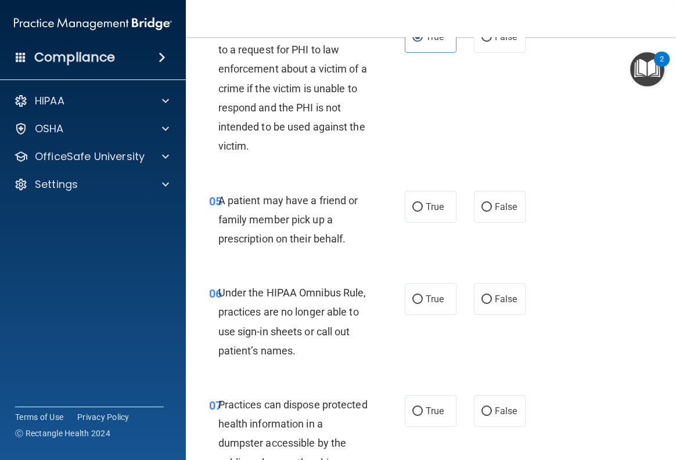
scroll to position [639, 0]
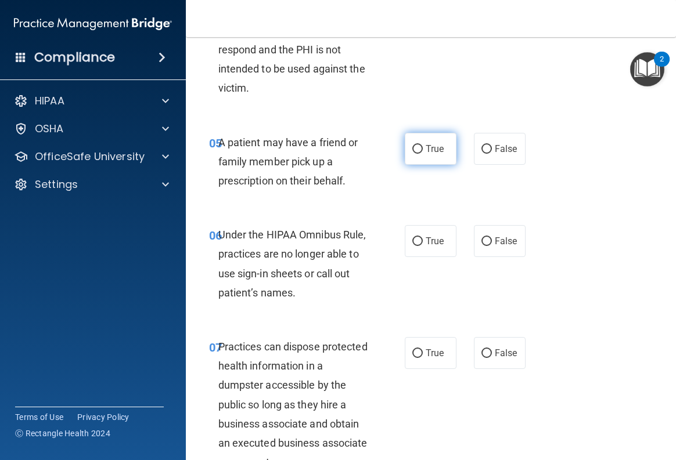
click at [413, 150] on input "True" at bounding box center [417, 149] width 10 height 9
radio input "true"
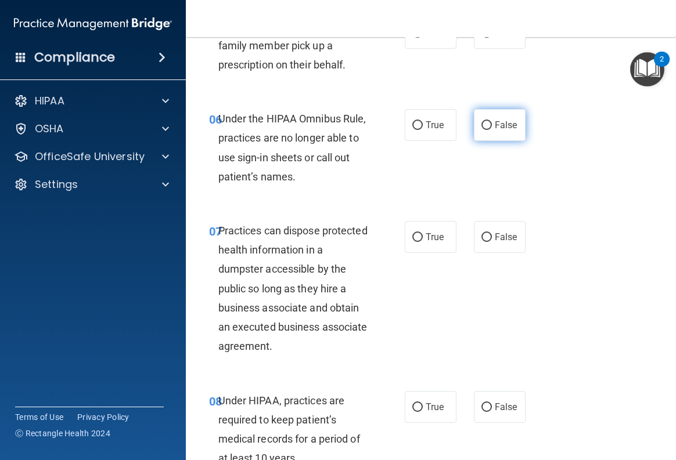
click at [483, 126] on input "False" at bounding box center [486, 125] width 10 height 9
radio input "true"
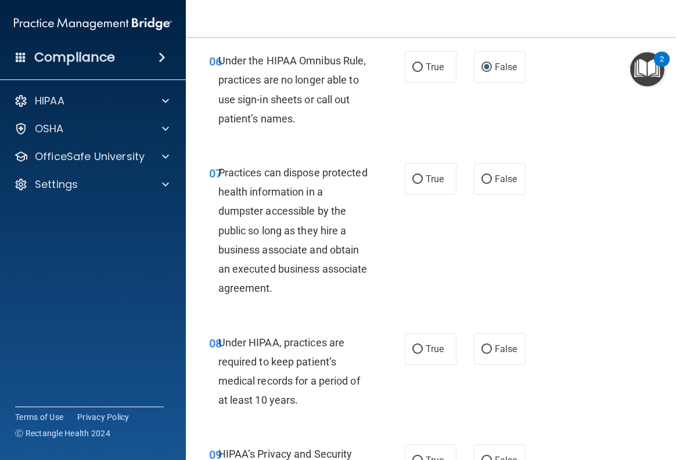
scroll to position [871, 0]
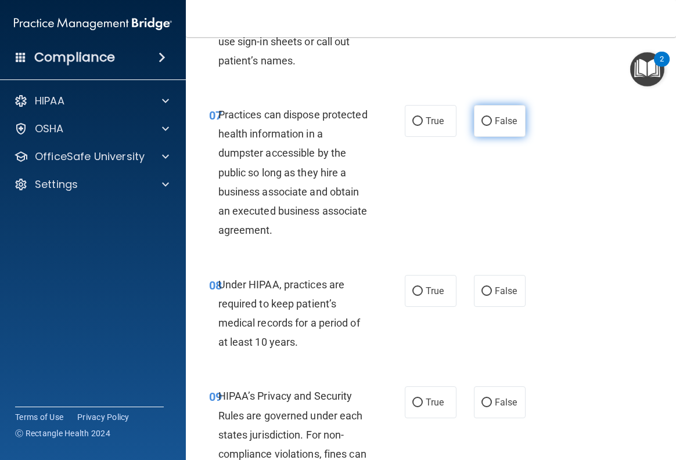
click at [484, 124] on input "False" at bounding box center [486, 121] width 10 height 9
radio input "true"
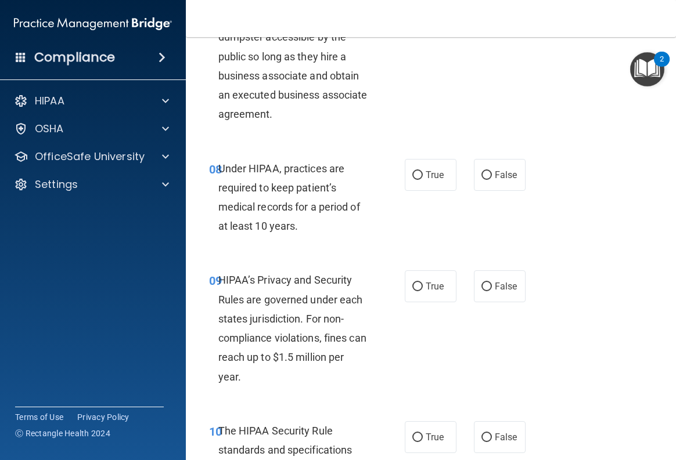
scroll to position [1045, 0]
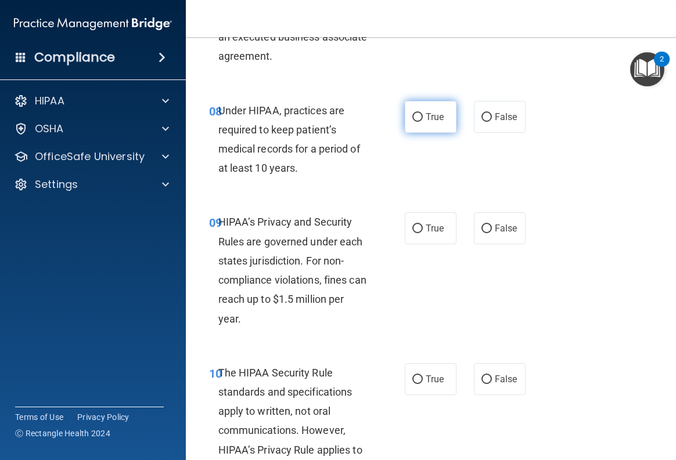
click at [415, 119] on input "True" at bounding box center [417, 117] width 10 height 9
radio input "true"
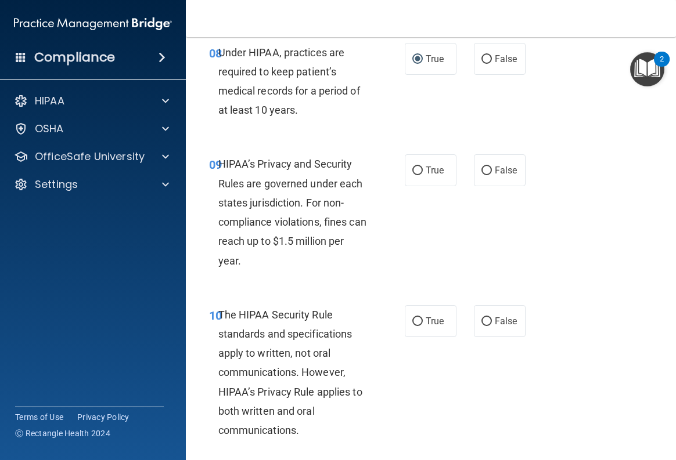
scroll to position [1161, 0]
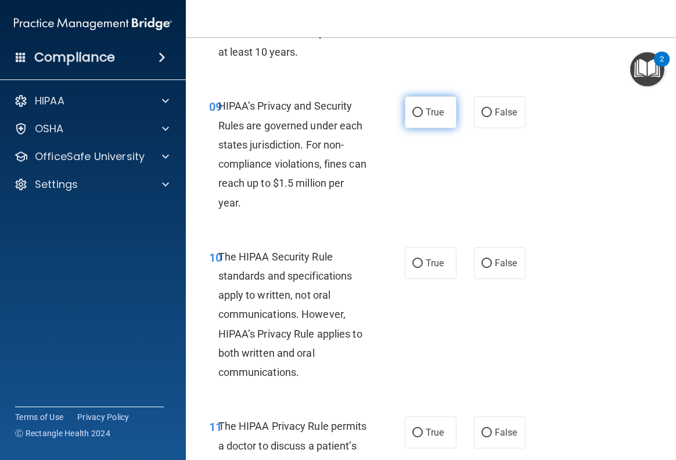
click at [412, 116] on input "True" at bounding box center [417, 113] width 10 height 9
radio input "true"
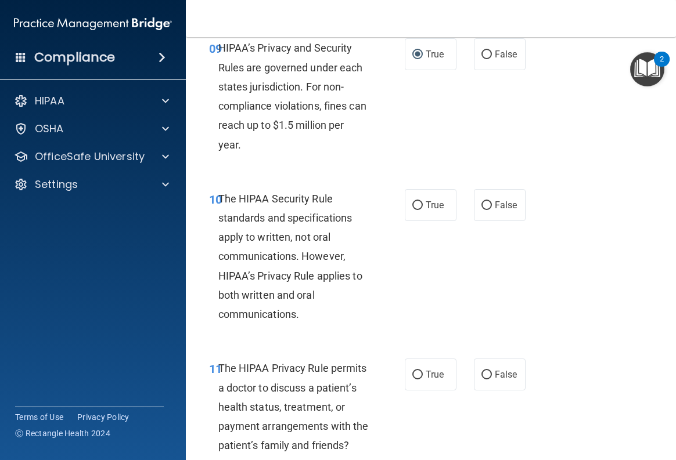
scroll to position [1277, 0]
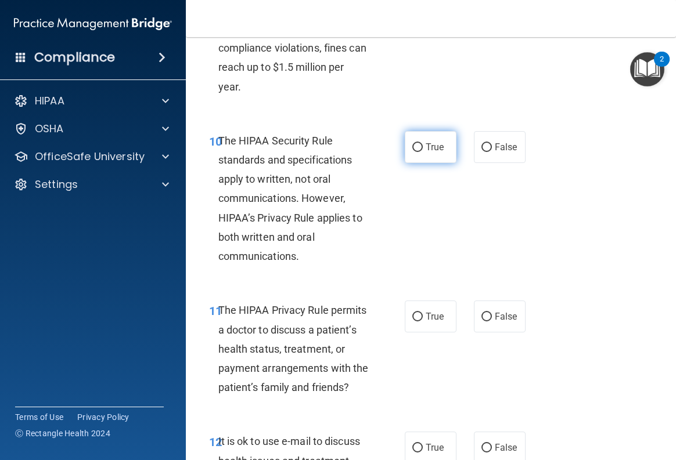
click at [415, 144] on input "True" at bounding box center [417, 147] width 10 height 9
radio input "true"
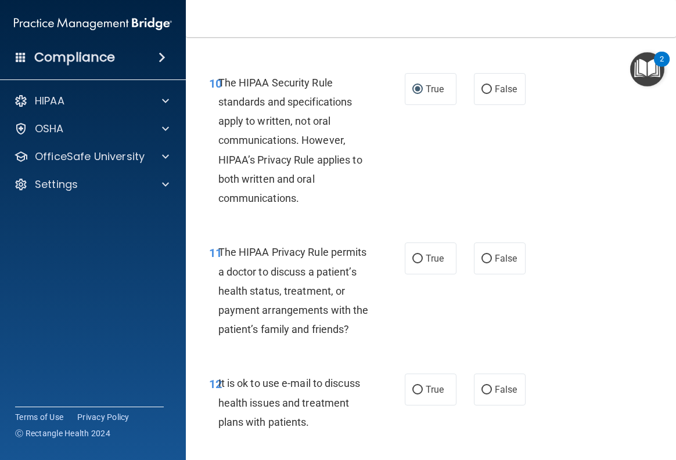
scroll to position [1394, 0]
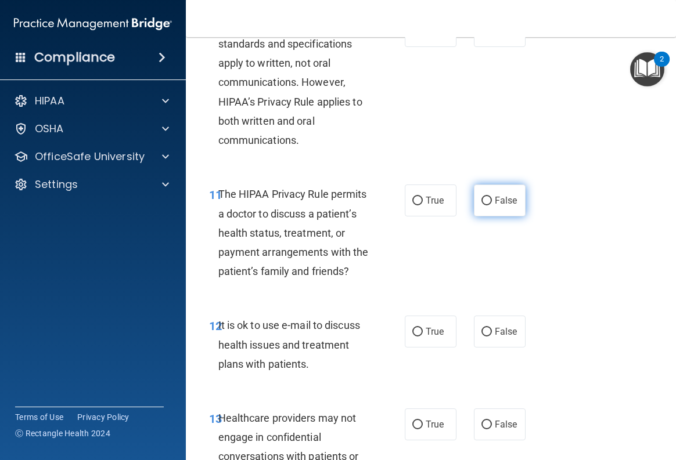
click at [481, 203] on input "False" at bounding box center [486, 201] width 10 height 9
radio input "true"
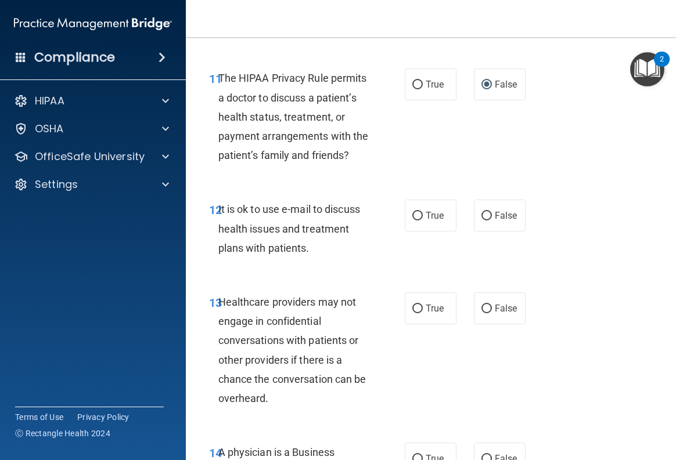
scroll to position [1568, 0]
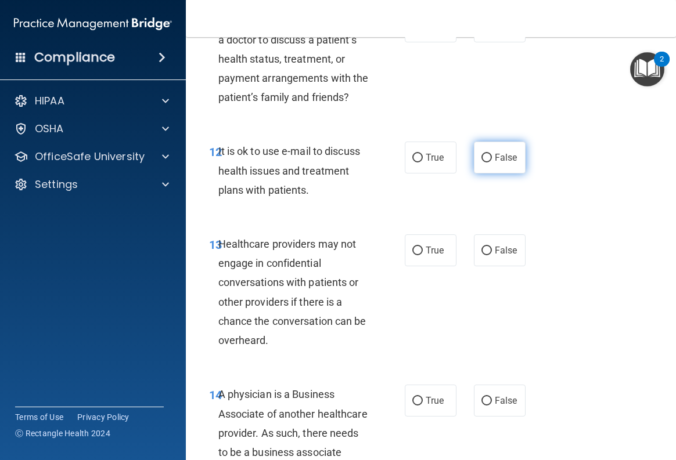
click at [481, 163] on input "False" at bounding box center [486, 158] width 10 height 9
radio input "true"
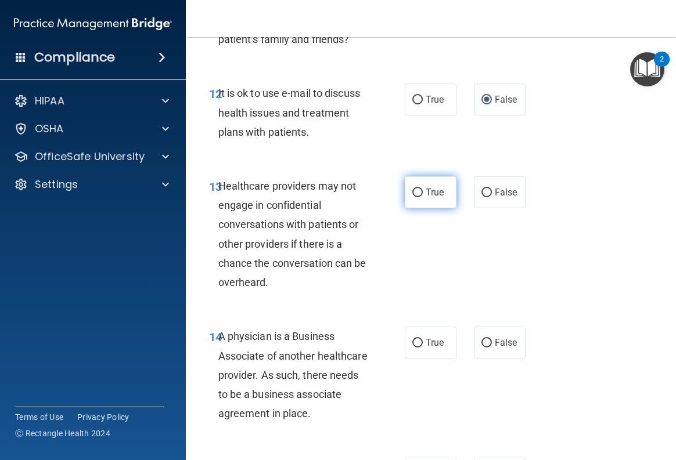
click at [408, 208] on label "True" at bounding box center [431, 193] width 52 height 32
click at [412, 197] on input "True" at bounding box center [417, 193] width 10 height 9
radio input "true"
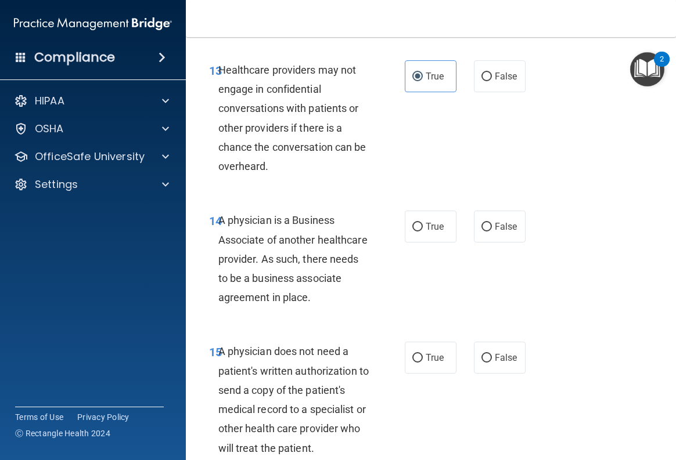
scroll to position [1800, 0]
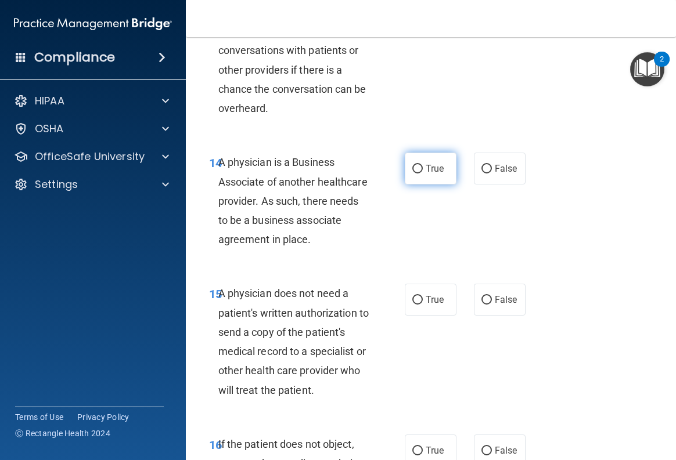
click at [412, 174] on input "True" at bounding box center [417, 169] width 10 height 9
radio input "true"
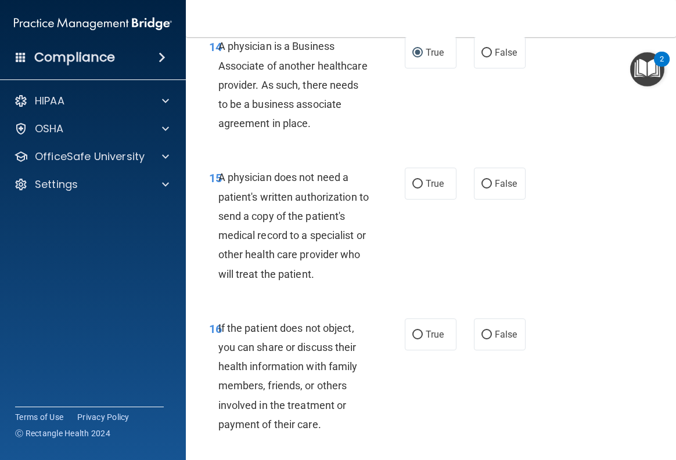
scroll to position [1974, 0]
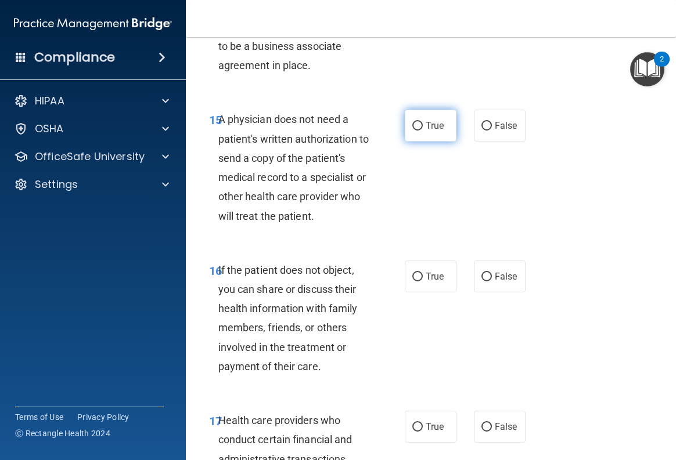
click at [411, 142] on label "True" at bounding box center [431, 126] width 52 height 32
click at [412, 131] on input "True" at bounding box center [417, 126] width 10 height 9
radio input "true"
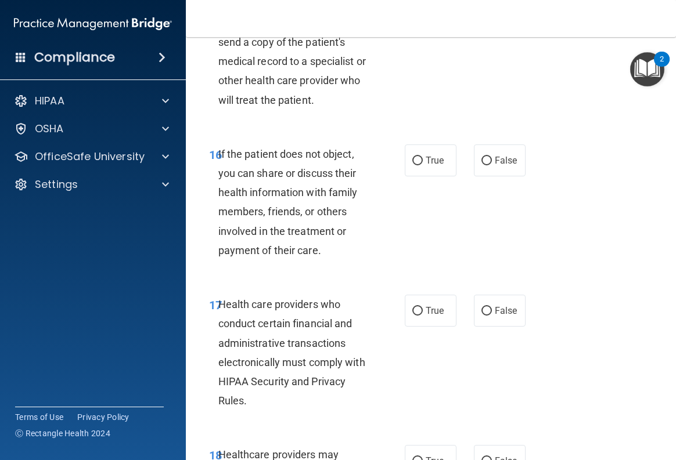
scroll to position [2148, 0]
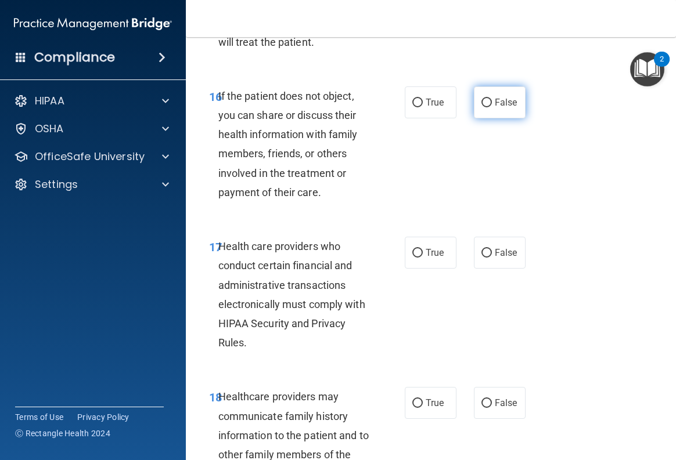
click at [481, 107] on input "False" at bounding box center [486, 103] width 10 height 9
radio input "true"
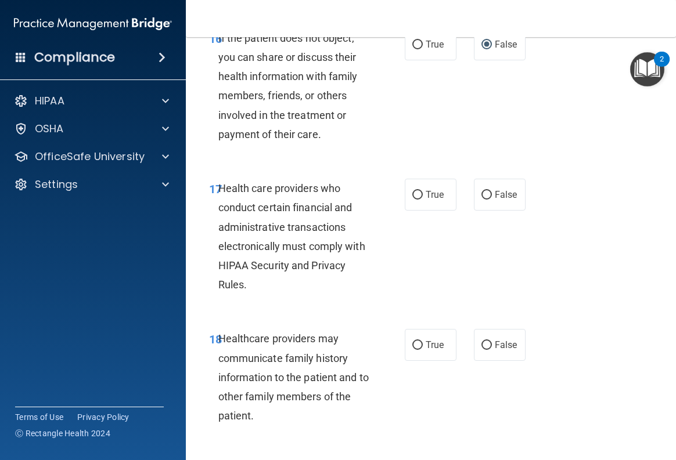
scroll to position [2264, 0]
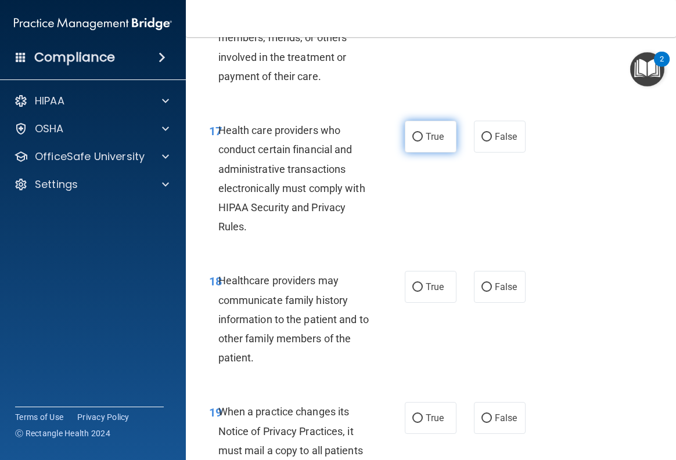
click at [412, 142] on input "True" at bounding box center [417, 137] width 10 height 9
radio input "true"
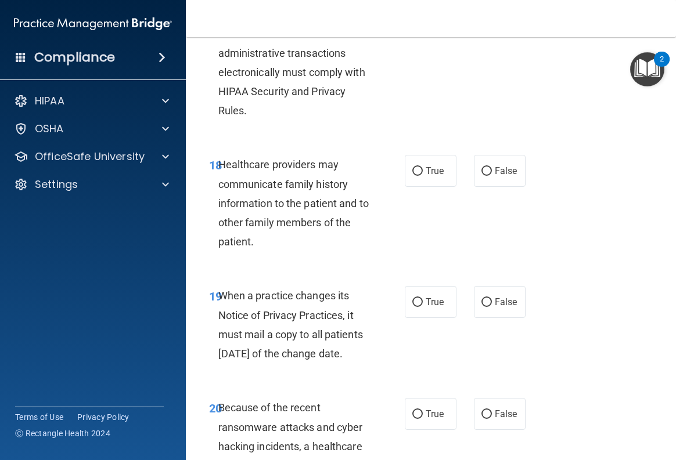
scroll to position [2439, 0]
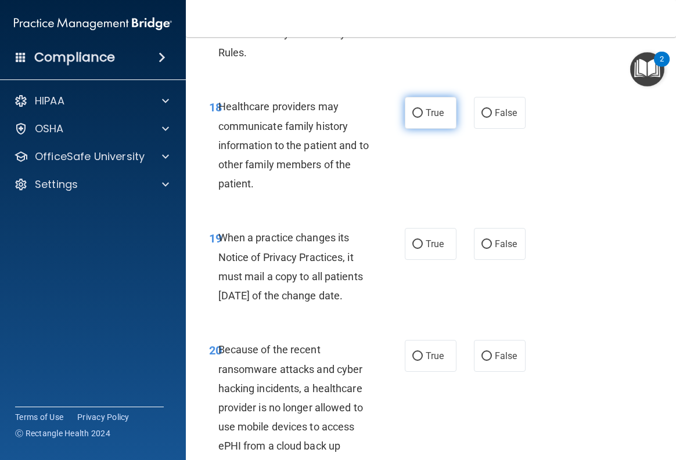
click at [412, 118] on input "True" at bounding box center [417, 113] width 10 height 9
radio input "true"
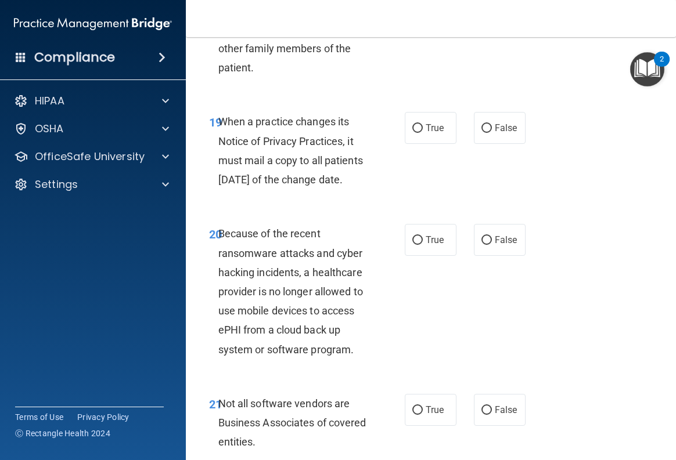
scroll to position [2497, 0]
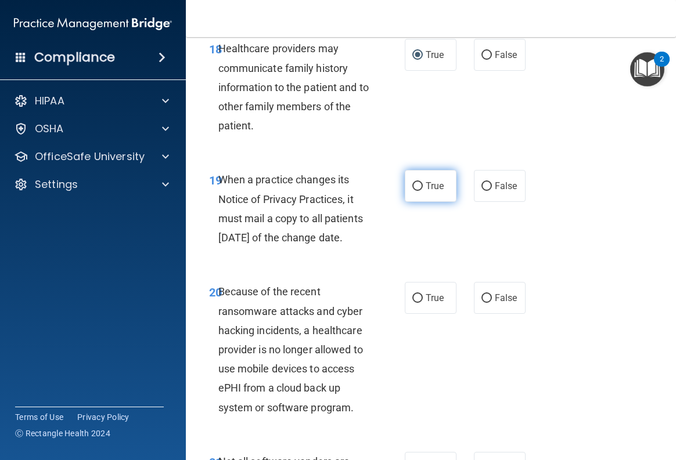
click at [414, 191] on input "True" at bounding box center [417, 186] width 10 height 9
radio input "true"
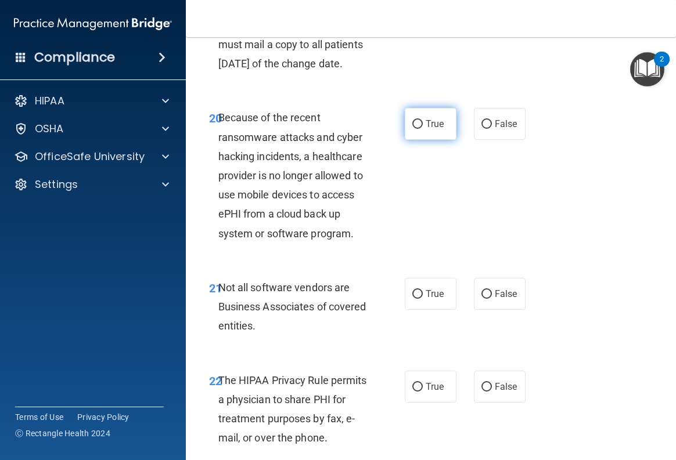
click at [412, 129] on input "True" at bounding box center [417, 124] width 10 height 9
radio input "true"
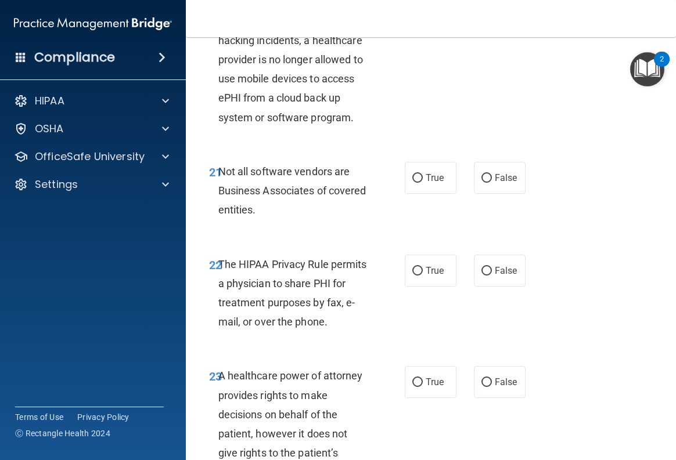
scroll to position [2845, 0]
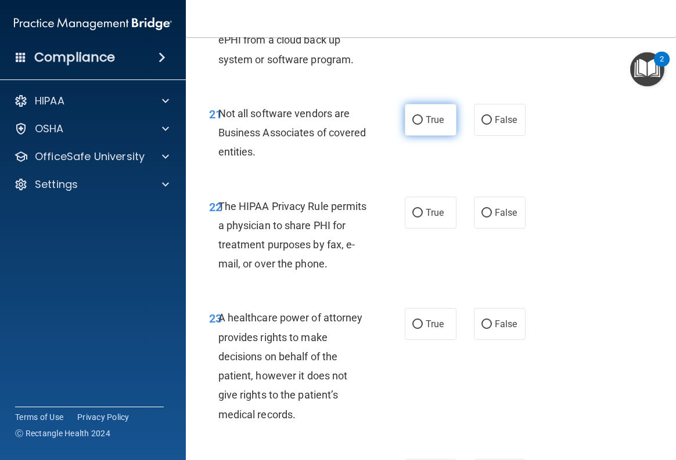
click at [416, 125] on input "True" at bounding box center [417, 120] width 10 height 9
radio input "true"
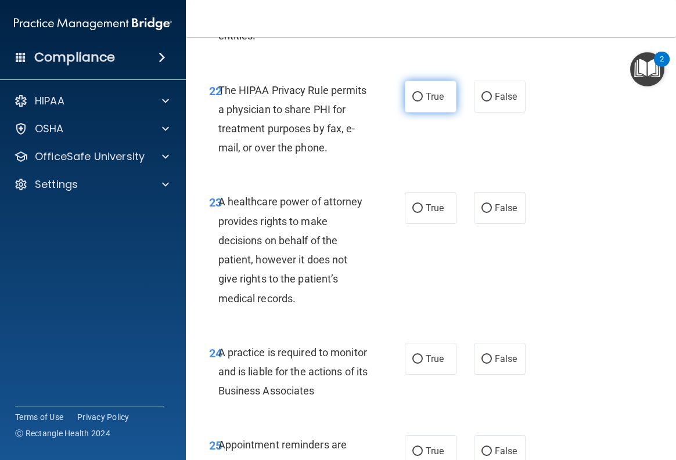
click at [408, 113] on label "True" at bounding box center [431, 97] width 52 height 32
click at [412, 102] on input "True" at bounding box center [417, 97] width 10 height 9
radio input "true"
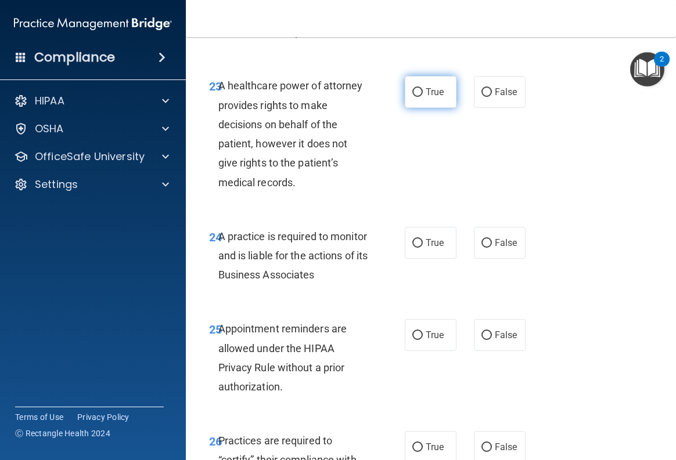
click at [418, 108] on label "True" at bounding box center [431, 92] width 52 height 32
click at [418, 97] on input "True" at bounding box center [417, 92] width 10 height 9
radio input "true"
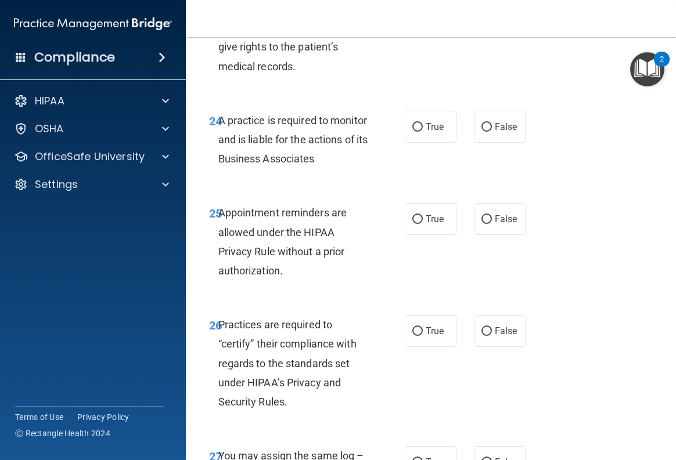
drag, startPoint x: 415, startPoint y: 161, endPoint x: 390, endPoint y: 166, distance: 26.0
click at [413, 132] on input "True" at bounding box center [417, 127] width 10 height 9
radio input "true"
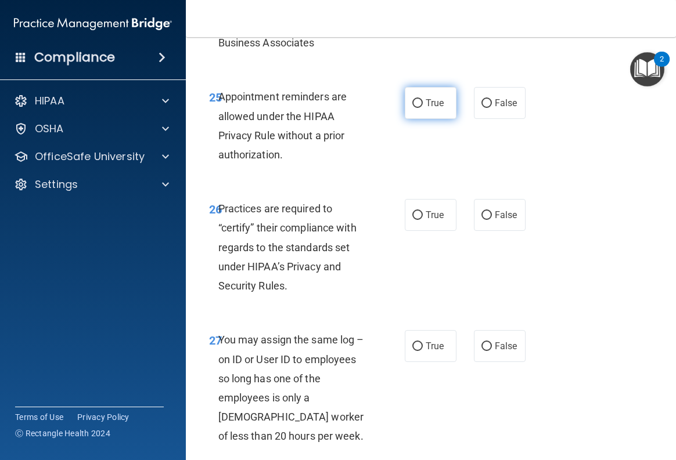
click at [412, 108] on input "True" at bounding box center [417, 103] width 10 height 9
radio input "true"
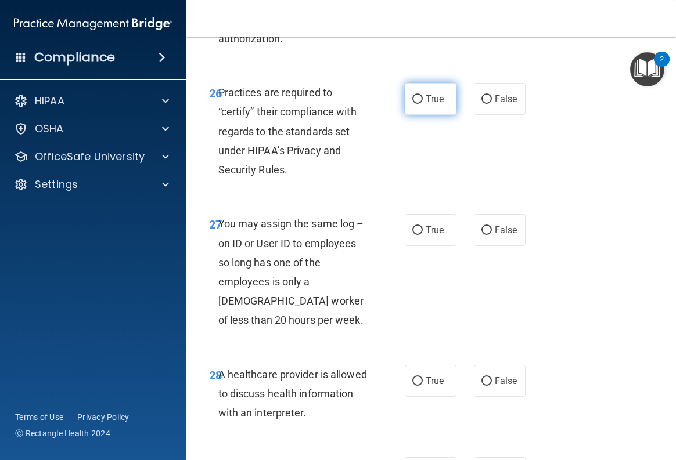
click at [405, 115] on label "True" at bounding box center [431, 99] width 52 height 32
click at [412, 104] on input "True" at bounding box center [417, 99] width 10 height 9
radio input "true"
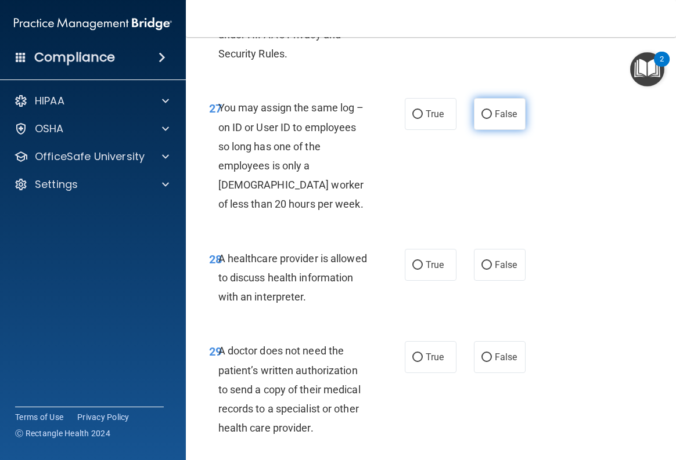
click at [482, 119] on input "False" at bounding box center [486, 114] width 10 height 9
radio input "true"
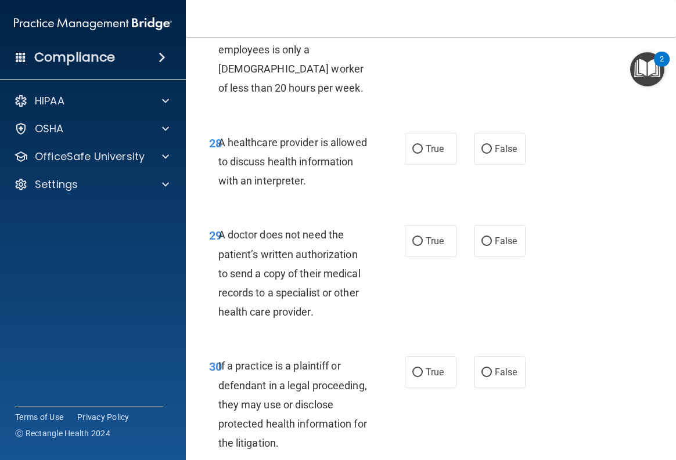
scroll to position [3716, 0]
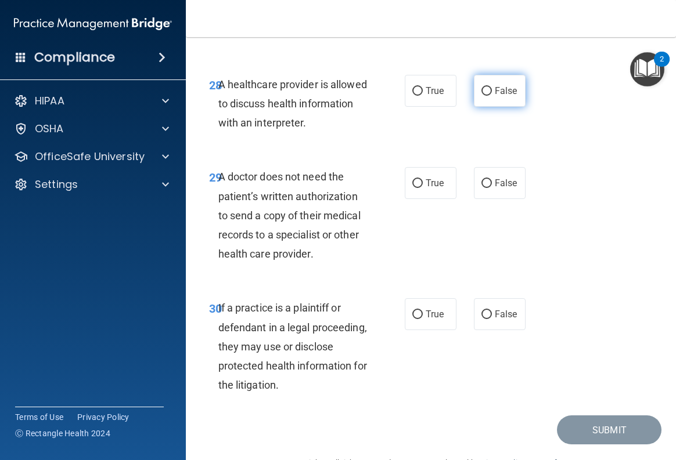
click at [481, 96] on input "False" at bounding box center [486, 91] width 10 height 9
radio input "true"
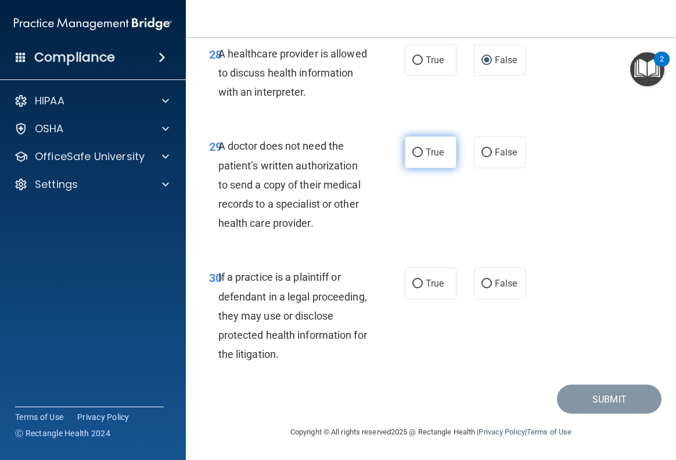
click at [415, 157] on input "True" at bounding box center [417, 153] width 10 height 9
radio input "true"
click at [418, 287] on input "True" at bounding box center [417, 284] width 10 height 9
radio input "true"
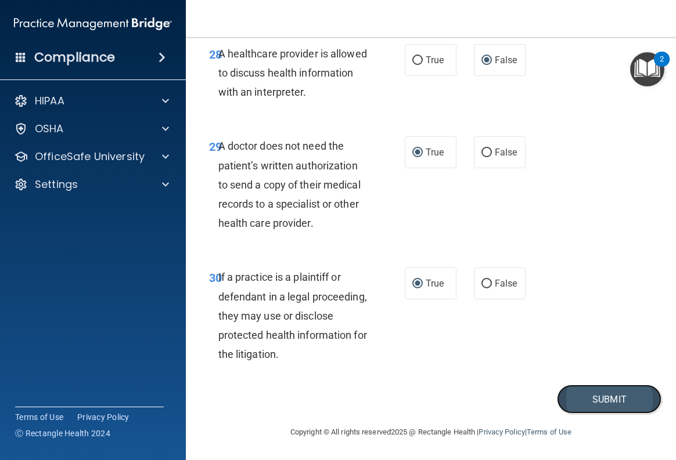
click at [566, 391] on button "Submit" at bounding box center [609, 400] width 105 height 30
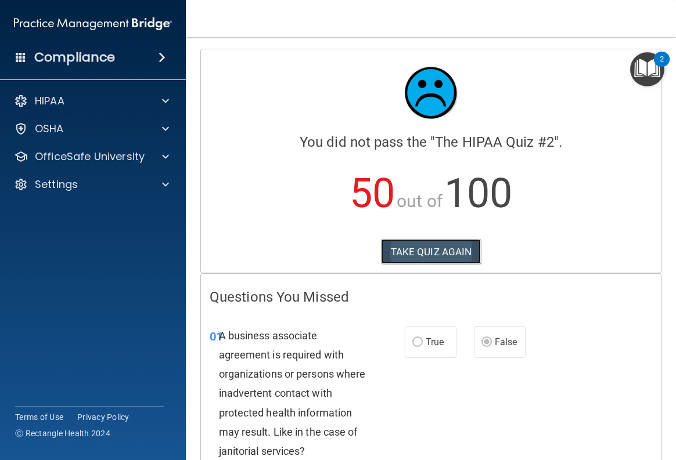
click at [467, 259] on button "TAKE QUIZ AGAIN" at bounding box center [431, 252] width 100 height 26
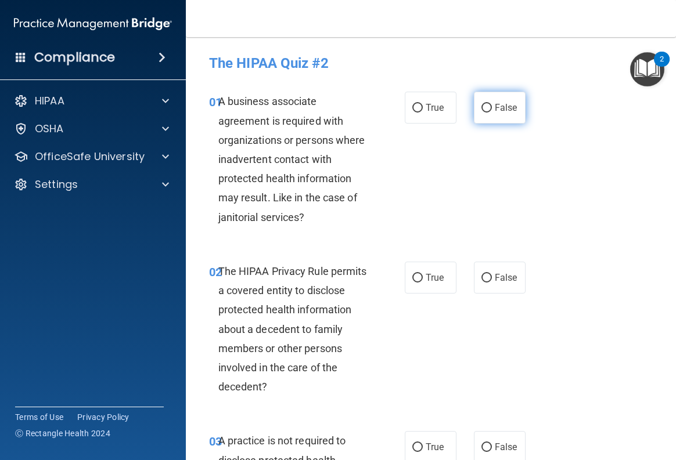
click at [481, 110] on input "False" at bounding box center [486, 108] width 10 height 9
radio input "true"
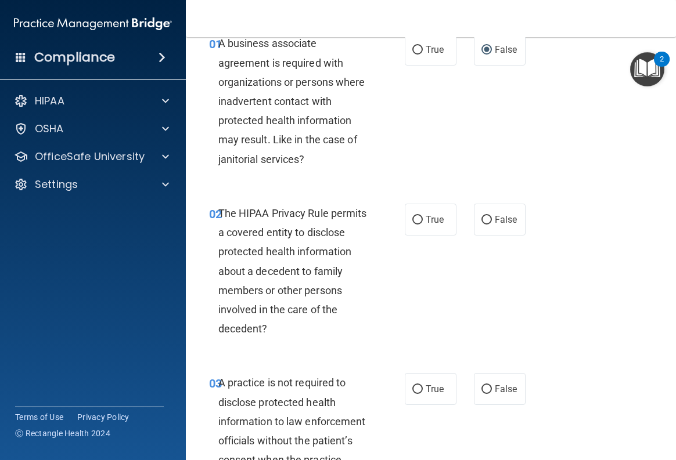
scroll to position [116, 0]
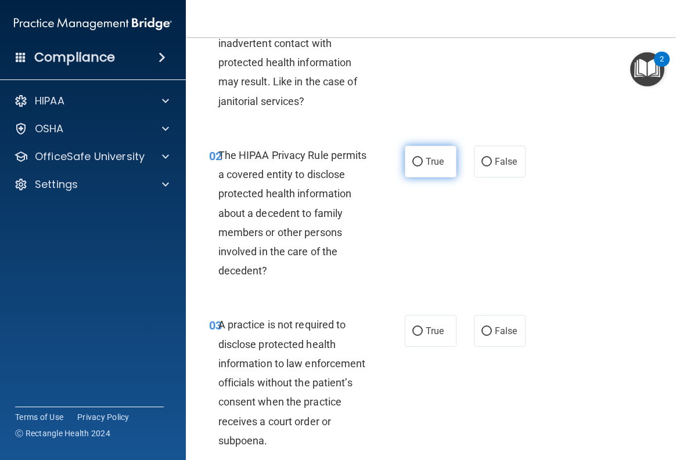
click at [412, 161] on input "True" at bounding box center [417, 162] width 10 height 9
radio input "true"
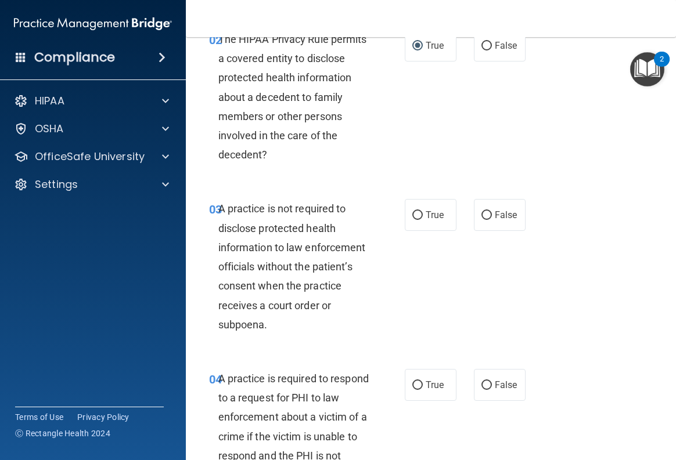
scroll to position [290, 0]
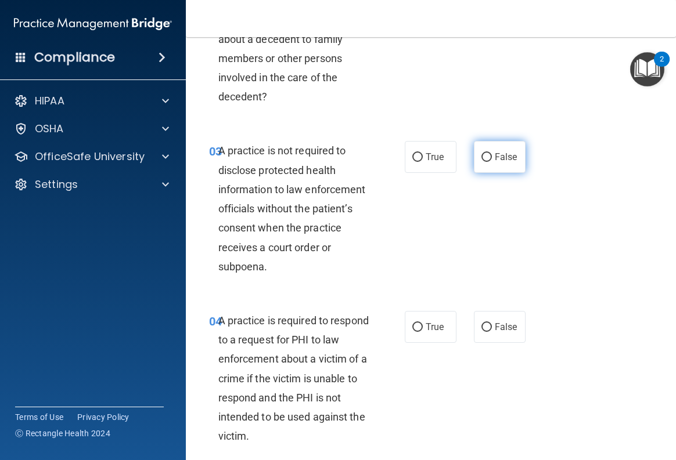
click at [481, 161] on input "False" at bounding box center [486, 157] width 10 height 9
radio input "true"
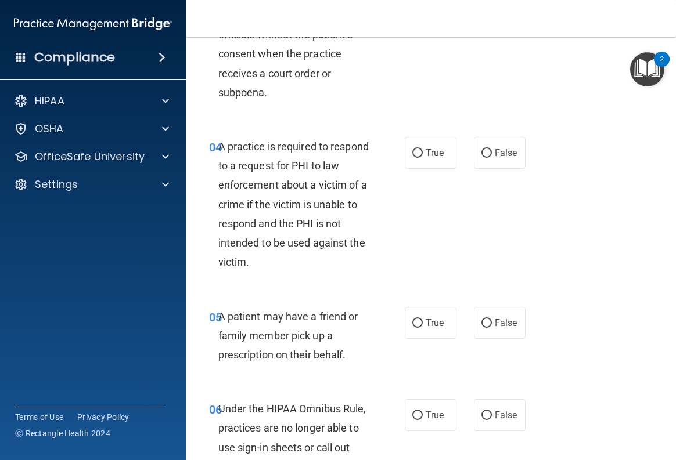
scroll to position [523, 0]
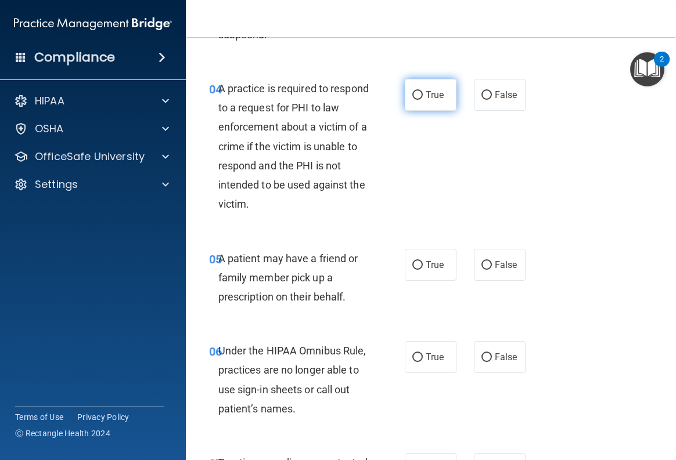
click at [415, 94] on input "True" at bounding box center [417, 95] width 10 height 9
radio input "true"
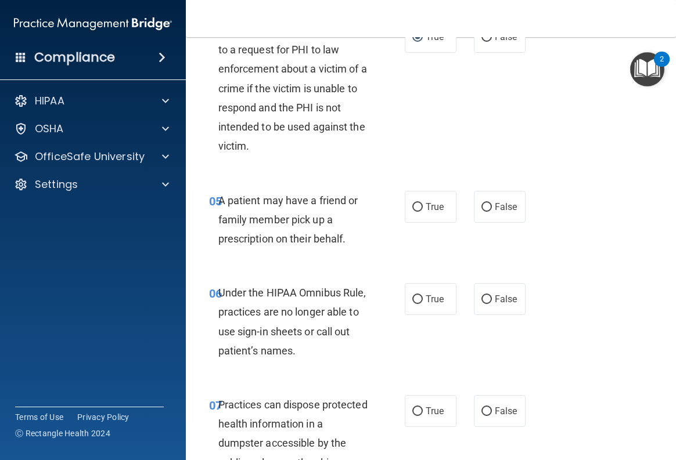
scroll to position [639, 0]
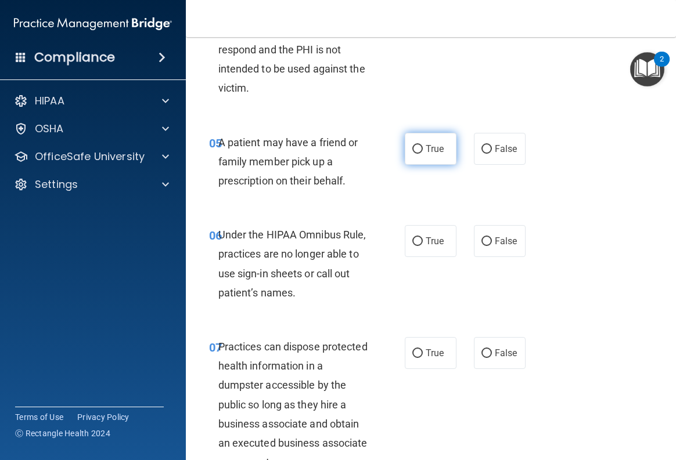
click at [412, 152] on input "True" at bounding box center [417, 149] width 10 height 9
radio input "true"
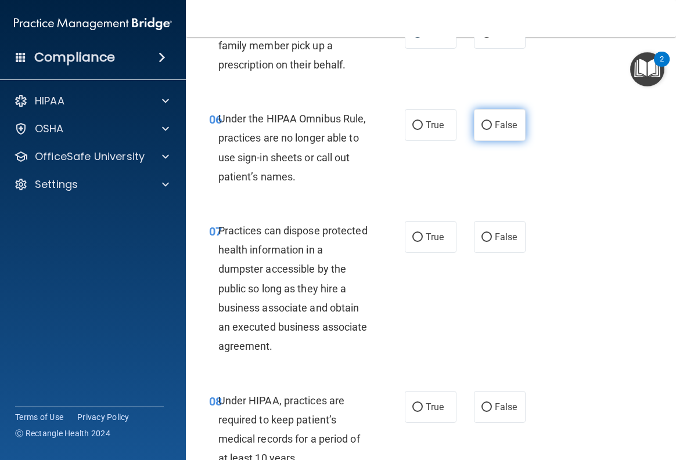
click at [486, 126] on input "False" at bounding box center [486, 125] width 10 height 9
radio input "true"
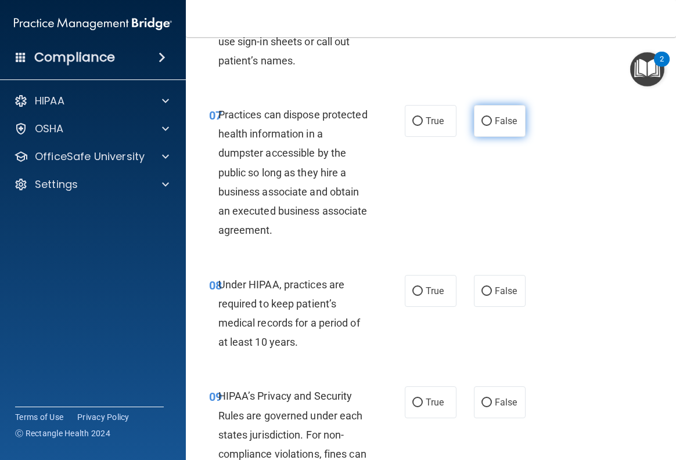
click at [481, 118] on input "False" at bounding box center [486, 121] width 10 height 9
radio input "true"
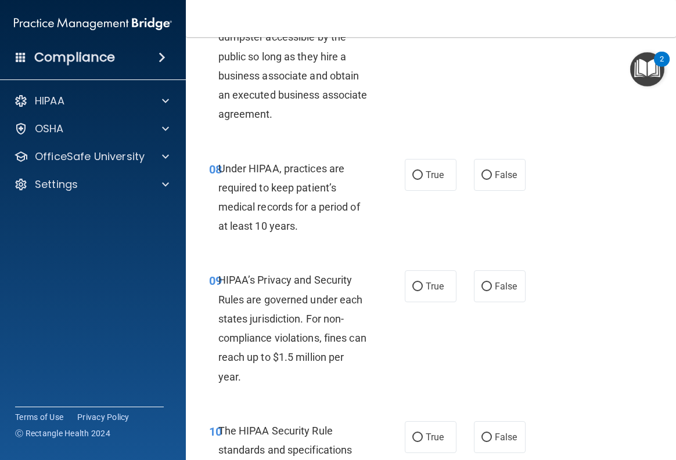
scroll to position [1045, 0]
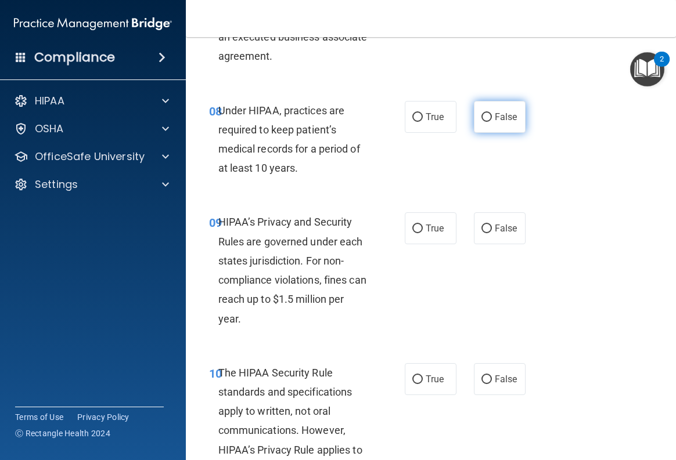
click at [481, 121] on input "False" at bounding box center [486, 117] width 10 height 9
radio input "true"
click at [481, 225] on input "False" at bounding box center [486, 229] width 10 height 9
radio input "true"
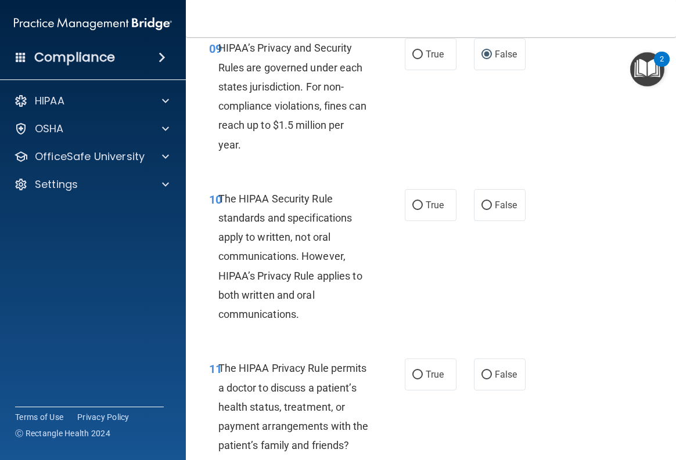
scroll to position [1277, 0]
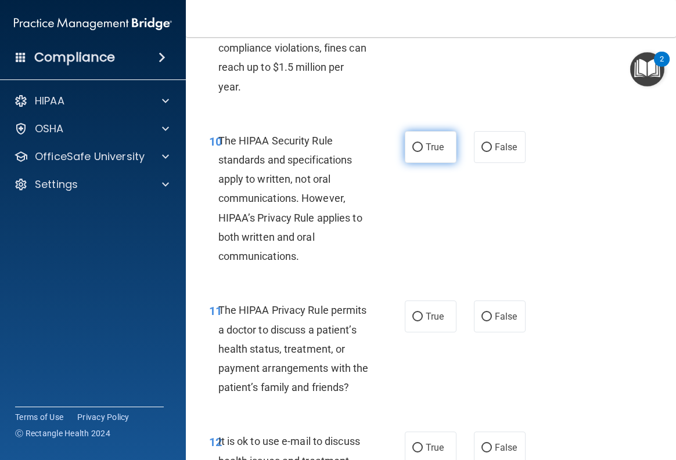
click at [415, 150] on input "True" at bounding box center [417, 147] width 10 height 9
radio input "true"
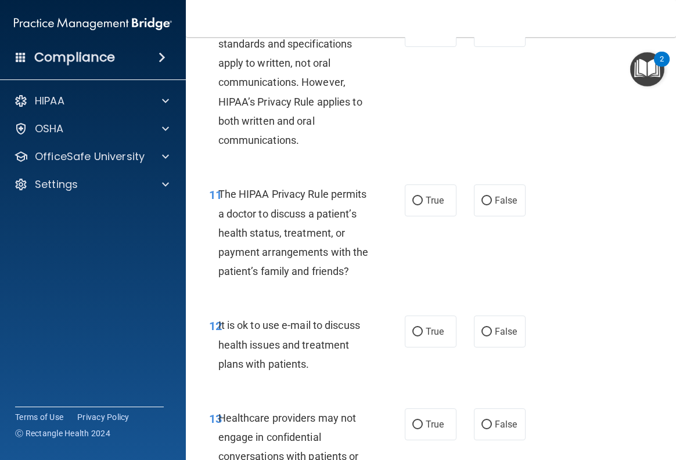
scroll to position [1452, 0]
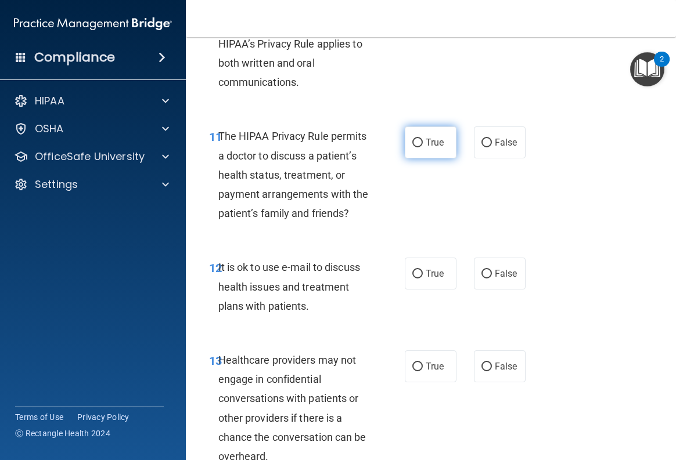
click at [412, 144] on input "True" at bounding box center [417, 143] width 10 height 9
radio input "true"
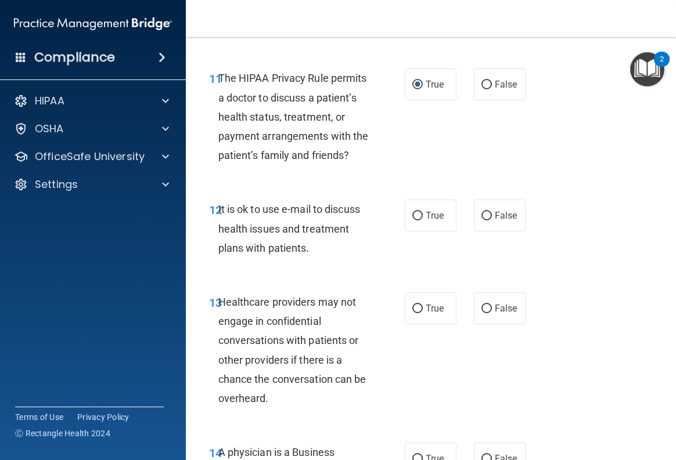
scroll to position [1568, 0]
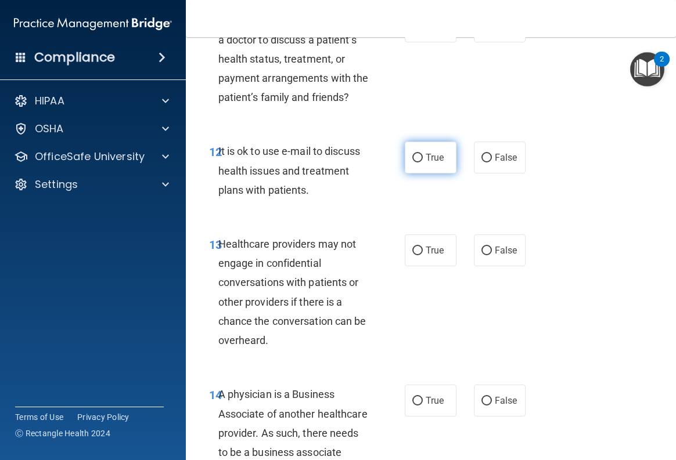
click at [415, 163] on input "True" at bounding box center [417, 158] width 10 height 9
radio input "true"
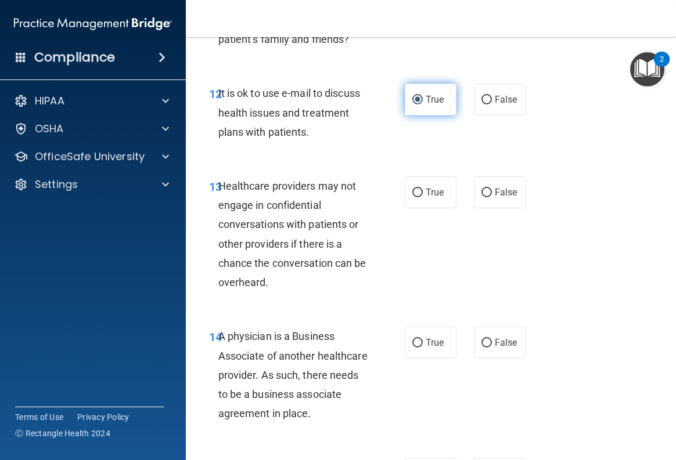
scroll to position [1684, 0]
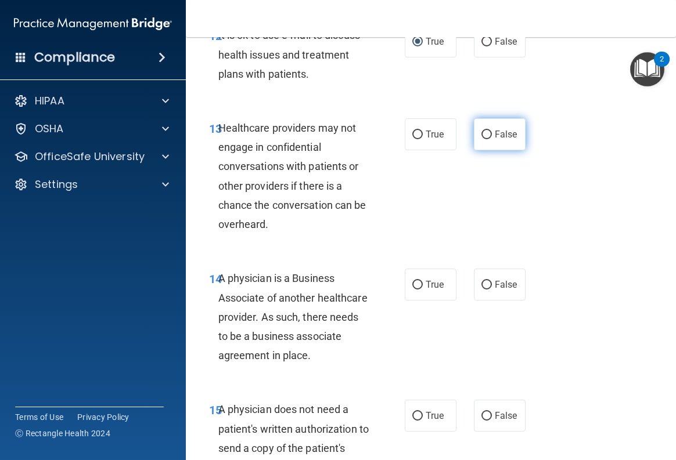
click at [481, 139] on input "False" at bounding box center [486, 135] width 10 height 9
radio input "true"
drag, startPoint x: 478, startPoint y: 303, endPoint x: 449, endPoint y: 278, distance: 38.7
click at [481, 290] on input "False" at bounding box center [486, 285] width 10 height 9
radio input "true"
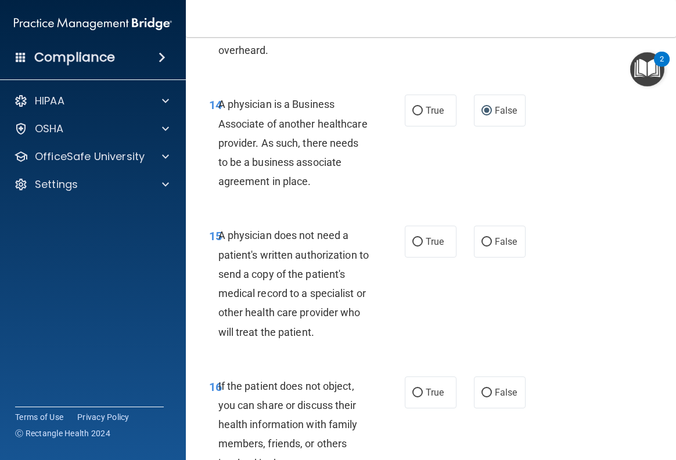
scroll to position [1916, 0]
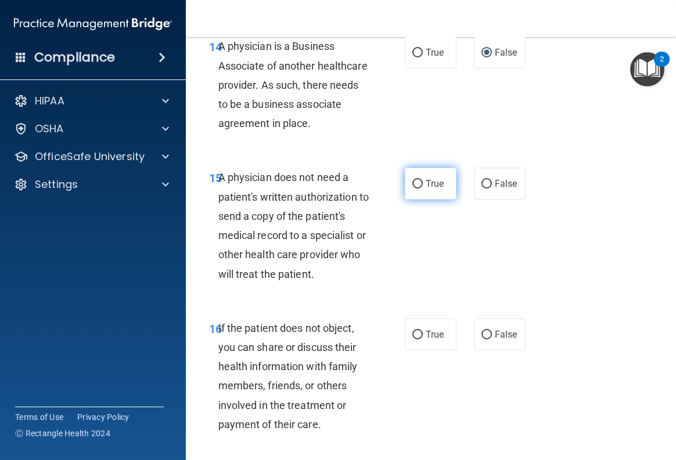
click at [415, 189] on input "True" at bounding box center [417, 184] width 10 height 9
radio input "true"
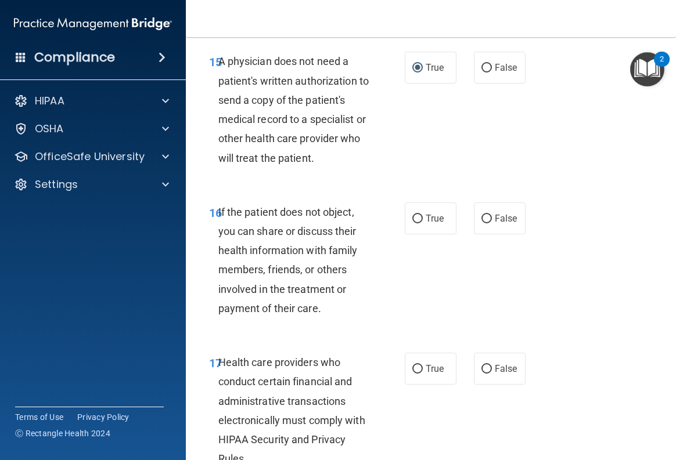
scroll to position [2090, 0]
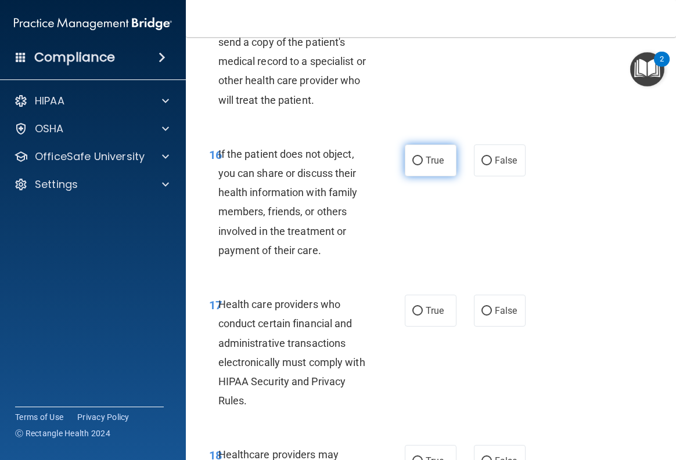
click at [415, 165] on input "True" at bounding box center [417, 161] width 10 height 9
radio input "true"
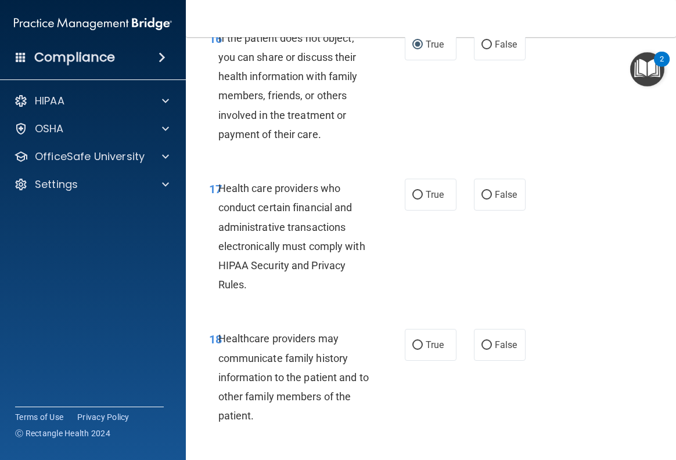
scroll to position [2264, 0]
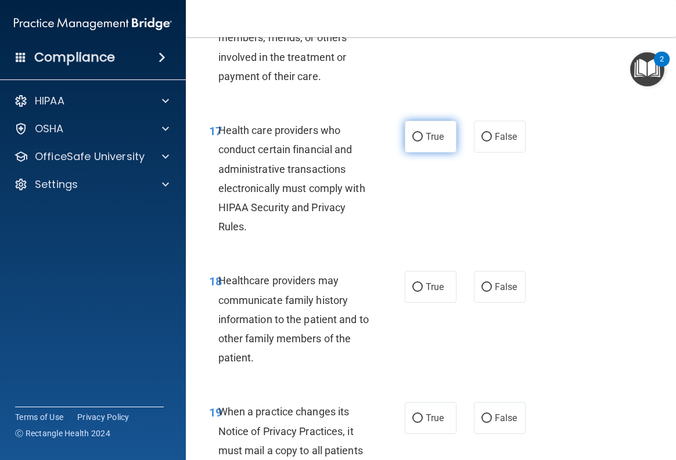
click at [412, 142] on input "True" at bounding box center [417, 137] width 10 height 9
radio input "true"
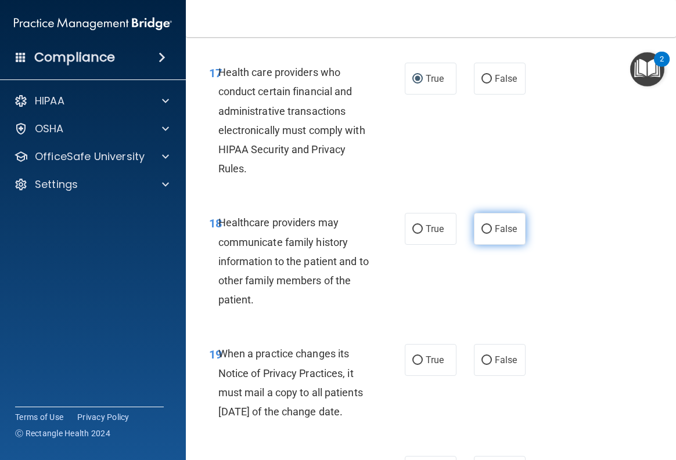
click at [481, 234] on input "False" at bounding box center [486, 229] width 10 height 9
radio input "true"
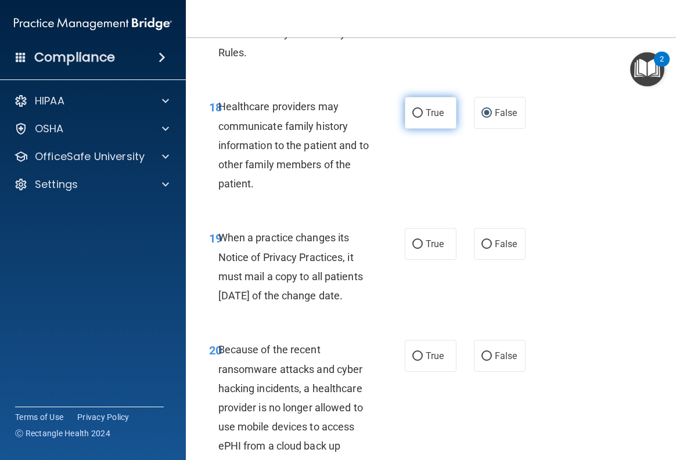
scroll to position [2497, 0]
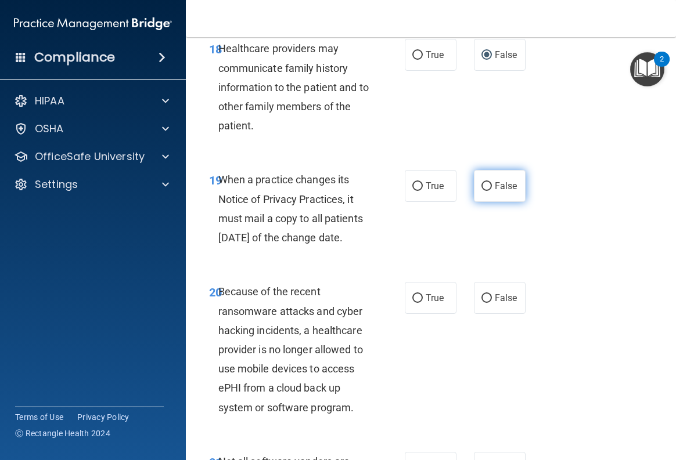
click at [481, 191] on input "False" at bounding box center [486, 186] width 10 height 9
radio input "true"
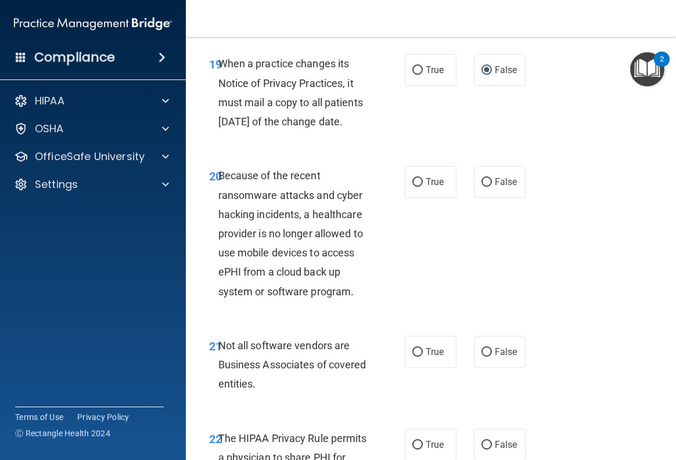
scroll to position [2671, 0]
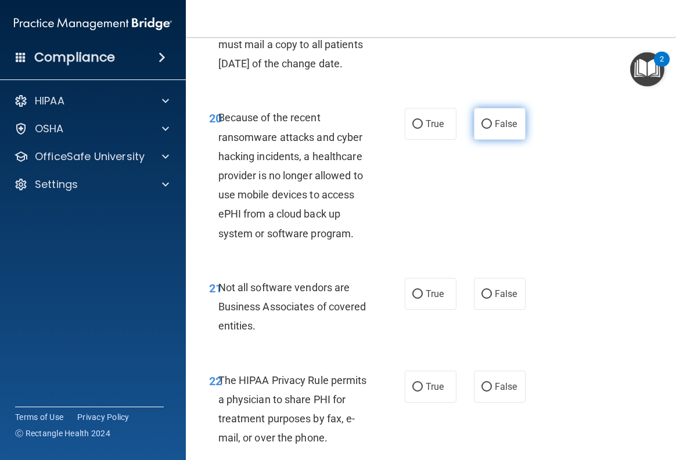
click at [474, 140] on label "False" at bounding box center [500, 124] width 52 height 32
click at [481, 129] on input "False" at bounding box center [486, 124] width 10 height 9
radio input "true"
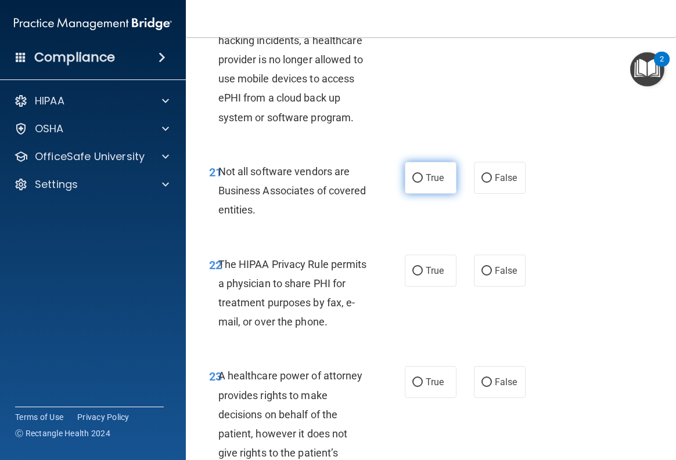
click at [412, 183] on input "True" at bounding box center [417, 178] width 10 height 9
radio input "true"
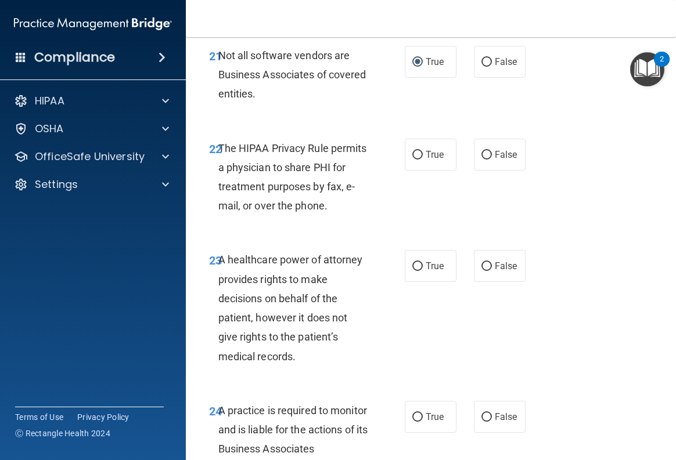
scroll to position [2961, 0]
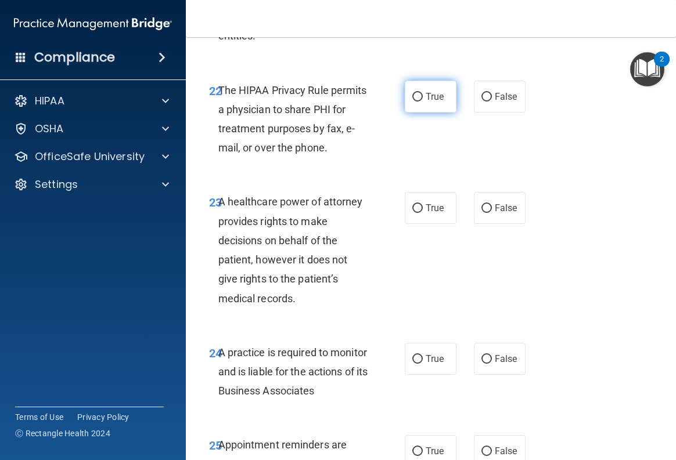
click at [413, 102] on input "True" at bounding box center [417, 97] width 10 height 9
radio input "true"
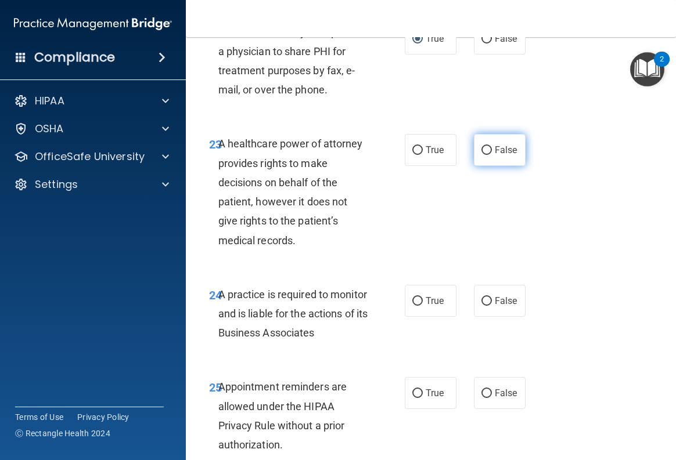
click at [481, 155] on input "False" at bounding box center [486, 150] width 10 height 9
radio input "true"
click at [483, 306] on input "False" at bounding box center [486, 301] width 10 height 9
radio input "true"
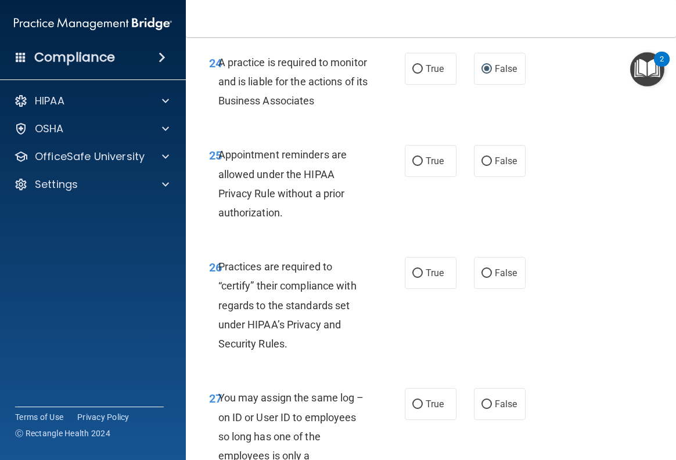
scroll to position [3310, 0]
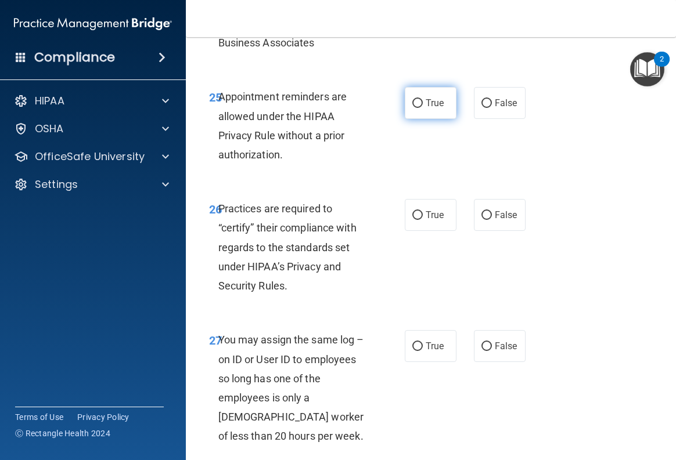
click at [412, 108] on input "True" at bounding box center [417, 103] width 10 height 9
radio input "true"
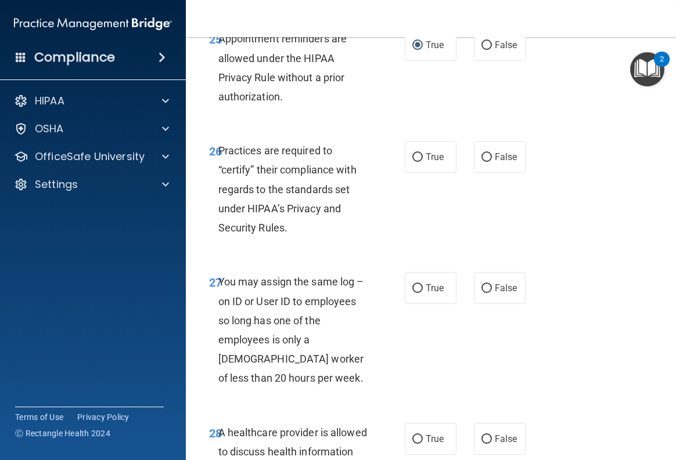
scroll to position [3426, 0]
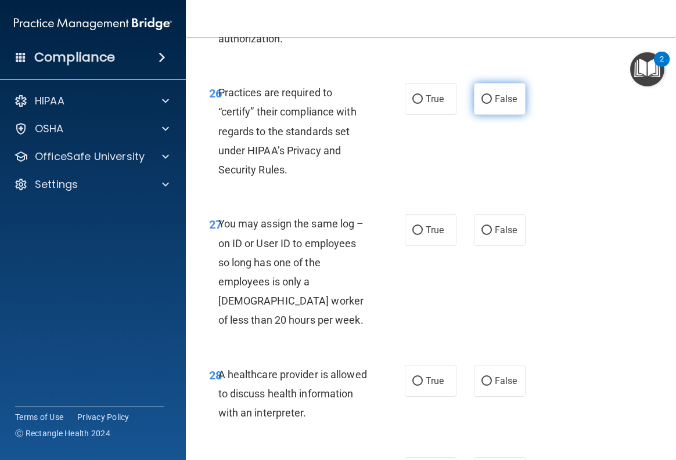
click at [481, 104] on input "False" at bounding box center [486, 99] width 10 height 9
radio input "true"
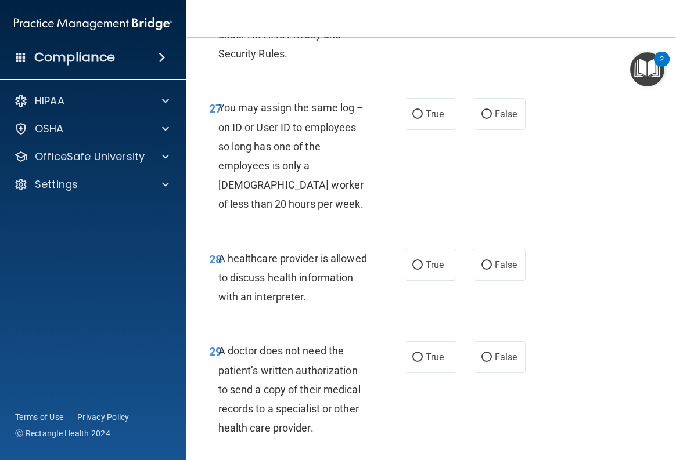
scroll to position [3600, 0]
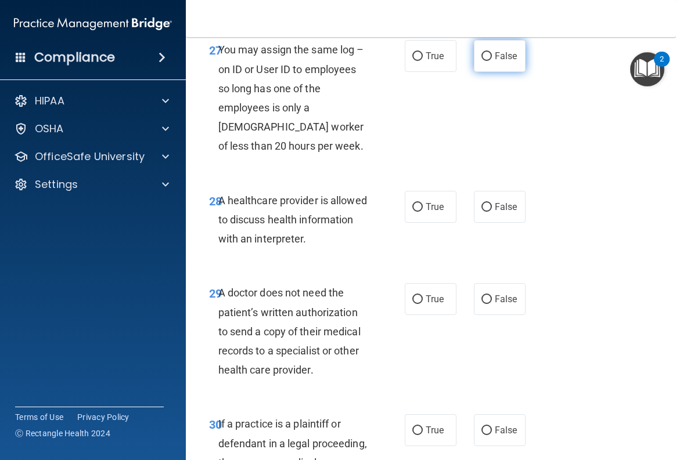
click at [474, 72] on label "False" at bounding box center [500, 56] width 52 height 32
click at [481, 61] on input "False" at bounding box center [486, 56] width 10 height 9
radio input "true"
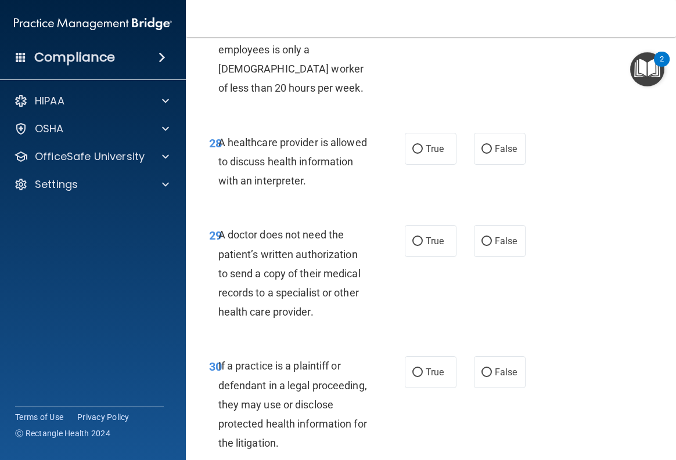
scroll to position [3716, 0]
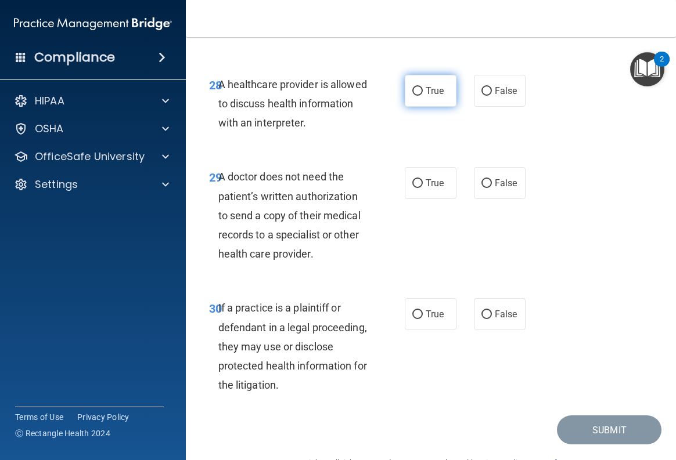
click at [415, 96] on input "True" at bounding box center [417, 91] width 10 height 9
radio input "true"
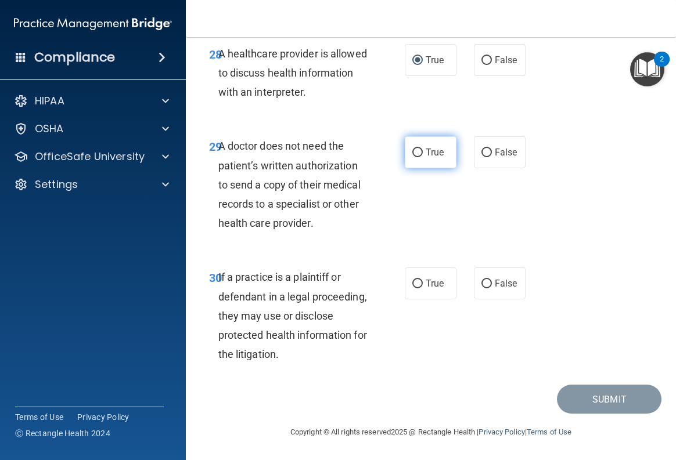
click at [412, 157] on input "True" at bounding box center [417, 153] width 10 height 9
radio input "true"
click at [413, 286] on input "True" at bounding box center [417, 284] width 10 height 9
radio input "true"
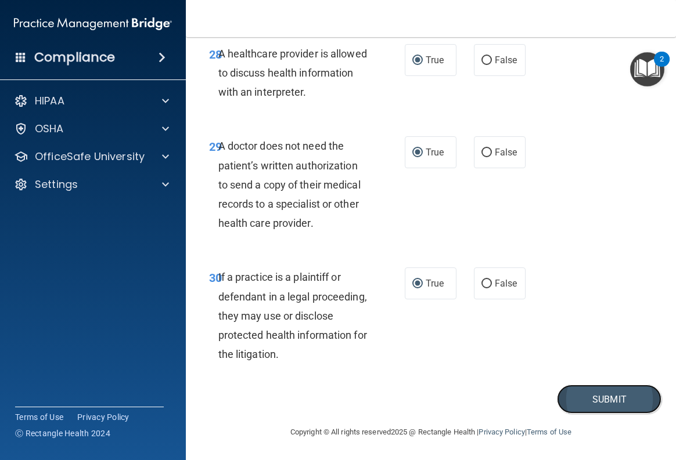
click at [574, 396] on button "Submit" at bounding box center [609, 400] width 105 height 30
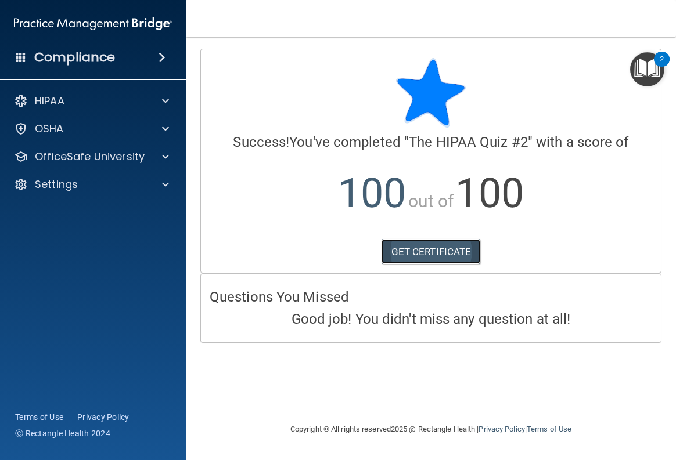
click at [437, 246] on link "GET CERTIFICATE" at bounding box center [430, 252] width 99 height 26
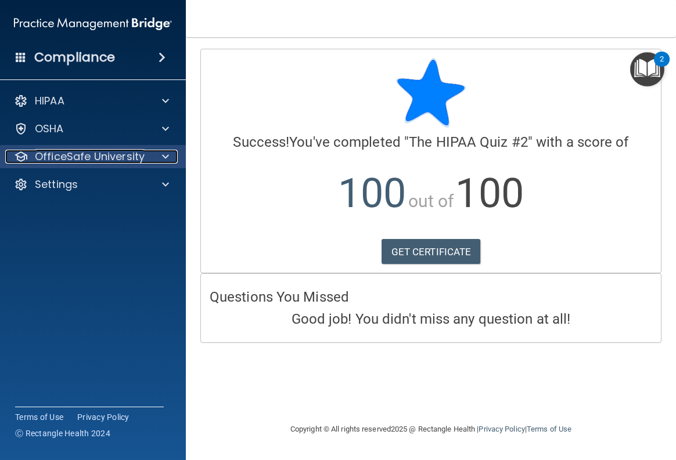
click at [137, 161] on p "OfficeSafe University" at bounding box center [90, 157] width 110 height 14
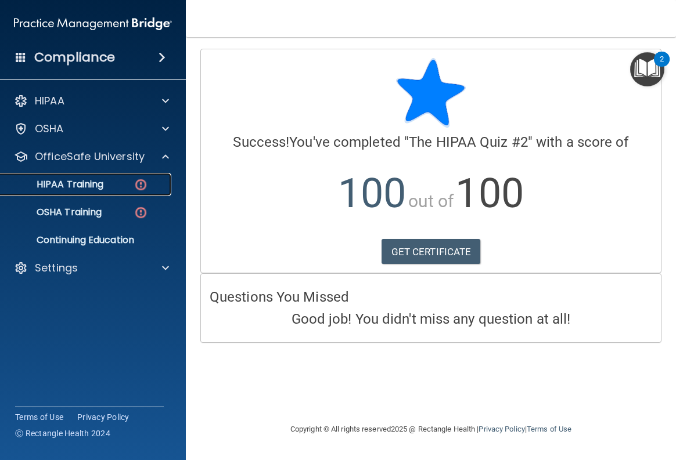
click at [119, 180] on div "HIPAA Training" at bounding box center [87, 185] width 159 height 12
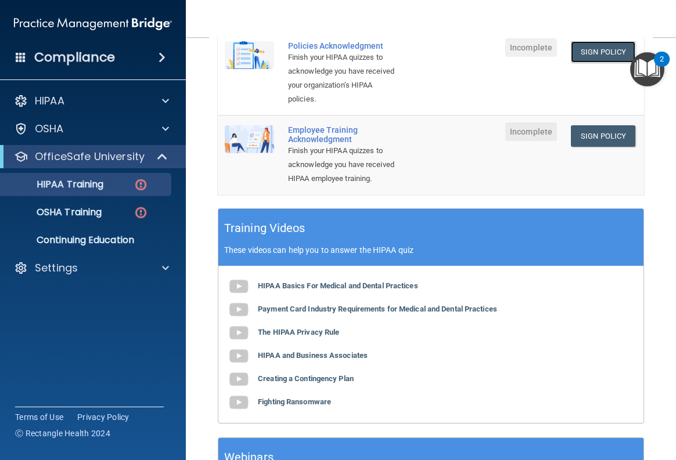
scroll to position [465, 0]
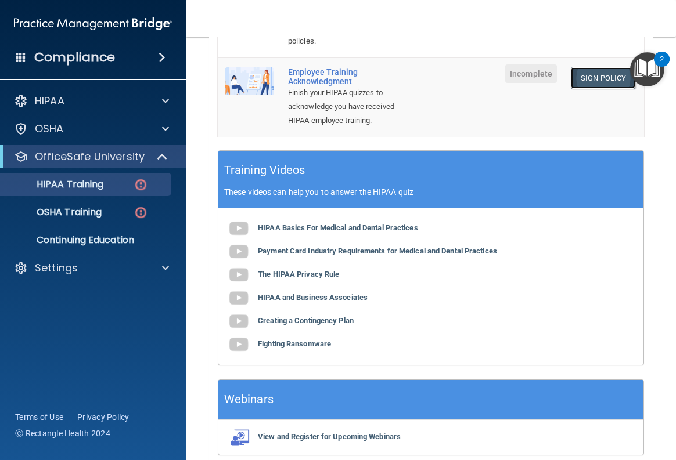
click at [592, 89] on link "Sign Policy" at bounding box center [603, 77] width 64 height 21
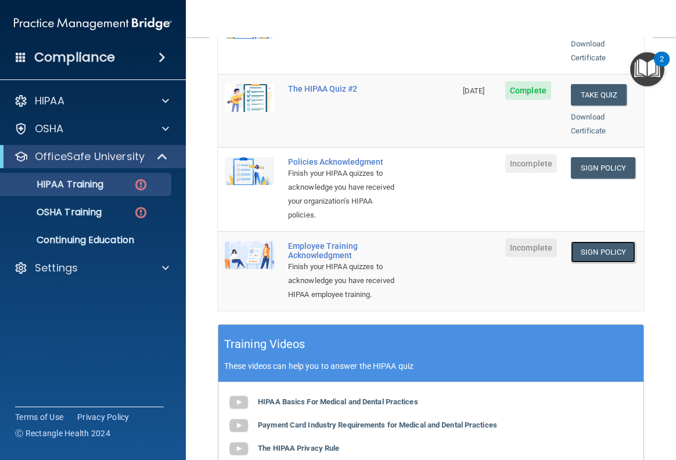
scroll to position [0, 0]
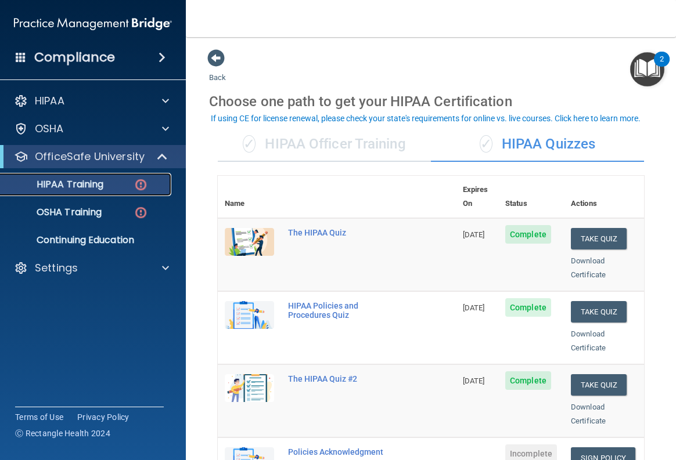
click at [78, 186] on p "HIPAA Training" at bounding box center [56, 185] width 96 height 12
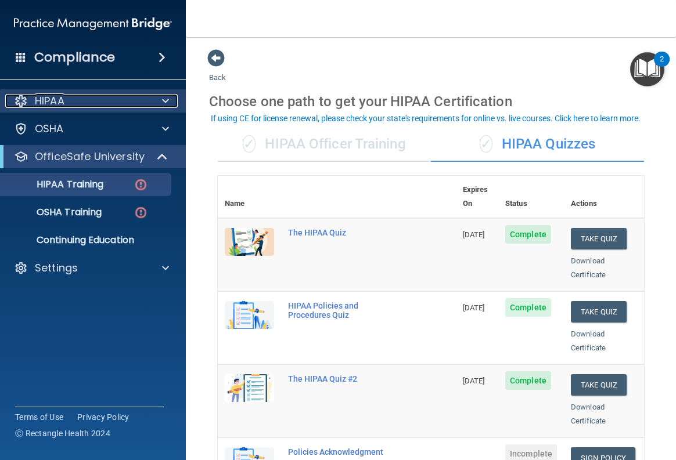
click at [58, 103] on p "HIPAA" at bounding box center [50, 101] width 30 height 14
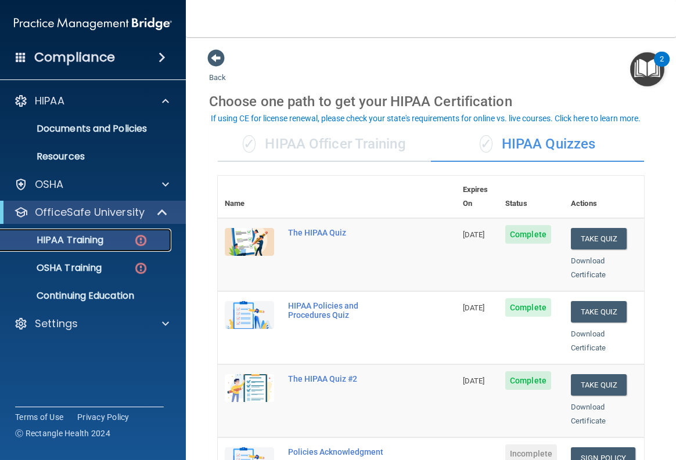
click at [87, 237] on p "HIPAA Training" at bounding box center [56, 241] width 96 height 12
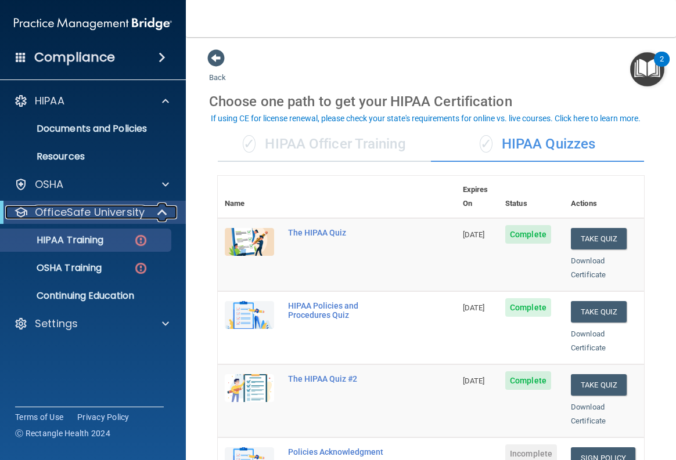
click at [101, 206] on p "OfficeSafe University" at bounding box center [90, 213] width 110 height 14
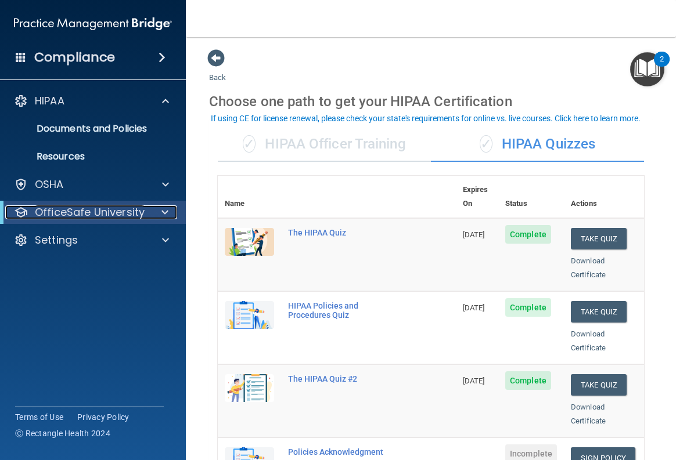
click at [160, 208] on div at bounding box center [163, 213] width 28 height 14
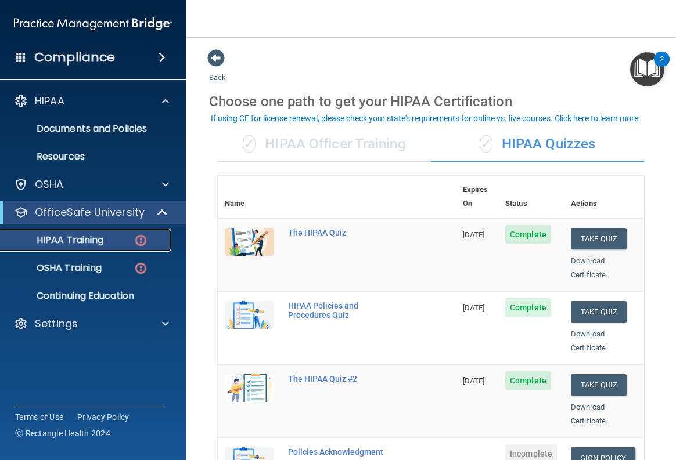
click at [92, 239] on p "HIPAA Training" at bounding box center [56, 241] width 96 height 12
click at [93, 259] on link "OSHA Training" at bounding box center [79, 268] width 183 height 23
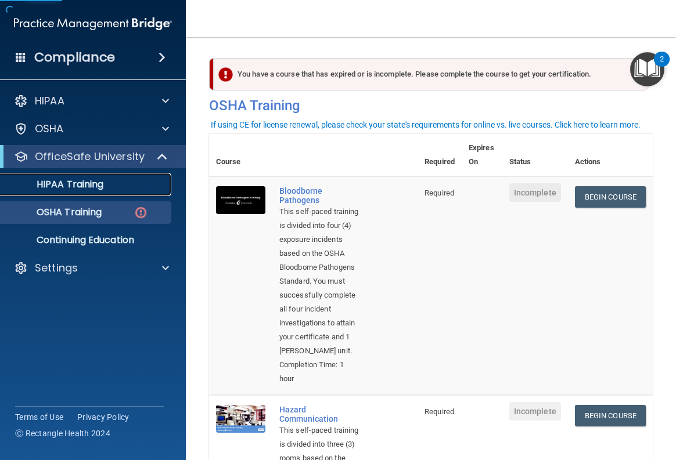
click at [85, 183] on p "HIPAA Training" at bounding box center [56, 185] width 96 height 12
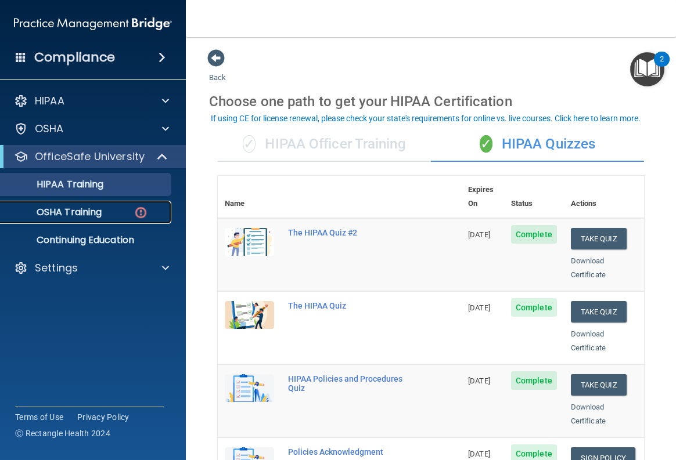
click at [51, 211] on p "OSHA Training" at bounding box center [55, 213] width 94 height 12
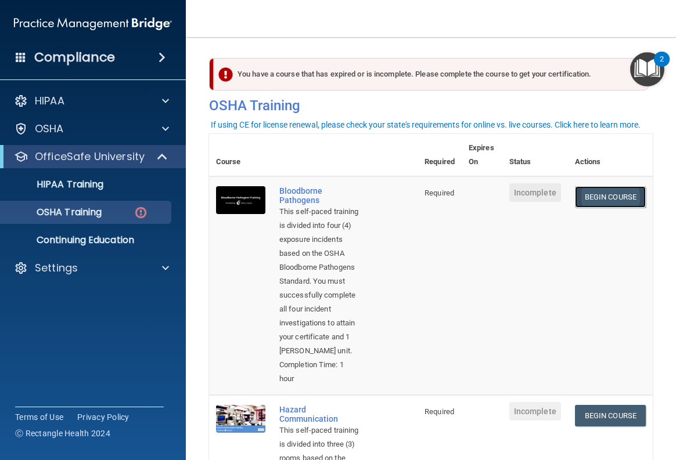
click at [599, 197] on link "Begin Course" at bounding box center [610, 196] width 71 height 21
click at [85, 216] on p "OSHA Training" at bounding box center [55, 213] width 94 height 12
click at [77, 61] on h4 "Compliance" at bounding box center [74, 57] width 81 height 16
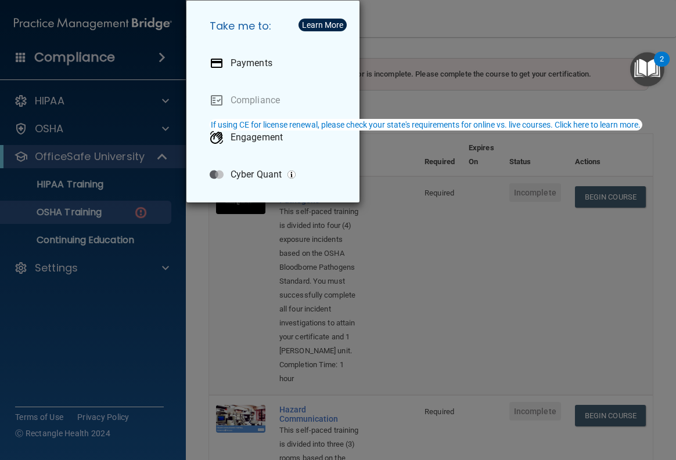
drag, startPoint x: 420, startPoint y: 23, endPoint x: 374, endPoint y: 23, distance: 46.5
click at [419, 23] on div "Take me to: Payments Compliance Engagement Cyber Quant" at bounding box center [338, 230] width 676 height 460
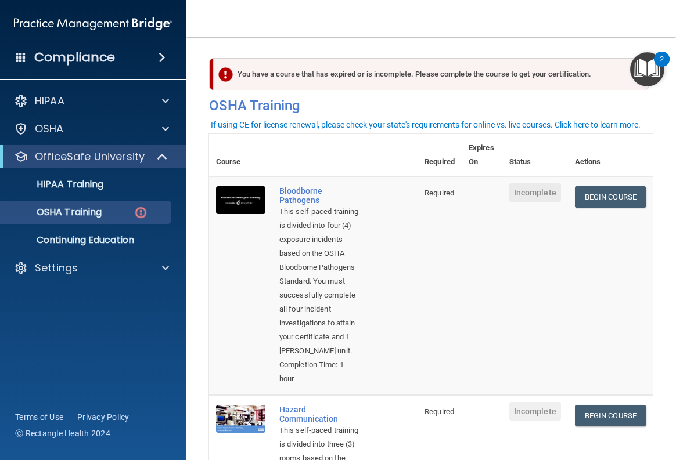
click at [43, 57] on h4 "Compliance" at bounding box center [74, 57] width 81 height 16
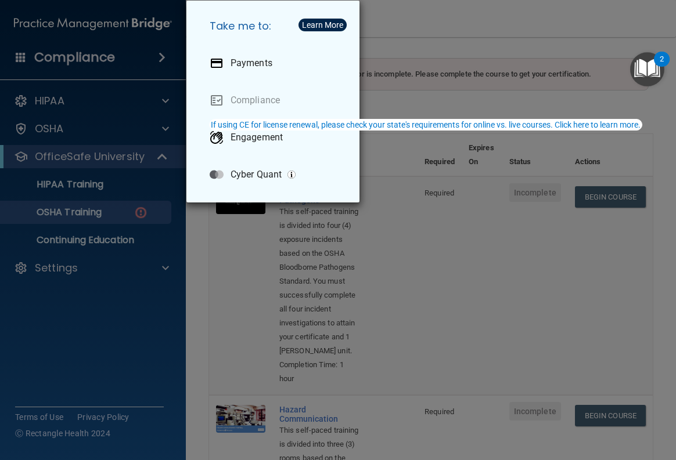
click at [422, 33] on div "Take me to: Payments Compliance Engagement Cyber Quant" at bounding box center [338, 230] width 676 height 460
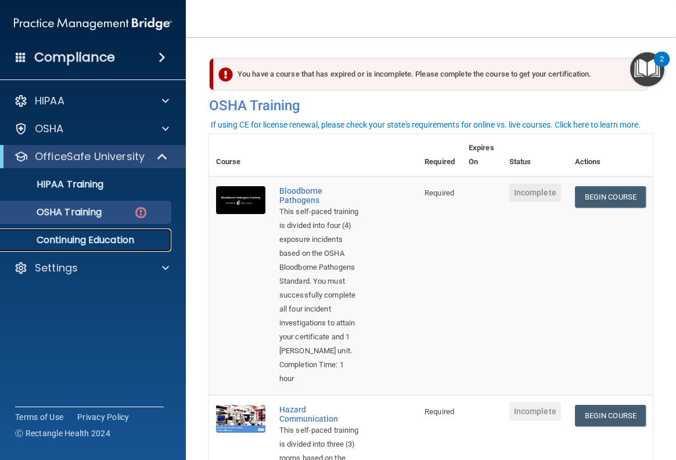
click at [95, 232] on link "Continuing Education" at bounding box center [79, 240] width 183 height 23
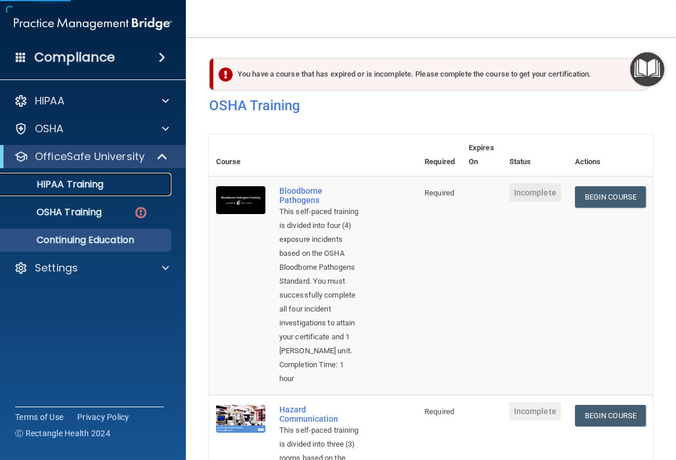
click at [92, 187] on p "HIPAA Training" at bounding box center [56, 185] width 96 height 12
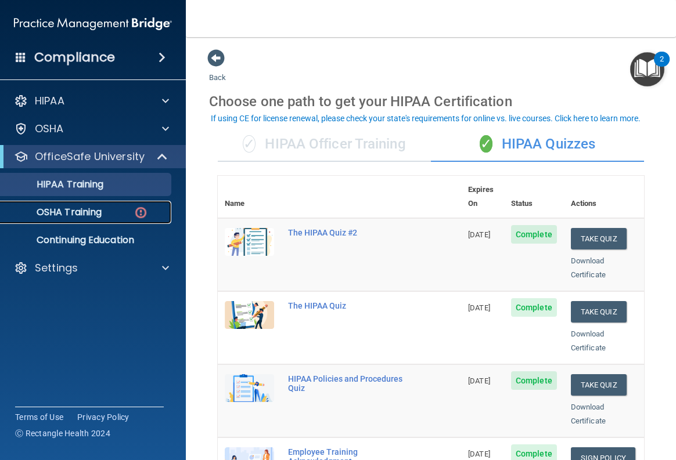
click at [75, 214] on p "OSHA Training" at bounding box center [55, 213] width 94 height 12
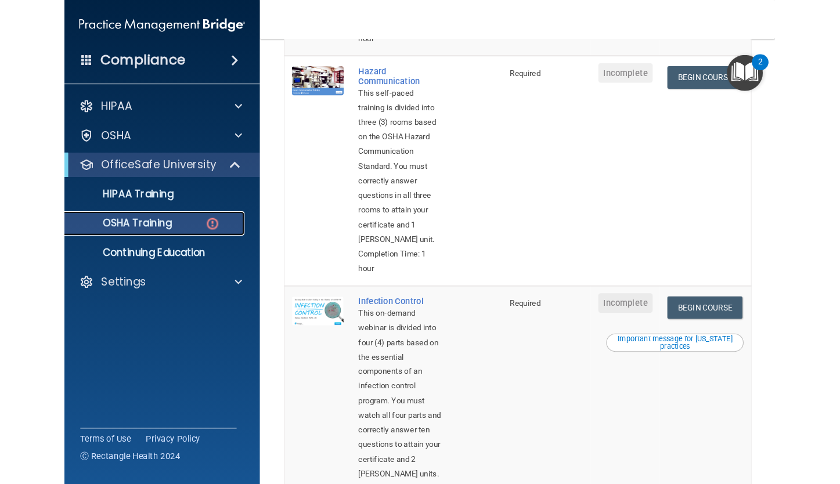
scroll to position [415, 0]
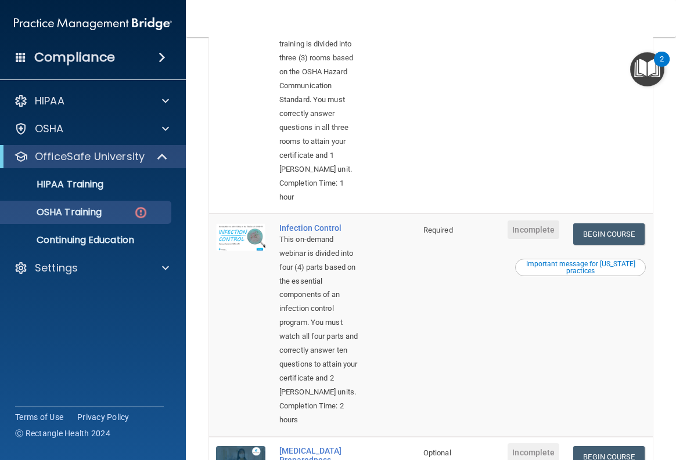
click at [577, 26] on link "Begin Course" at bounding box center [608, 15] width 71 height 21
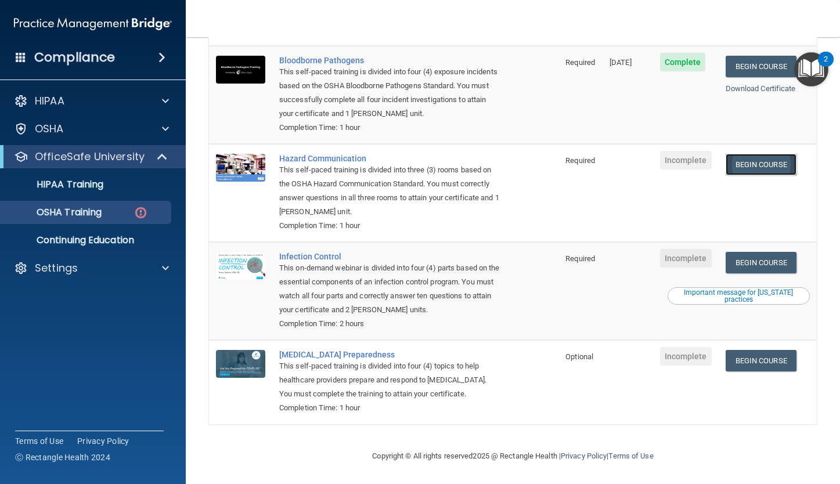
scroll to position [120, 0]
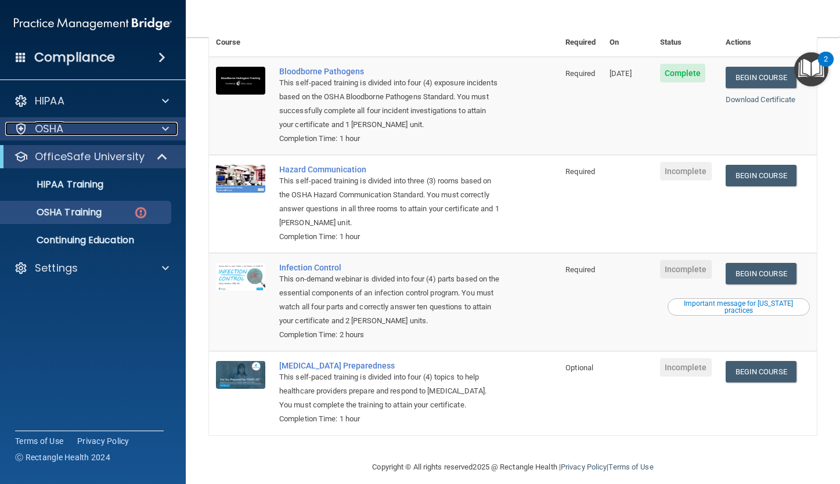
click at [71, 130] on div "OSHA" at bounding box center [77, 129] width 144 height 14
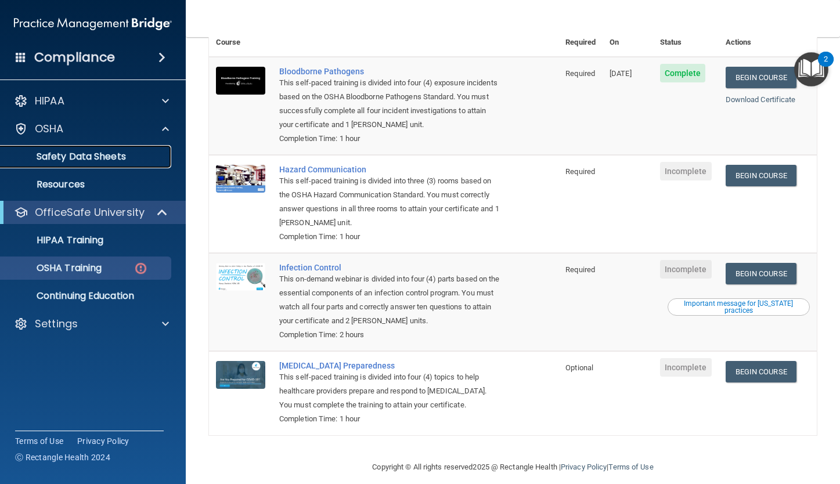
click at [73, 151] on p "Safety Data Sheets" at bounding box center [87, 157] width 159 height 12
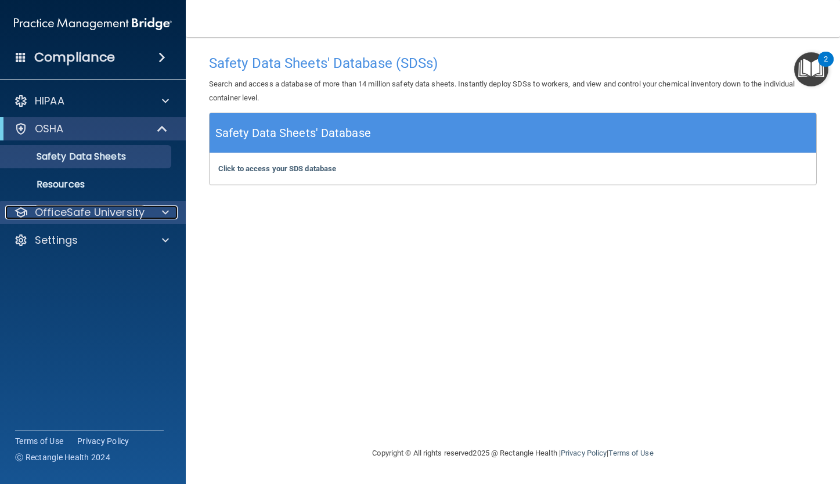
click at [150, 214] on div at bounding box center [163, 213] width 29 height 14
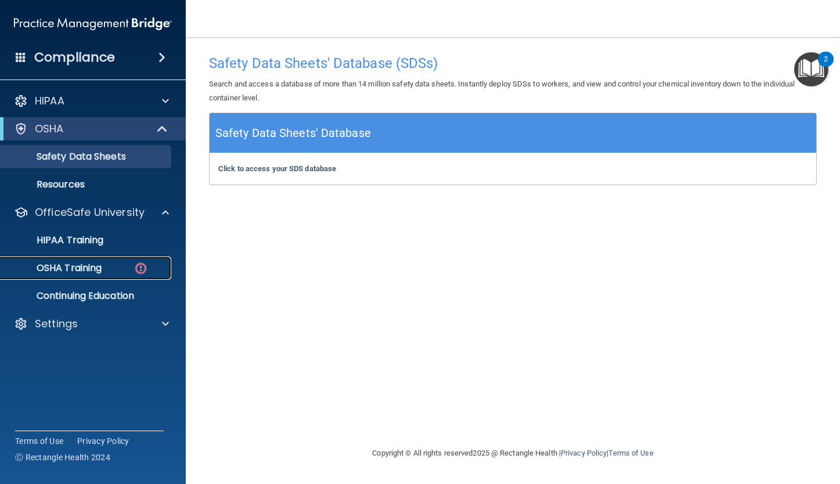
click at [74, 263] on p "OSHA Training" at bounding box center [55, 268] width 94 height 12
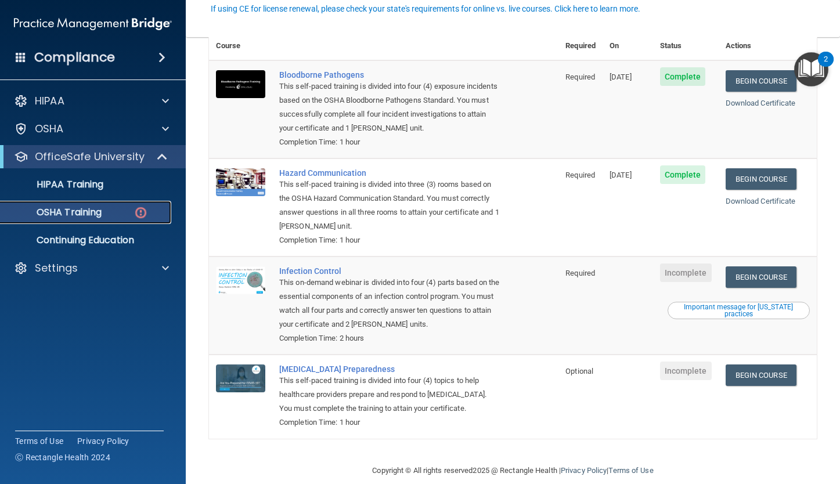
scroll to position [120, 0]
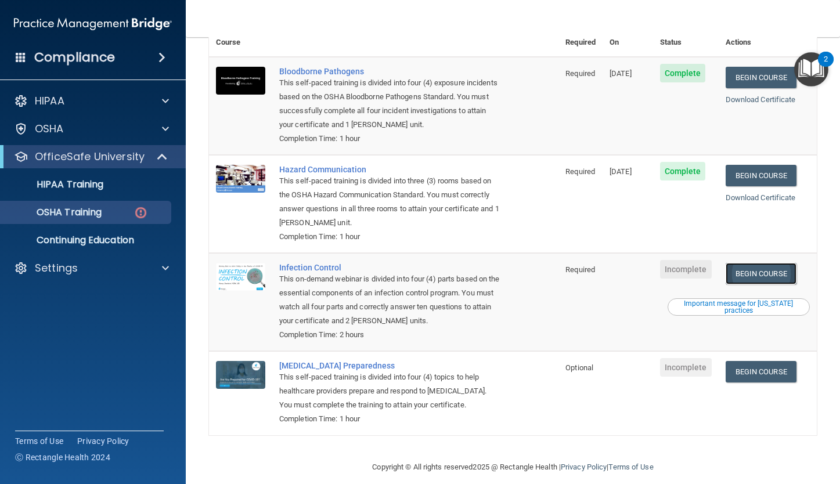
click at [636, 266] on link "Begin Course" at bounding box center [761, 273] width 71 height 21
click at [52, 128] on p "OSHA" at bounding box center [49, 129] width 29 height 14
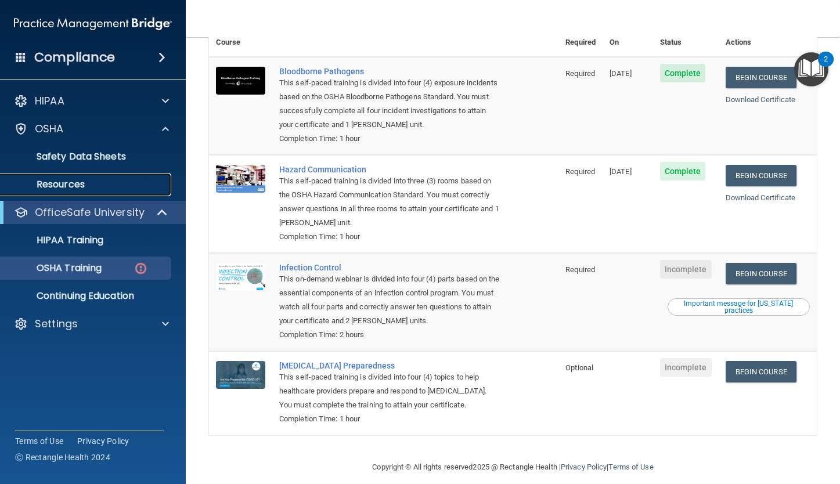
click at [62, 174] on link "Resources" at bounding box center [79, 184] width 183 height 23
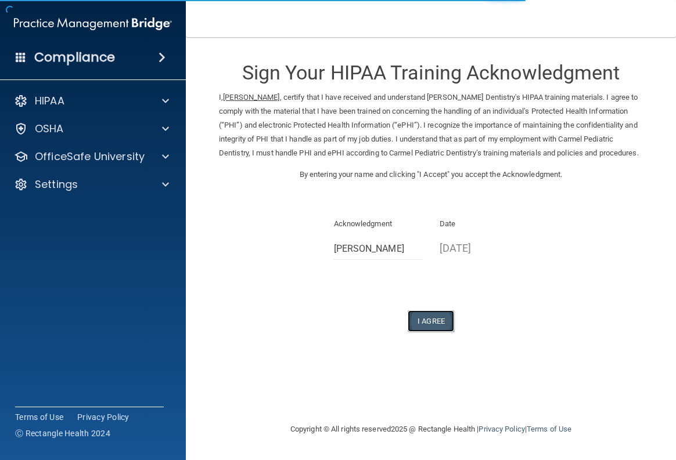
click at [426, 332] on button "I Agree" at bounding box center [431, 321] width 46 height 21
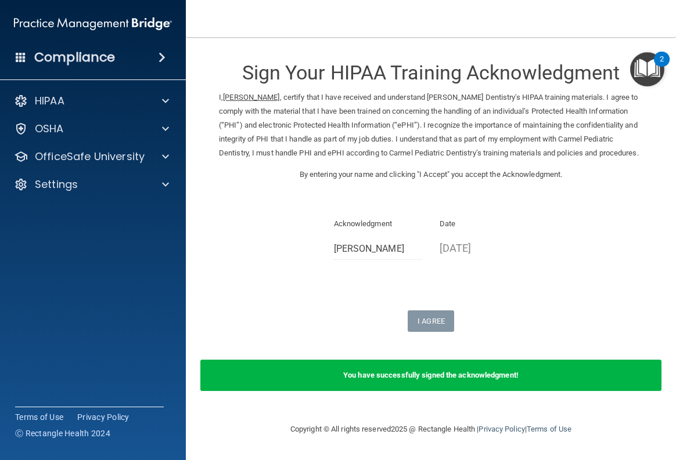
scroll to position [5, 0]
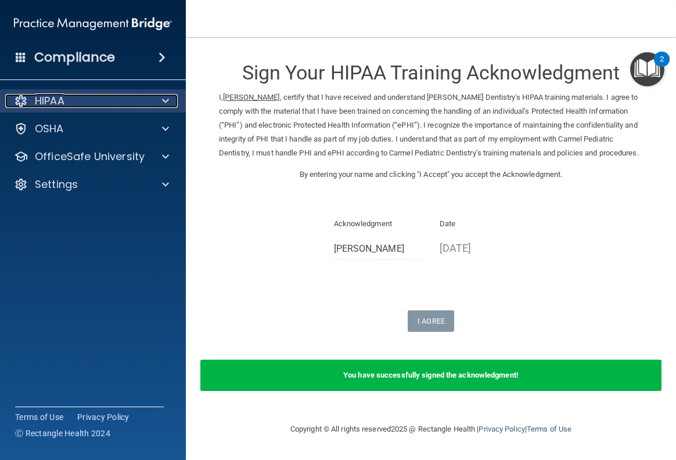
click at [170, 105] on div at bounding box center [163, 101] width 29 height 14
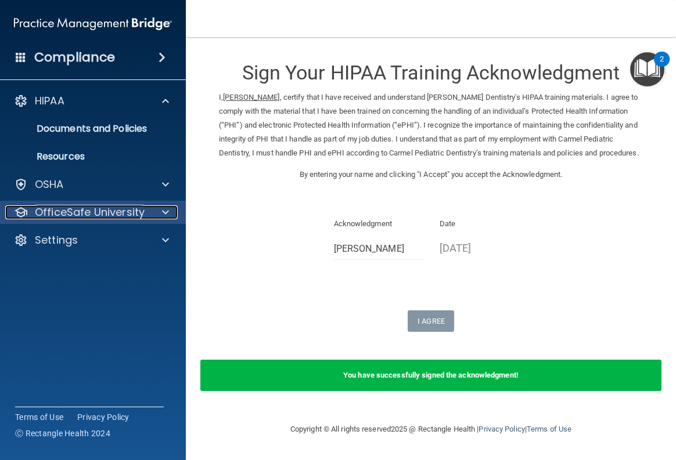
click at [163, 207] on span at bounding box center [165, 213] width 7 height 14
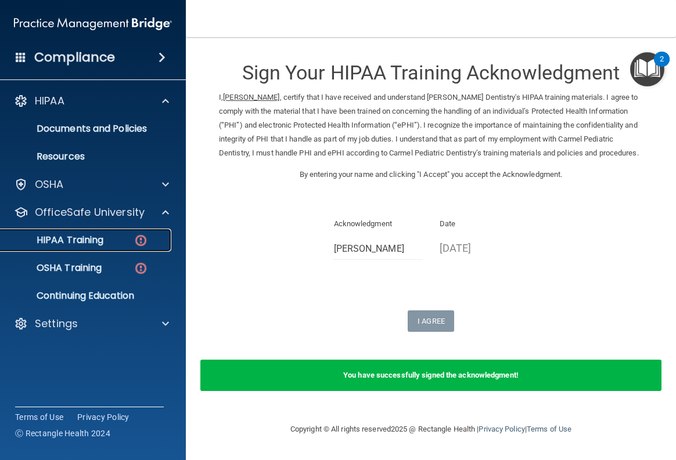
click at [106, 237] on div "HIPAA Training" at bounding box center [87, 241] width 159 height 12
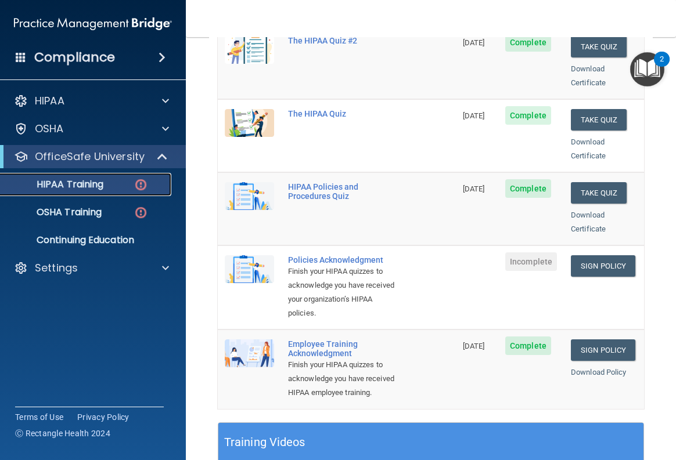
scroll to position [250, 0]
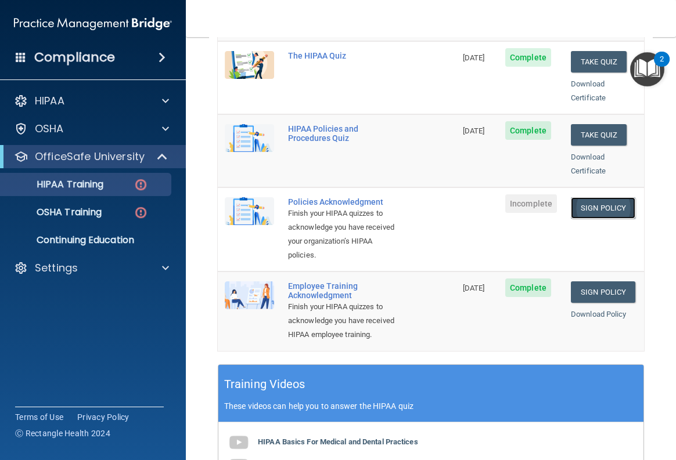
click at [589, 197] on link "Sign Policy" at bounding box center [603, 207] width 64 height 21
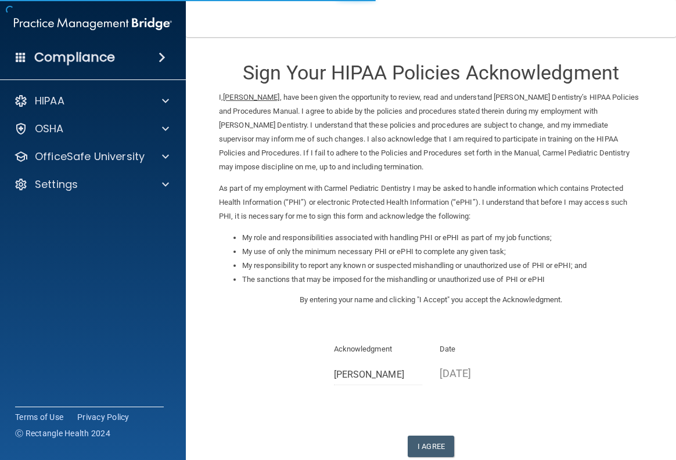
scroll to position [71, 0]
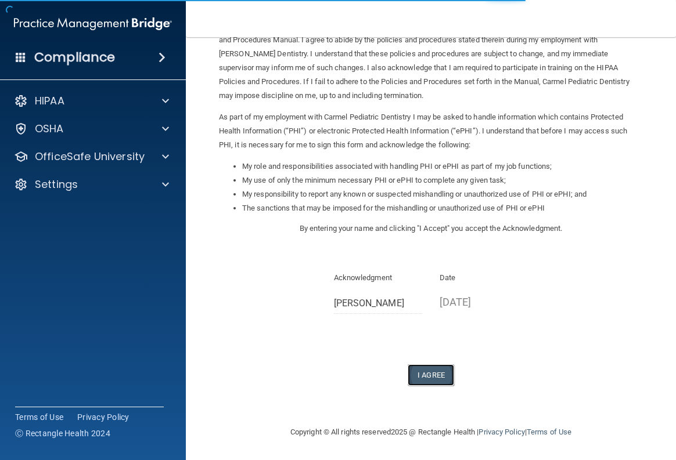
click at [430, 374] on button "I Agree" at bounding box center [431, 375] width 46 height 21
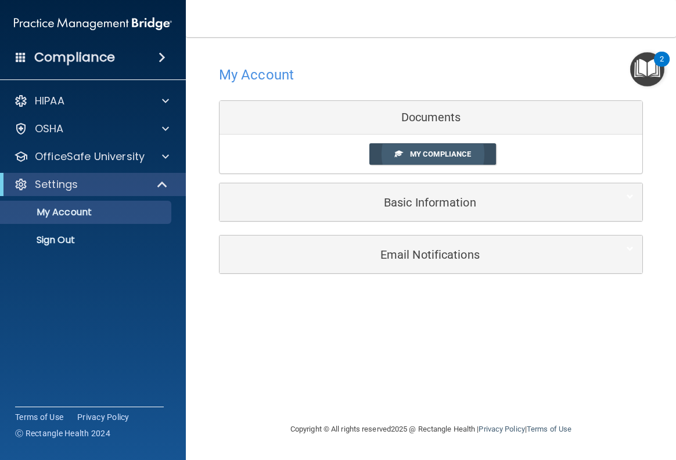
click at [437, 154] on span "My Compliance" at bounding box center [440, 154] width 61 height 9
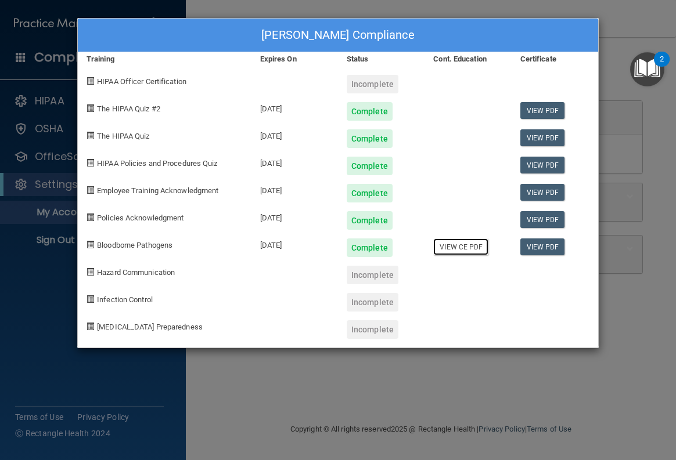
click at [447, 247] on link "View CE PDF" at bounding box center [460, 247] width 55 height 17
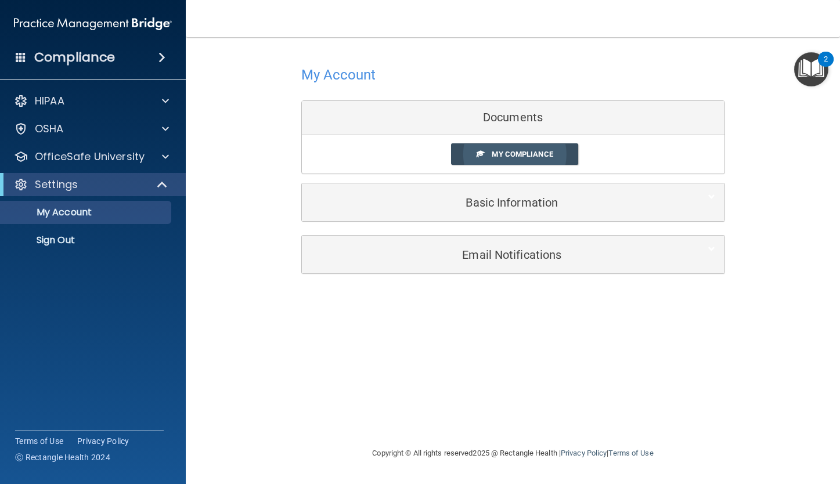
click at [495, 153] on span "My Compliance" at bounding box center [522, 154] width 61 height 9
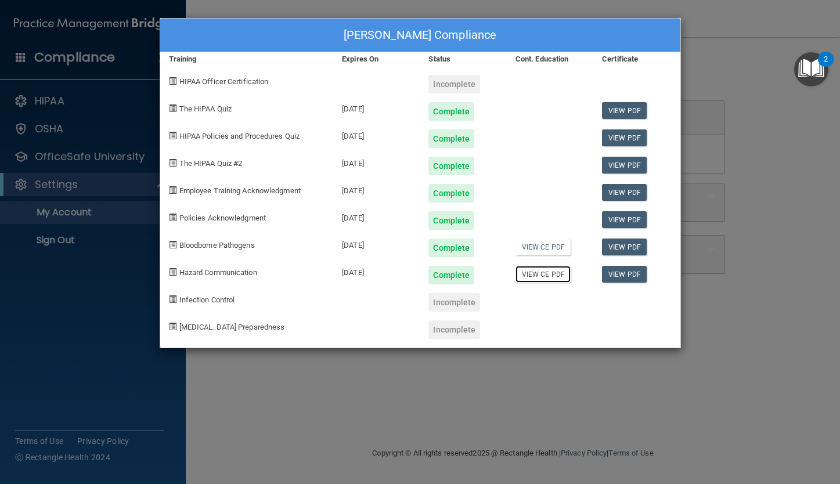
click at [525, 274] on link "View CE PDF" at bounding box center [543, 274] width 55 height 17
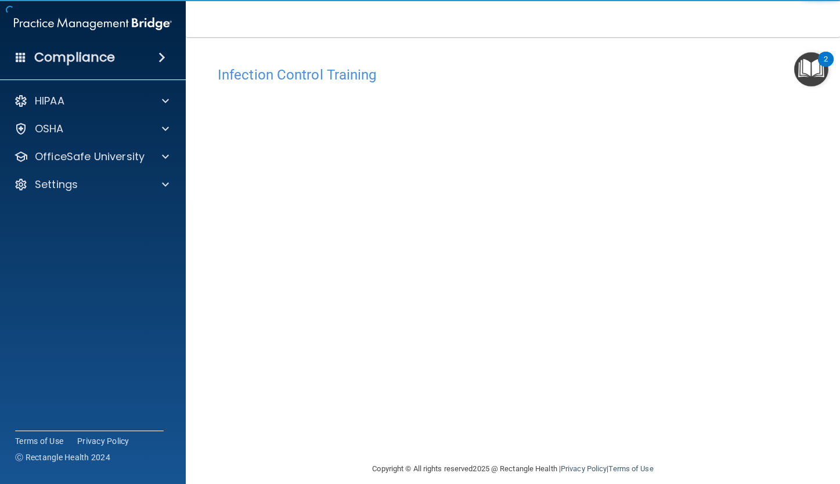
scroll to position [13, 0]
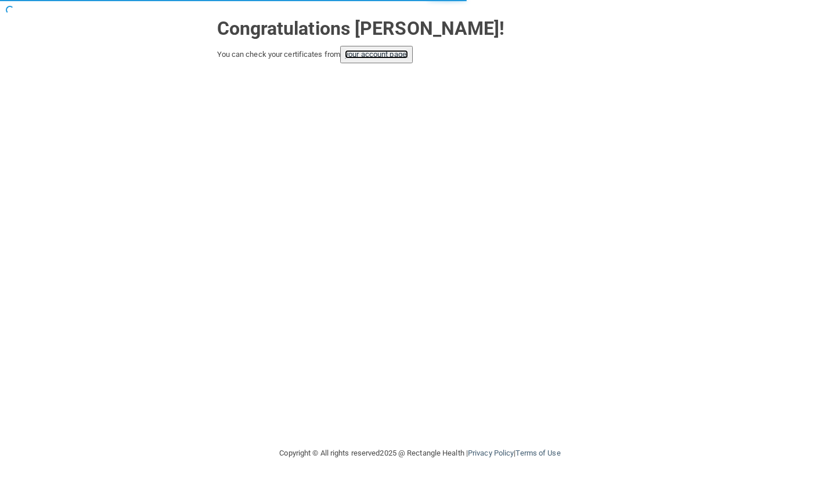
click at [402, 54] on link "your account page!" at bounding box center [376, 54] width 63 height 9
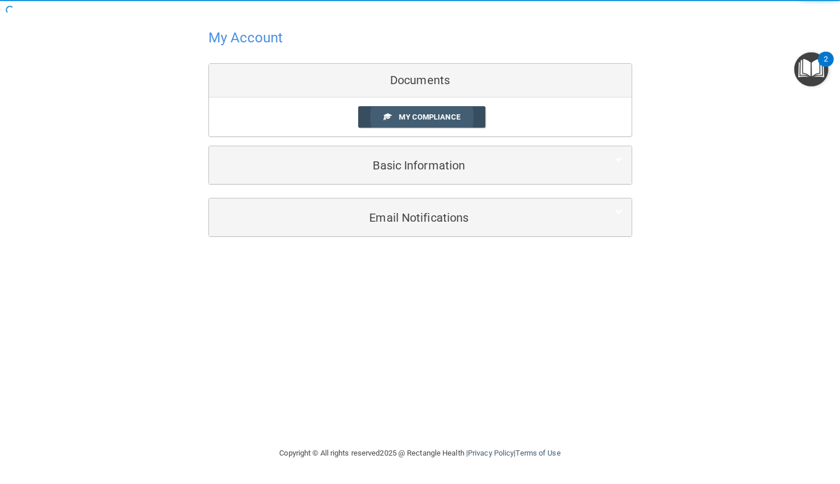
click at [458, 114] on span "My Compliance" at bounding box center [429, 117] width 61 height 9
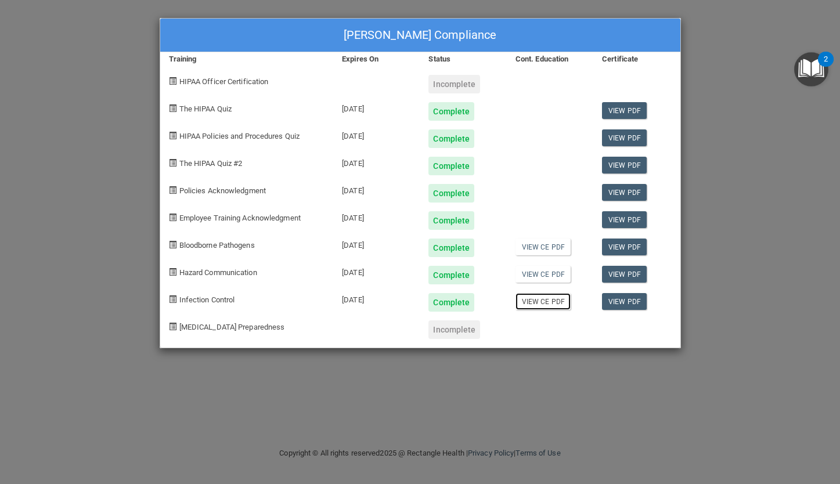
click at [531, 301] on link "View CE PDF" at bounding box center [543, 301] width 55 height 17
click at [609, 250] on link "View PDF" at bounding box center [624, 247] width 45 height 17
click at [621, 278] on link "View PDF" at bounding box center [624, 274] width 45 height 17
click at [622, 298] on link "View PDF" at bounding box center [624, 301] width 45 height 17
click at [192, 326] on span "[MEDICAL_DATA] Preparedness" at bounding box center [232, 327] width 106 height 9
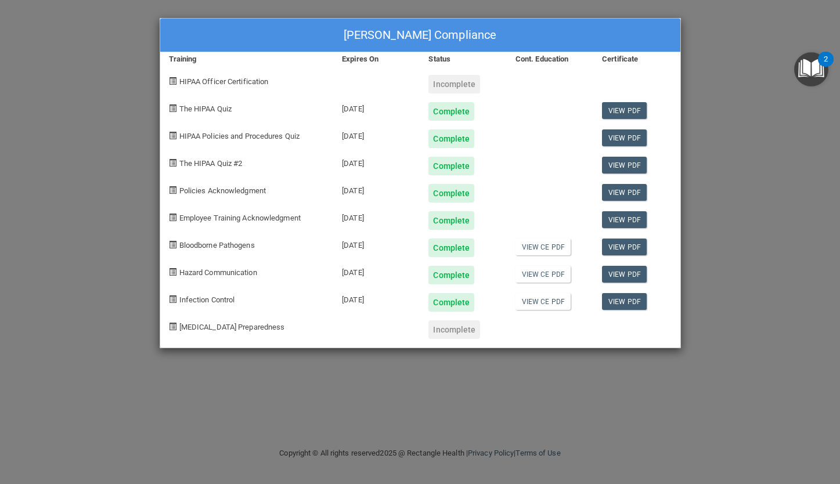
drag, startPoint x: 246, startPoint y: 333, endPoint x: 251, endPoint y: 329, distance: 7.1
click at [247, 332] on div "[MEDICAL_DATA] Preparedness" at bounding box center [247, 325] width 174 height 27
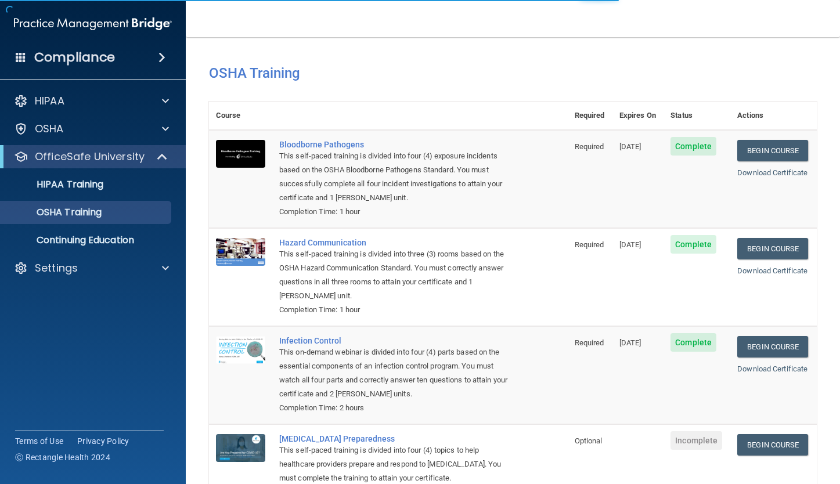
scroll to position [87, 0]
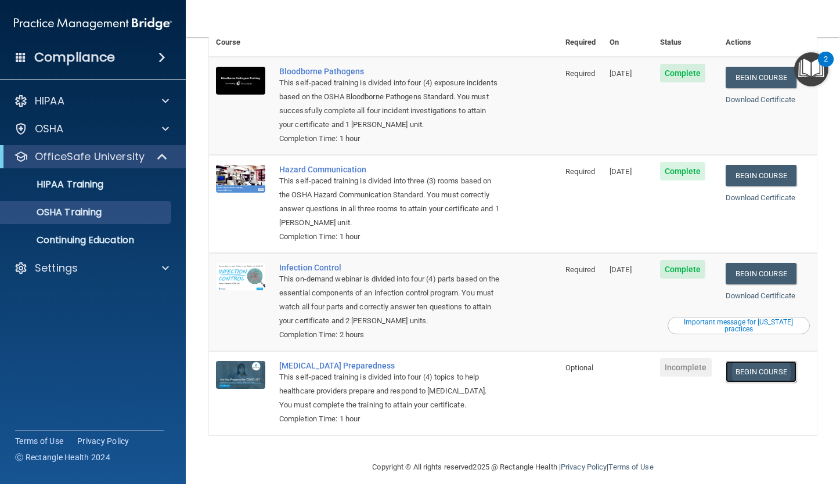
click at [749, 361] on link "Begin Course" at bounding box center [761, 371] width 71 height 21
click at [84, 185] on p "HIPAA Training" at bounding box center [56, 185] width 96 height 12
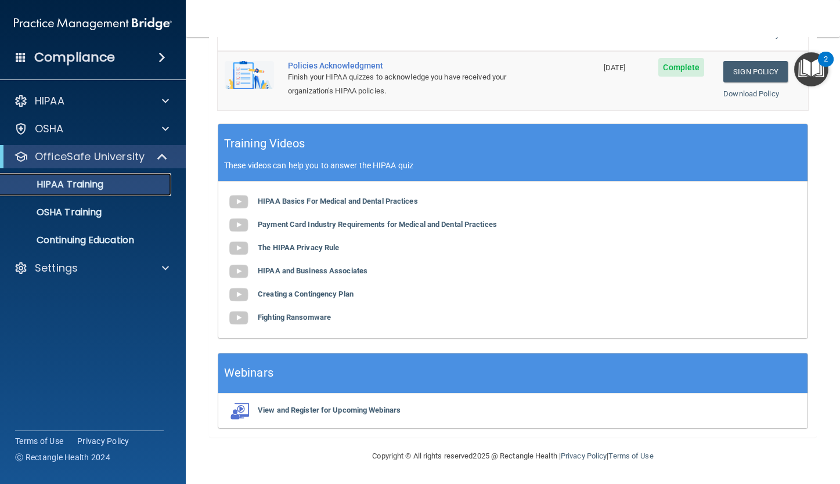
scroll to position [100, 0]
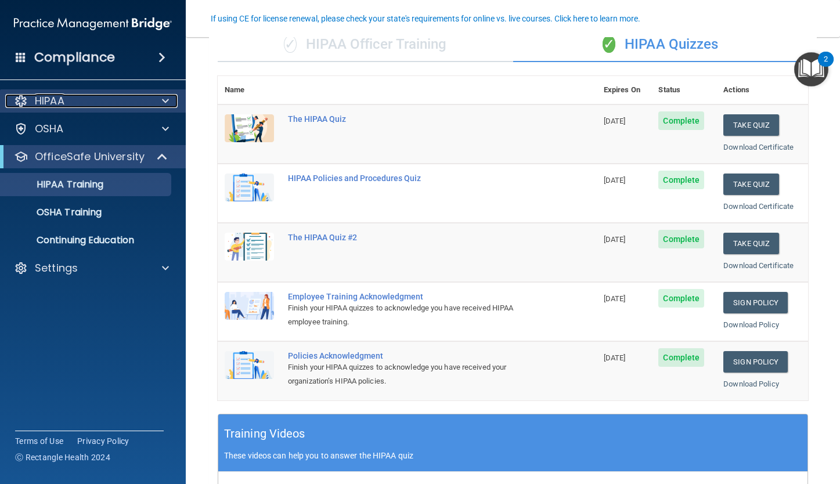
click at [68, 103] on div "HIPAA" at bounding box center [77, 101] width 144 height 14
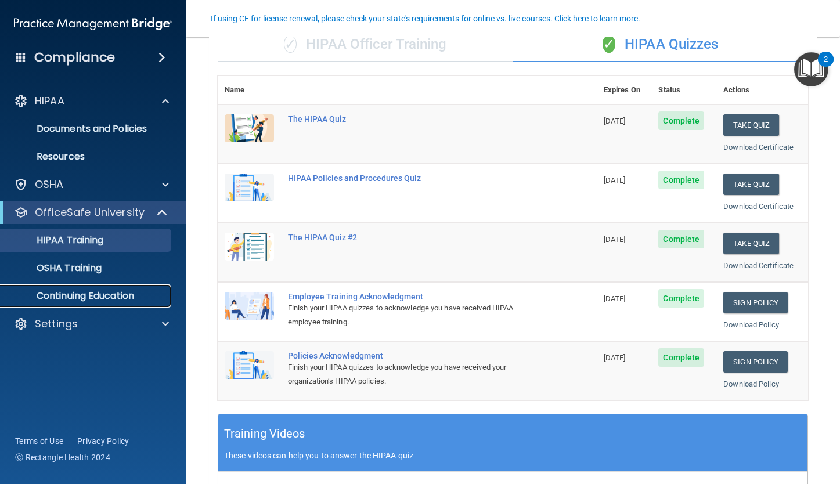
click at [54, 288] on link "Continuing Education" at bounding box center [79, 296] width 183 height 23
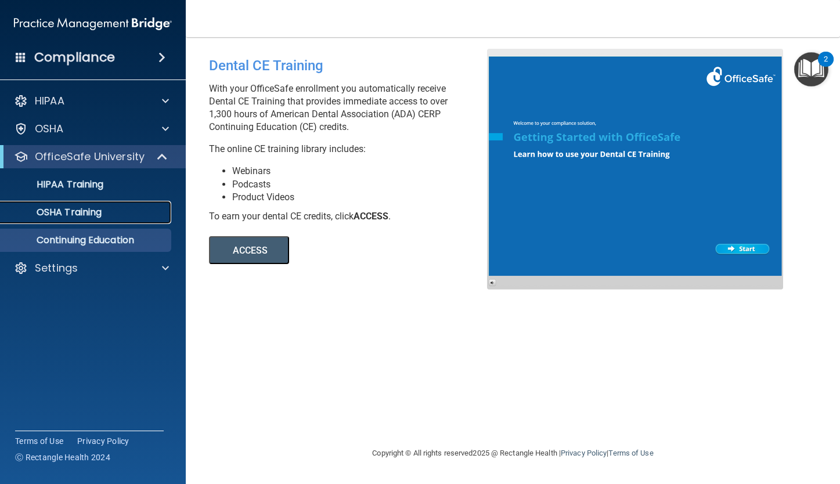
click at [68, 220] on link "OSHA Training" at bounding box center [79, 212] width 183 height 23
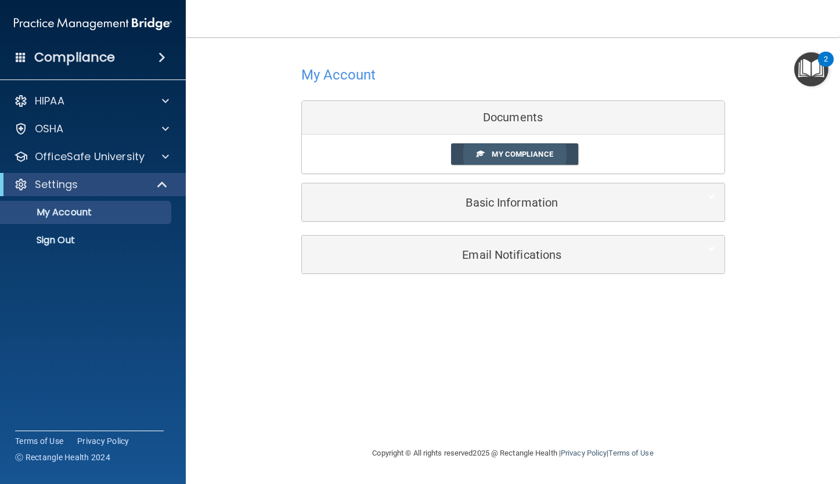
click at [515, 152] on span "My Compliance" at bounding box center [522, 154] width 61 height 9
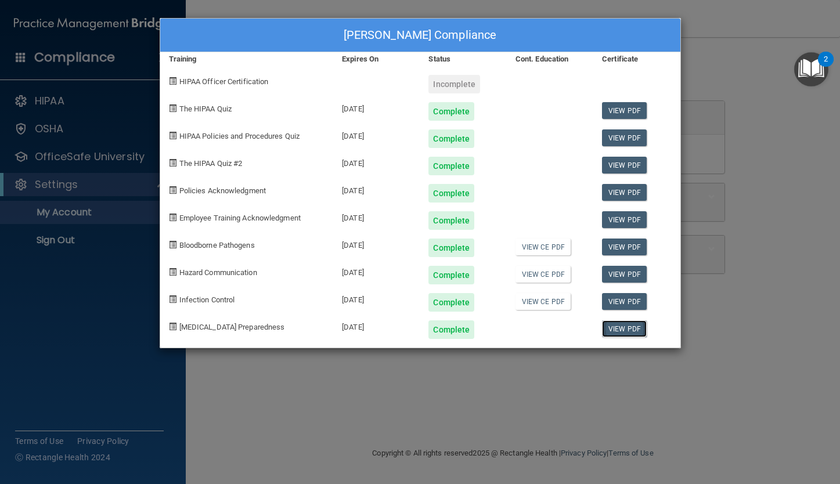
click at [622, 327] on link "View PDF" at bounding box center [624, 329] width 45 height 17
